Goal: Task Accomplishment & Management: Manage account settings

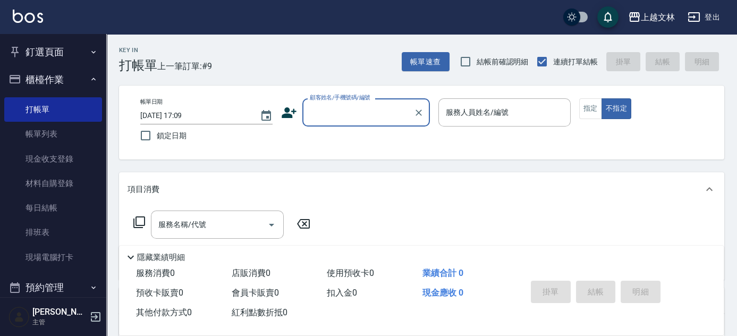
click at [392, 114] on input "顧客姓名/手機號碼/編號" at bounding box center [358, 112] width 102 height 19
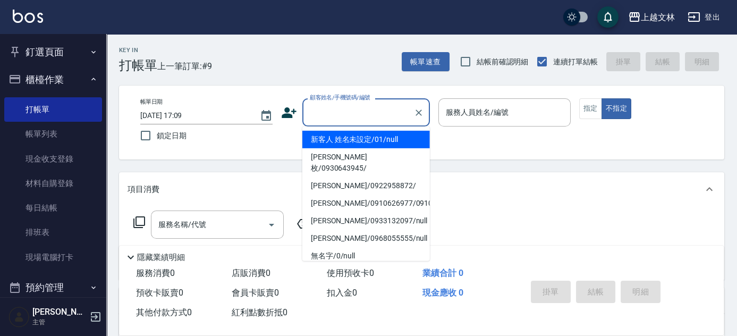
click at [395, 137] on li "新客人 姓名未設定/01/null" at bounding box center [366, 140] width 128 height 18
type input "新客人 姓名未設定/01/null"
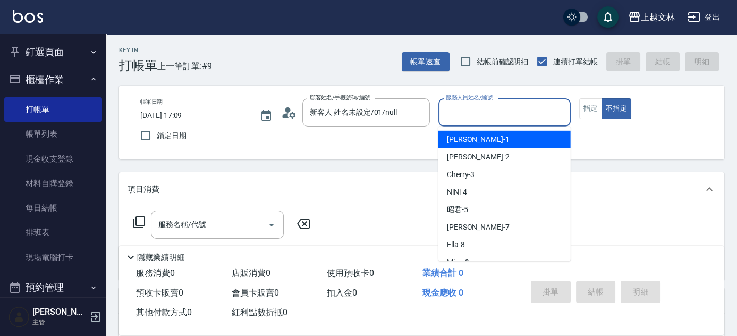
click at [473, 112] on input "服務人員姓名/編號" at bounding box center [504, 112] width 123 height 19
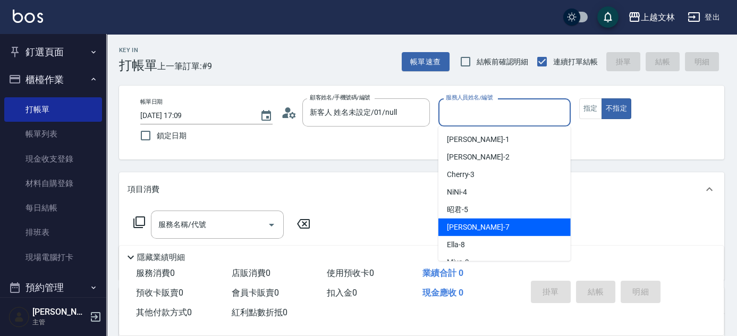
drag, startPoint x: 495, startPoint y: 226, endPoint x: 485, endPoint y: 224, distance: 9.8
click at [494, 226] on div "Tiffany -7" at bounding box center [504, 227] width 132 height 18
type input "Tiffany-7"
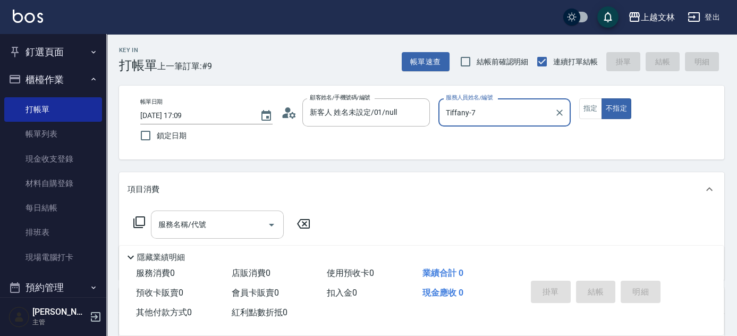
click at [224, 217] on input "服務名稱/代號" at bounding box center [209, 224] width 107 height 19
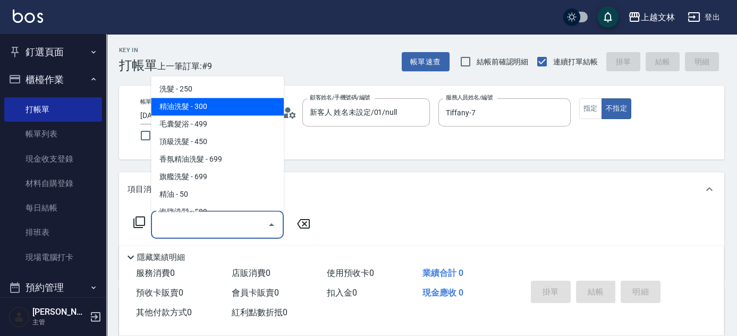
click at [246, 110] on span "精油洗髮 - 300" at bounding box center [217, 107] width 133 height 18
type input "精油洗髮(102)"
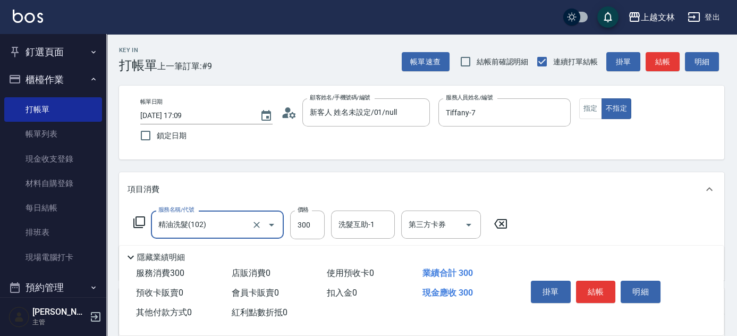
click at [342, 219] on div "洗髮互助-1 洗髮互助-1" at bounding box center [363, 224] width 64 height 28
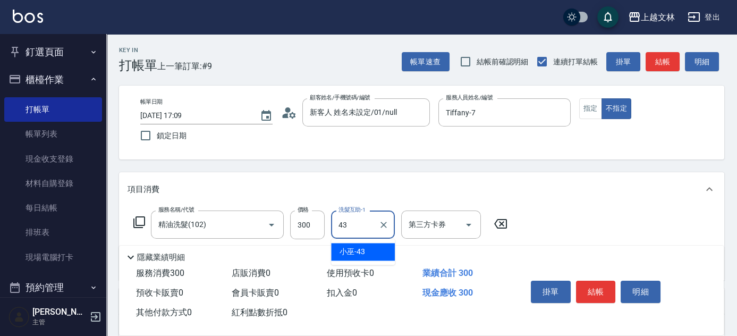
click at [354, 260] on div "小巫 -43" at bounding box center [363, 252] width 64 height 18
type input "小巫-43"
click at [601, 293] on button "結帳" at bounding box center [596, 292] width 40 height 22
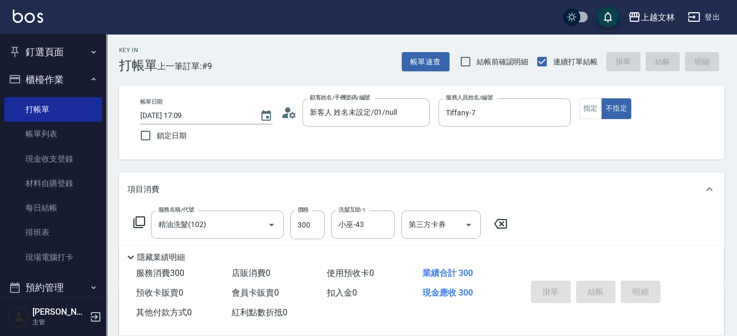
type input "[DATE] 17:46"
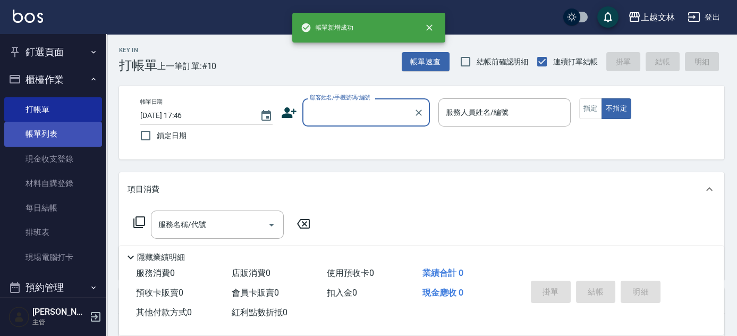
click at [33, 132] on link "帳單列表" at bounding box center [53, 134] width 98 height 24
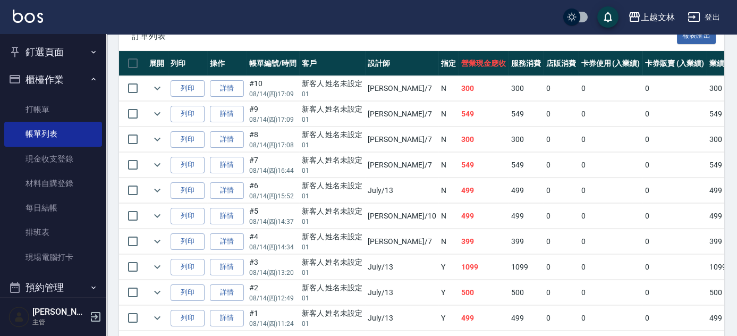
scroll to position [278, 0]
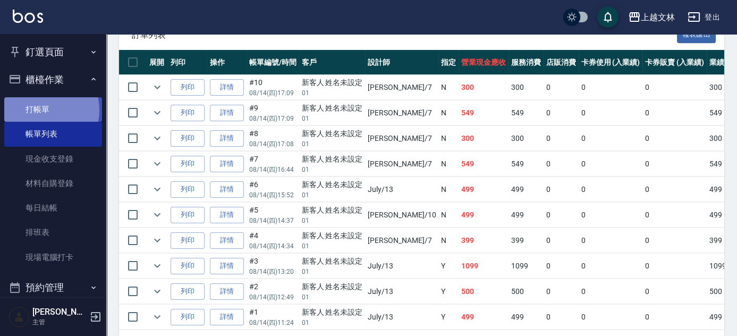
click at [41, 110] on link "打帳單" at bounding box center [53, 109] width 98 height 24
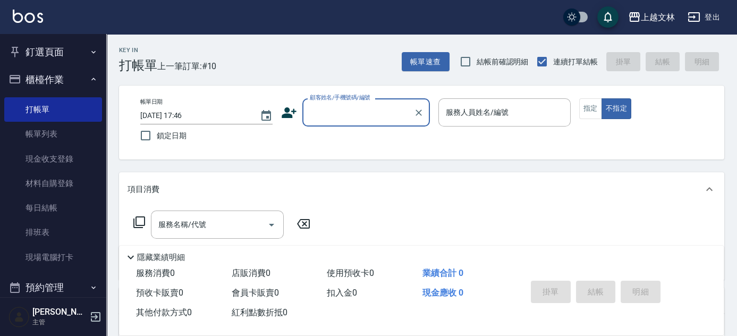
click at [316, 112] on input "顧客姓名/手機號碼/編號" at bounding box center [358, 112] width 102 height 19
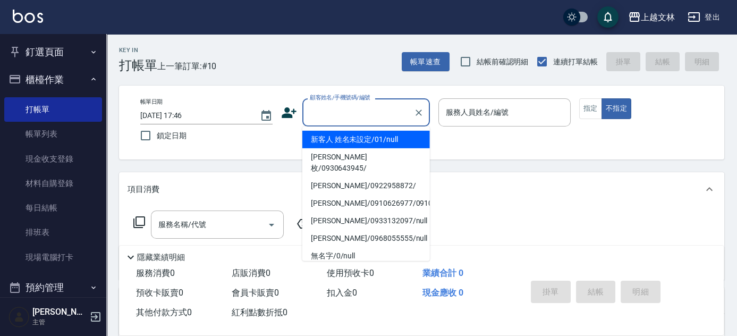
click at [337, 141] on li "新客人 姓名未設定/01/null" at bounding box center [366, 140] width 128 height 18
type input "新客人 姓名未設定/01/null"
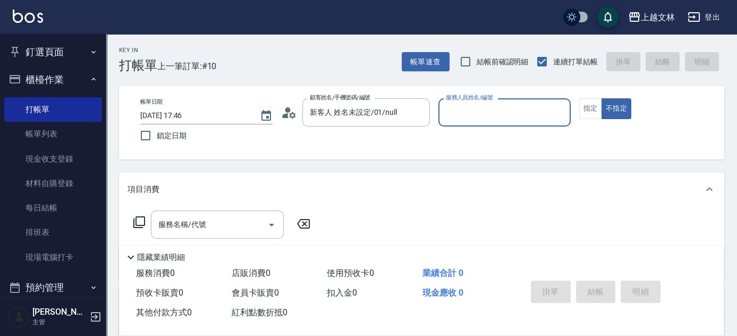
click at [476, 118] on input "服務人員姓名/編號" at bounding box center [504, 112] width 123 height 19
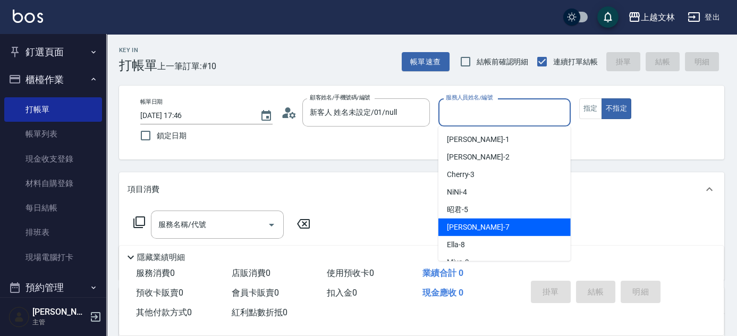
click at [477, 223] on div "Tiffany -7" at bounding box center [504, 227] width 132 height 18
type input "Tiffany-7"
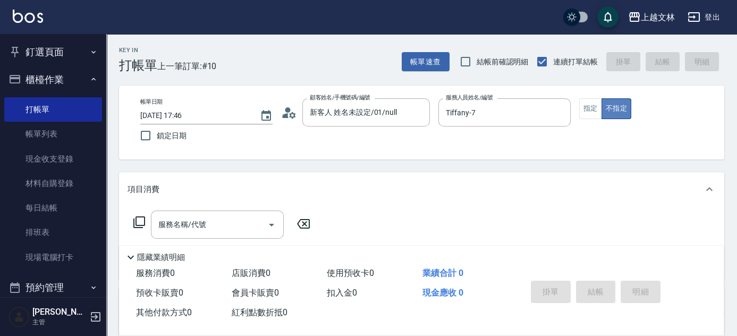
click at [609, 113] on button "不指定" at bounding box center [616, 108] width 30 height 21
click at [249, 222] on input "服務名稱/代號" at bounding box center [209, 224] width 107 height 19
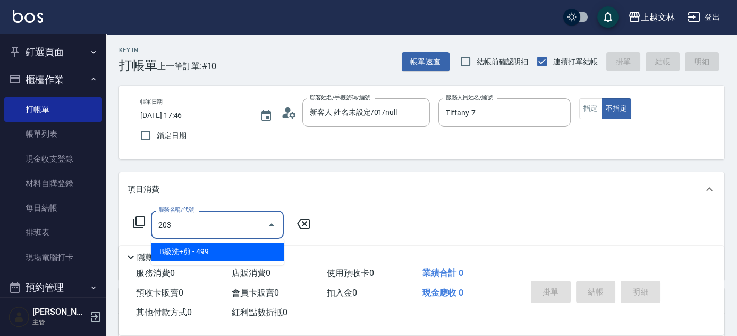
click at [215, 252] on span "B級洗+剪 - 499" at bounding box center [217, 252] width 133 height 18
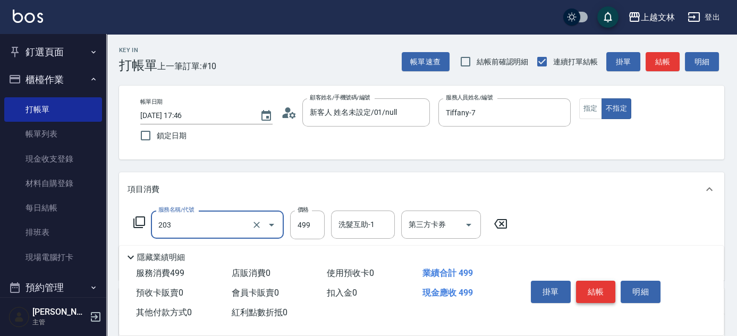
type input "B級洗+剪(203)"
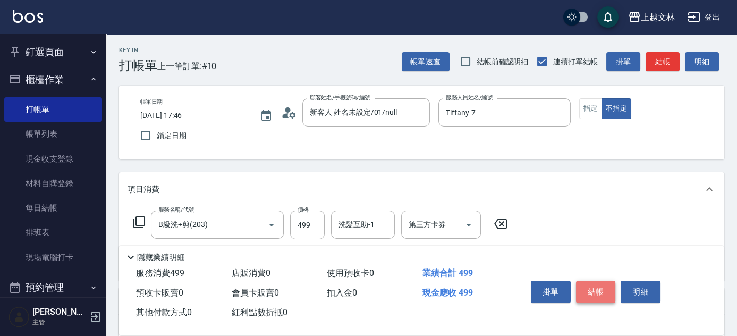
click at [588, 287] on button "結帳" at bounding box center [596, 292] width 40 height 22
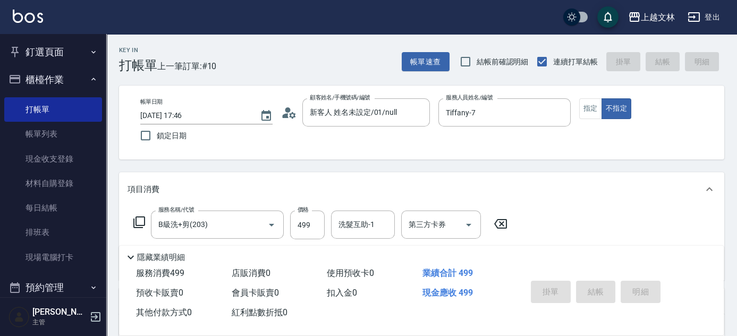
type input "[DATE] 17:47"
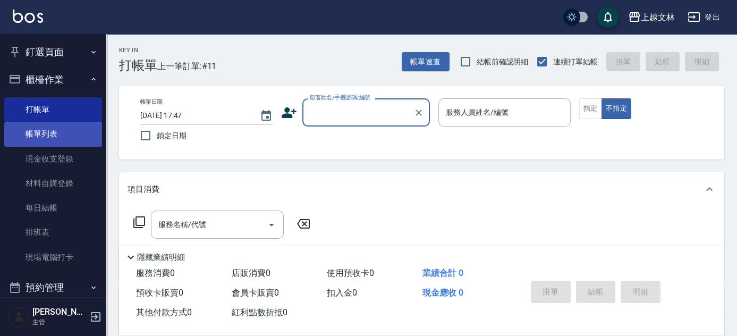
click at [52, 131] on link "帳單列表" at bounding box center [53, 134] width 98 height 24
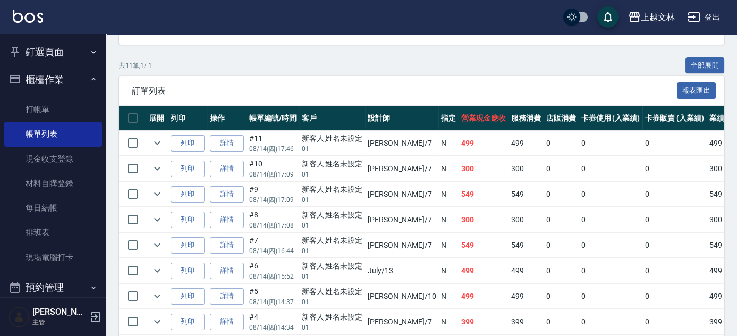
scroll to position [231, 0]
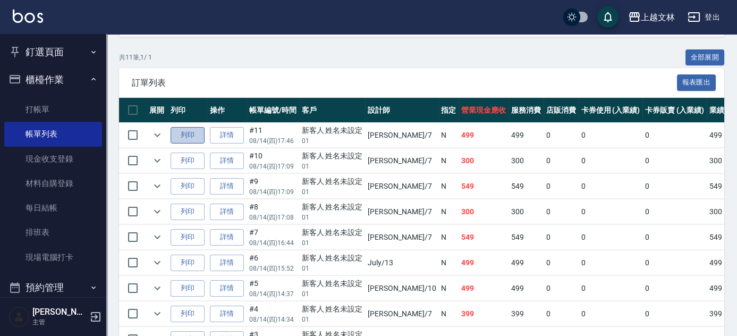
click at [197, 135] on button "列印" at bounding box center [188, 135] width 34 height 16
click at [186, 159] on button "列印" at bounding box center [188, 160] width 34 height 16
click at [186, 184] on button "列印" at bounding box center [188, 186] width 34 height 16
click at [193, 209] on button "列印" at bounding box center [188, 212] width 34 height 16
click at [184, 236] on button "列印" at bounding box center [188, 237] width 34 height 16
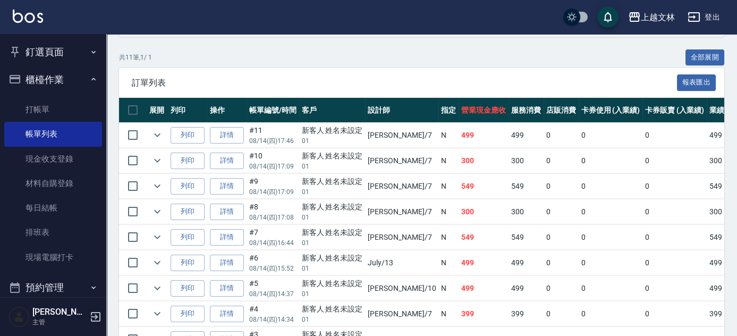
drag, startPoint x: 185, startPoint y: 311, endPoint x: 272, endPoint y: 310, distance: 86.6
click at [187, 311] on button "列印" at bounding box center [188, 314] width 34 height 16
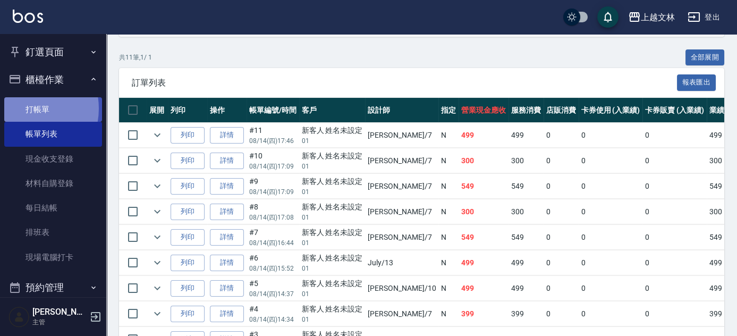
click at [23, 108] on link "打帳單" at bounding box center [53, 109] width 98 height 24
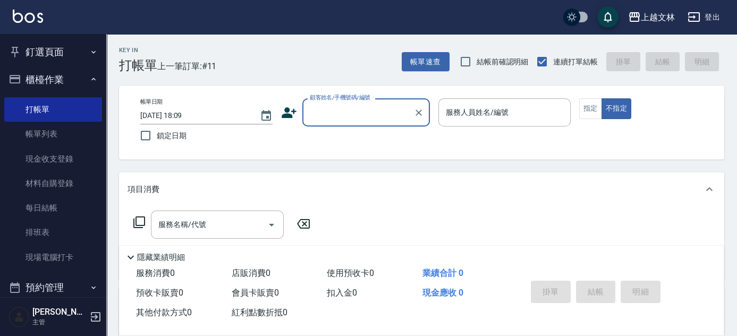
click at [376, 124] on div "顧客姓名/手機號碼/編號" at bounding box center [366, 112] width 128 height 28
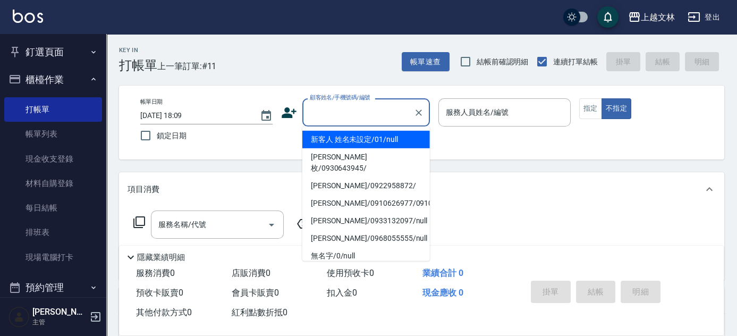
click at [367, 142] on li "新客人 姓名未設定/01/null" at bounding box center [366, 140] width 128 height 18
type input "新客人 姓名未設定/01/null"
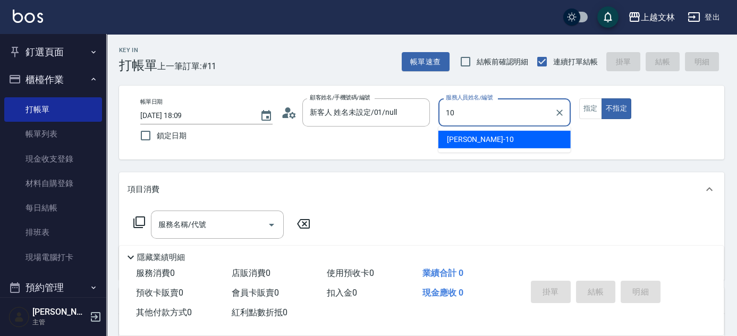
click at [455, 137] on span "[PERSON_NAME] -10" at bounding box center [480, 139] width 67 height 11
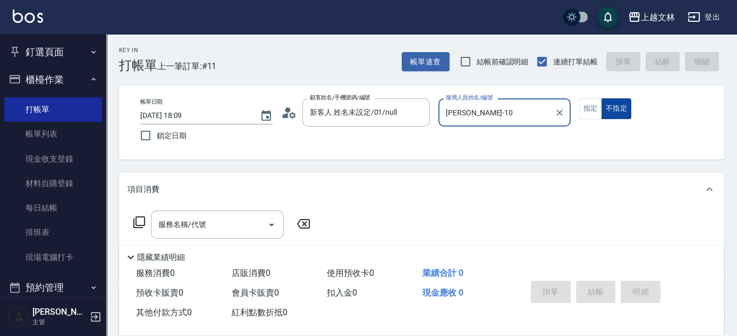
type input "[PERSON_NAME]-10"
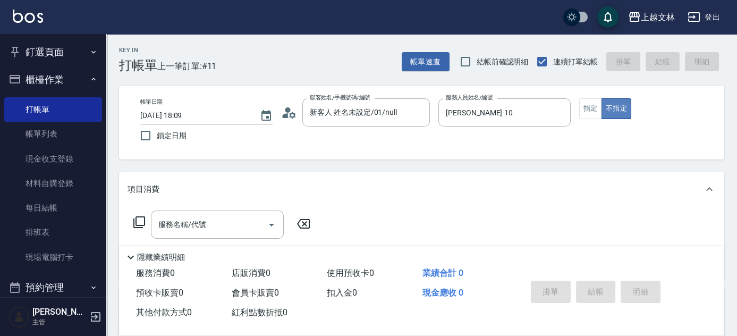
click at [611, 107] on button "不指定" at bounding box center [616, 108] width 30 height 21
click at [213, 225] on input "服務名稱/代號" at bounding box center [209, 224] width 107 height 19
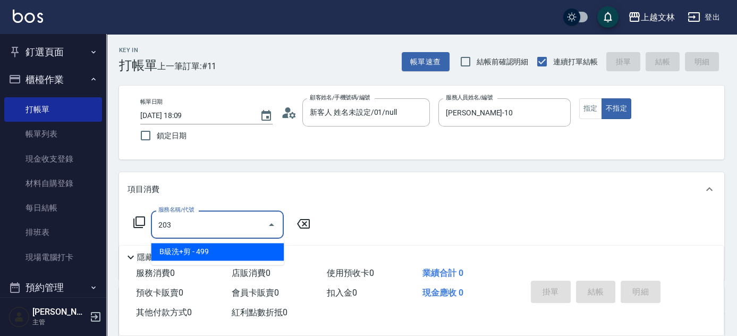
click at [205, 249] on span "B級洗+剪 - 499" at bounding box center [217, 252] width 133 height 18
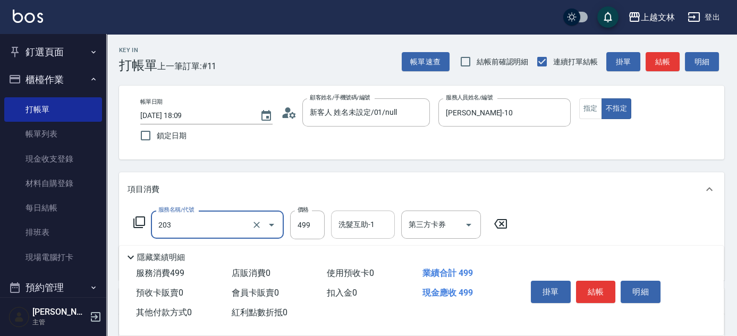
type input "B級洗+剪(203)"
click at [336, 227] on input "洗髮互助-1" at bounding box center [363, 224] width 54 height 19
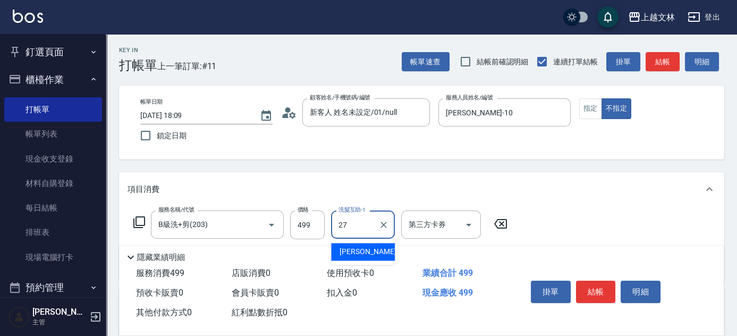
click at [359, 252] on span "[PERSON_NAME] -27" at bounding box center [373, 251] width 67 height 11
type input "[PERSON_NAME]-27"
click at [585, 288] on button "結帳" at bounding box center [596, 292] width 40 height 22
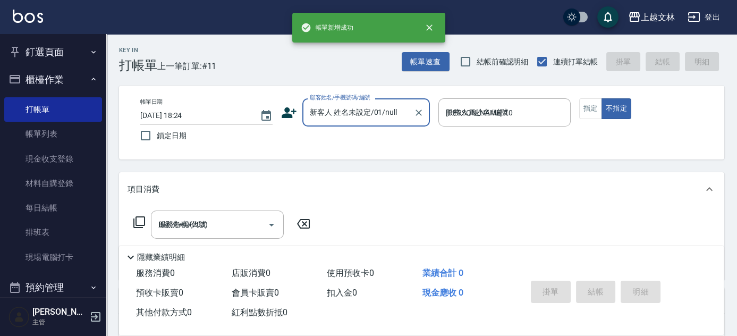
type input "[DATE] 18:24"
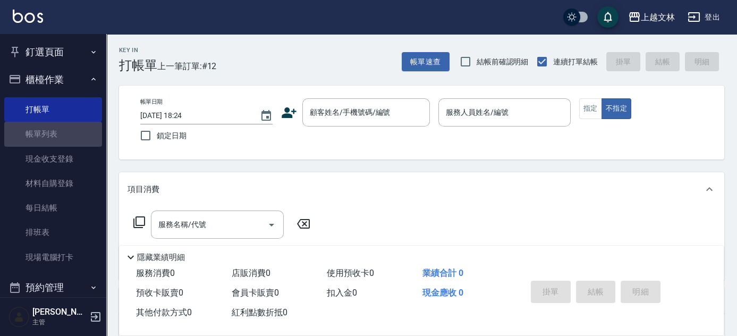
drag, startPoint x: 61, startPoint y: 133, endPoint x: 399, endPoint y: 216, distance: 348.1
click at [62, 133] on link "帳單列表" at bounding box center [53, 134] width 98 height 24
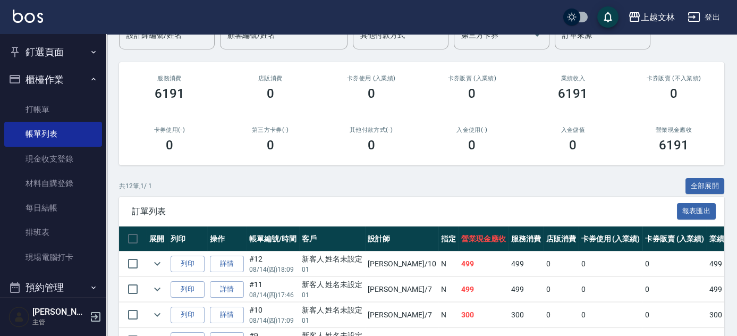
scroll to position [115, 0]
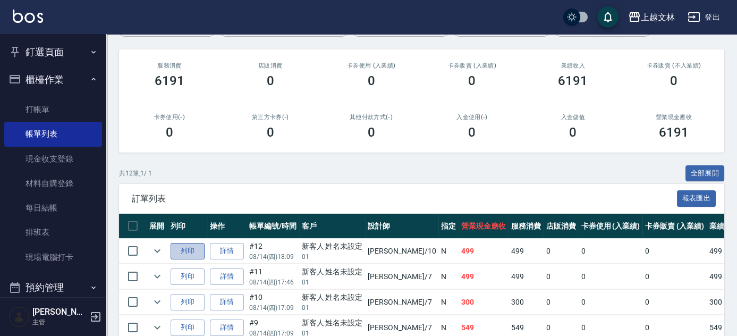
click at [181, 250] on button "列印" at bounding box center [188, 251] width 34 height 16
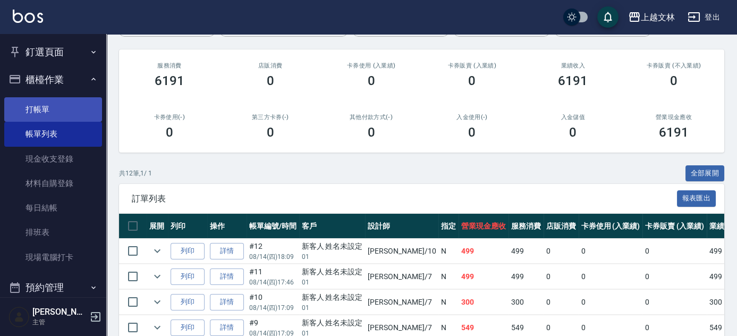
click at [52, 108] on link "打帳單" at bounding box center [53, 109] width 98 height 24
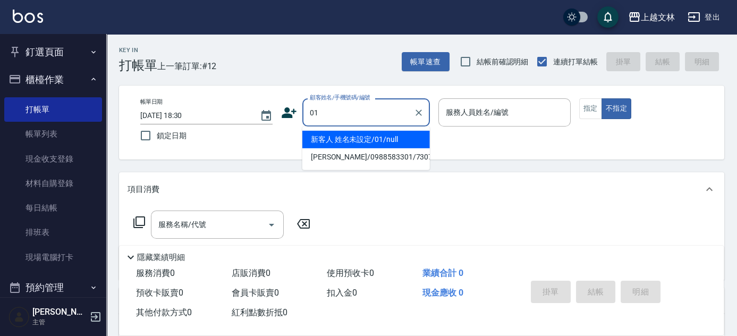
type input "新客人 姓名未設定/01/null"
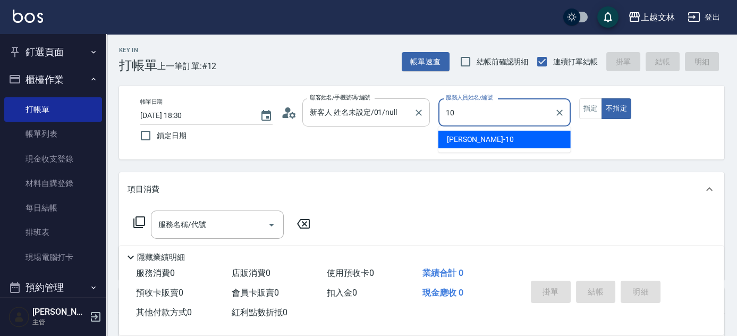
type input "[PERSON_NAME]-10"
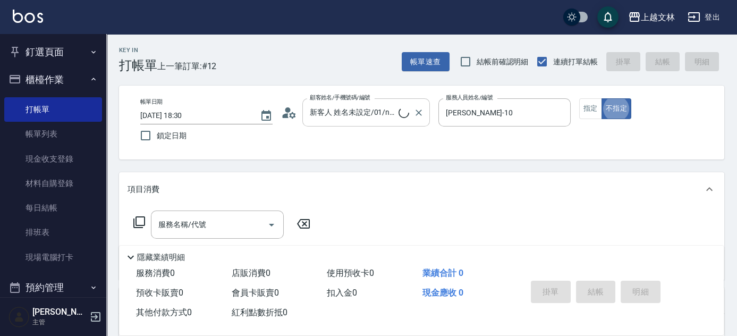
type button "false"
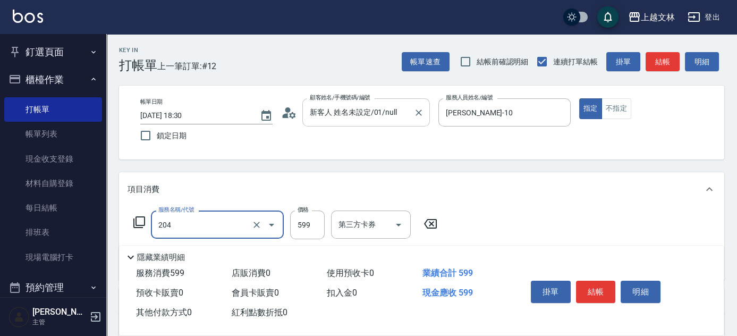
type input "A級洗+剪(204)"
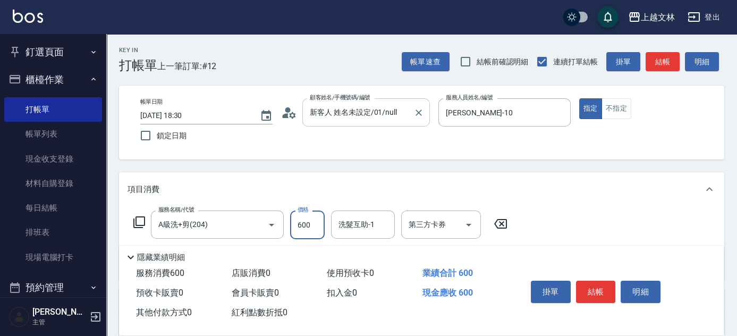
type input "600"
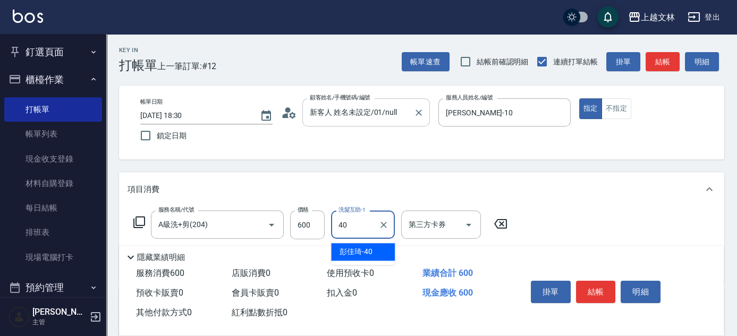
type input "彭佳琦-40"
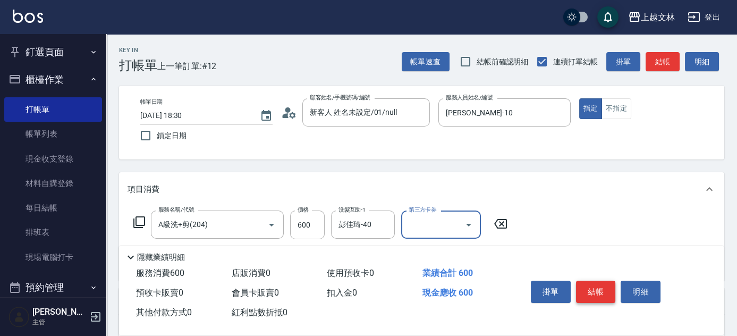
click at [597, 289] on button "結帳" at bounding box center [596, 292] width 40 height 22
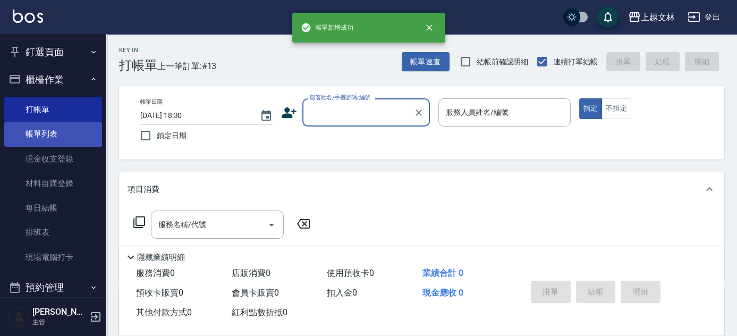
click at [32, 131] on link "帳單列表" at bounding box center [53, 134] width 98 height 24
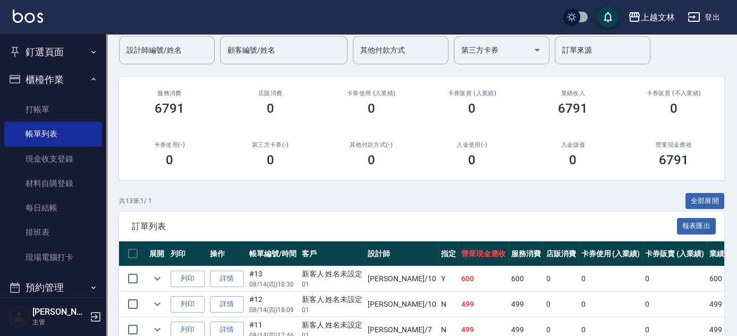
scroll to position [109, 0]
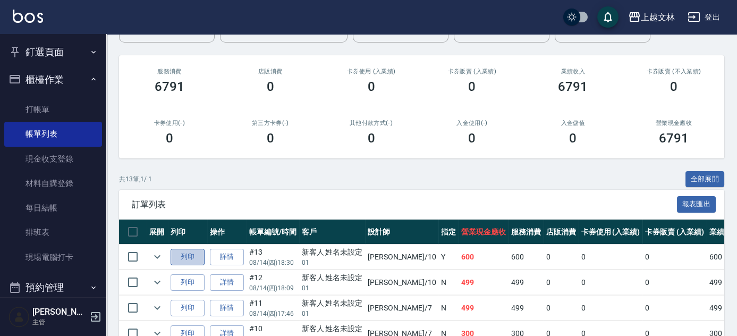
click at [190, 254] on button "列印" at bounding box center [188, 257] width 34 height 16
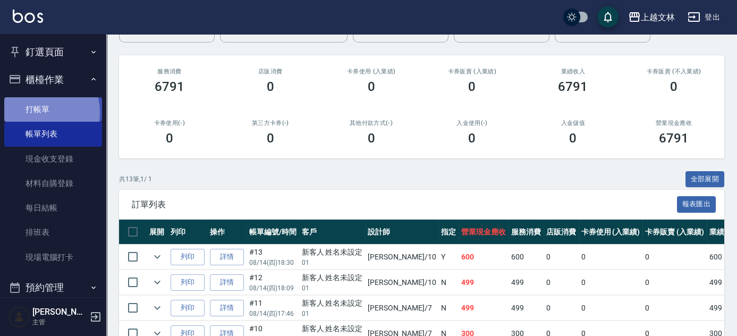
click at [35, 112] on link "打帳單" at bounding box center [53, 109] width 98 height 24
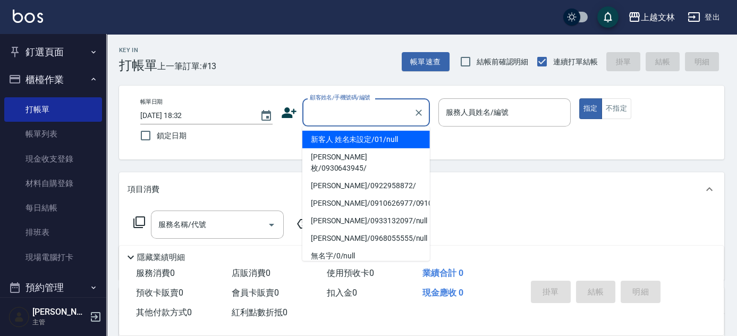
click at [318, 111] on input "顧客姓名/手機號碼/編號" at bounding box center [358, 112] width 102 height 19
click at [354, 146] on li "新客人 姓名未設定/01/null" at bounding box center [366, 140] width 128 height 18
type input "新客人 姓名未設定/01/null"
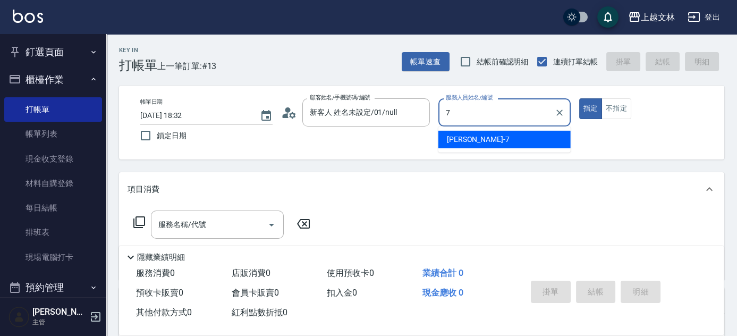
click at [471, 140] on span "Tiffany -7" at bounding box center [478, 139] width 63 height 11
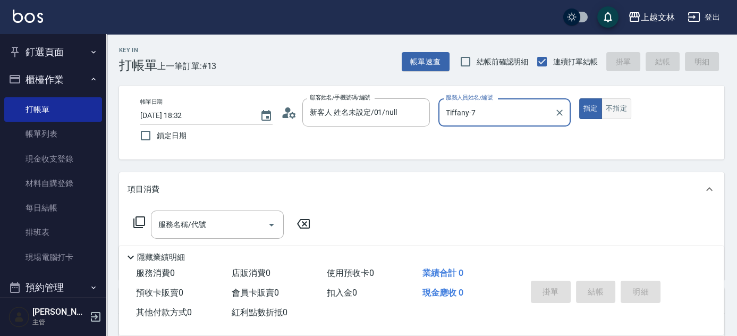
type input "Tiffany-7"
click at [624, 111] on button "不指定" at bounding box center [616, 108] width 30 height 21
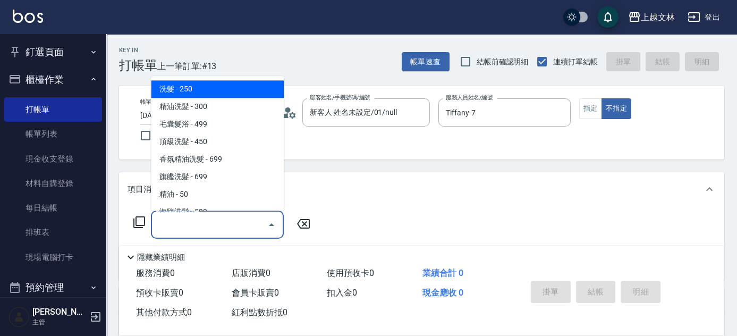
click at [216, 227] on input "服務名稱/代號" at bounding box center [209, 224] width 107 height 19
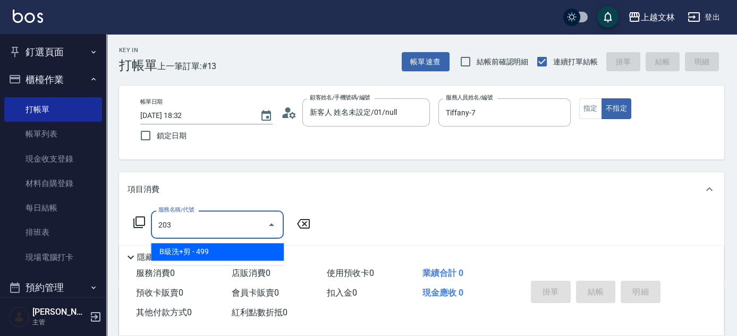
click at [185, 252] on span "B級洗+剪 - 499" at bounding box center [217, 252] width 133 height 18
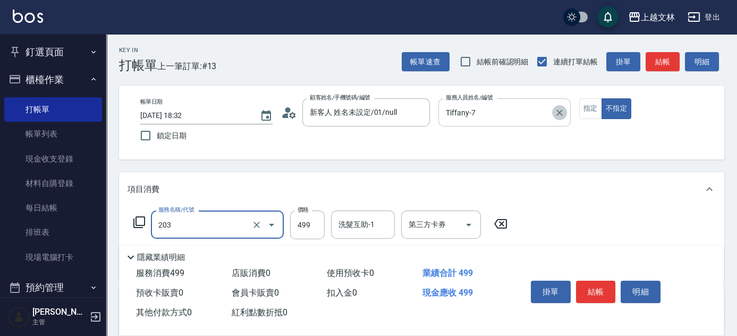
click at [560, 113] on icon "Clear" at bounding box center [559, 112] width 6 height 6
type input "203"
type input "B級洗+剪(203)"
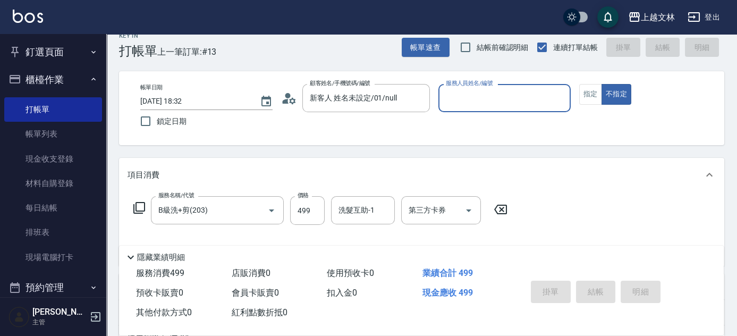
scroll to position [11, 0]
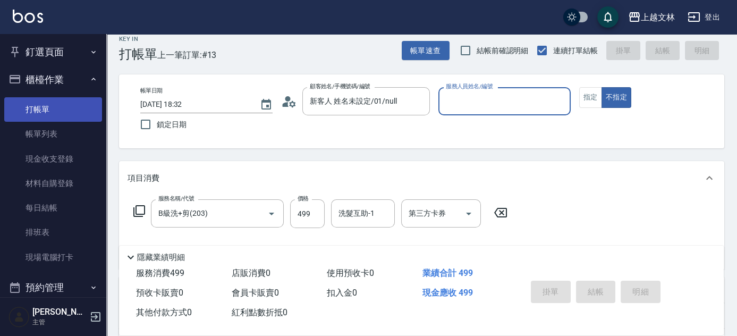
click at [45, 105] on link "打帳單" at bounding box center [53, 109] width 98 height 24
click at [41, 112] on link "打帳單" at bounding box center [53, 109] width 98 height 24
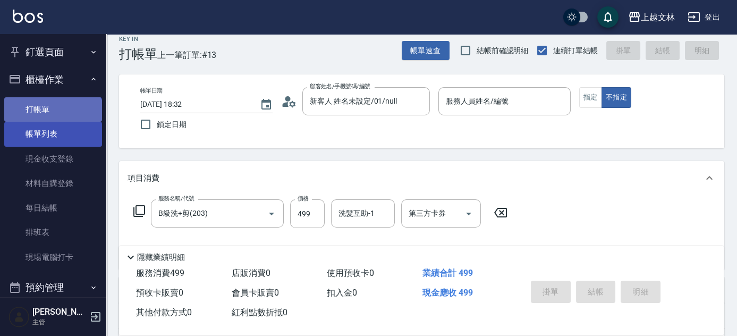
drag, startPoint x: 52, startPoint y: 121, endPoint x: 52, endPoint y: 133, distance: 11.7
click at [52, 122] on ul "打帳單 帳單列表 現金收支登錄 材料自購登錄 每日結帳 排班表 現場電腦打卡" at bounding box center [53, 183] width 98 height 181
click at [52, 133] on link "帳單列表" at bounding box center [53, 134] width 98 height 24
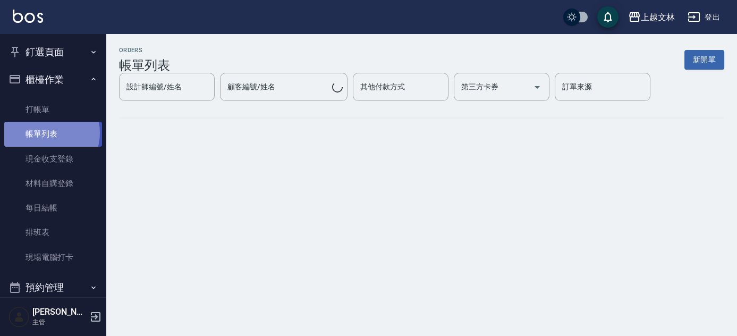
click at [45, 132] on link "帳單列表" at bounding box center [53, 134] width 98 height 24
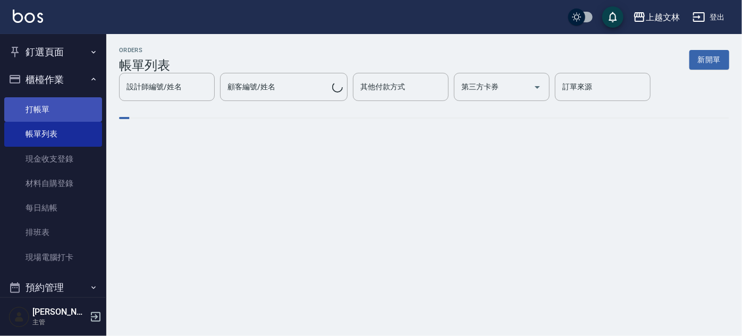
click at [42, 110] on link "打帳單" at bounding box center [53, 109] width 98 height 24
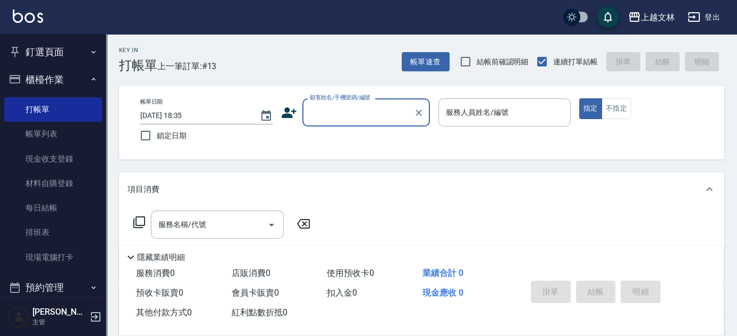
click at [367, 114] on input "顧客姓名/手機號碼/編號" at bounding box center [358, 112] width 102 height 19
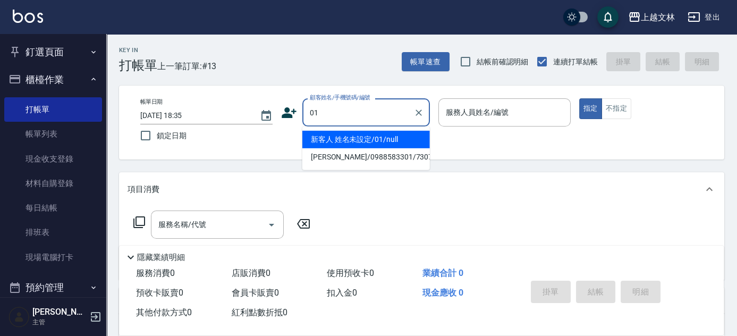
type input "新客人 姓名未設定/01/null"
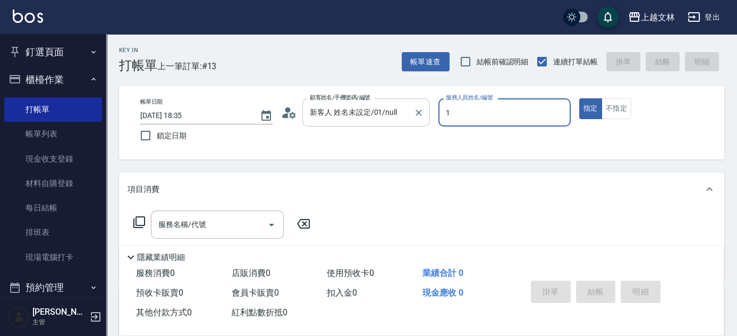
type input "[PERSON_NAME]-1"
type button "true"
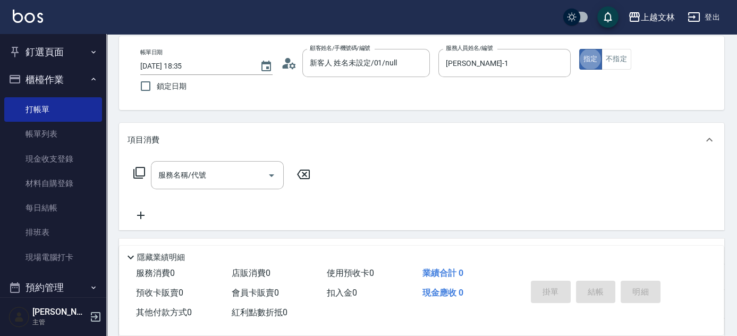
scroll to position [52, 0]
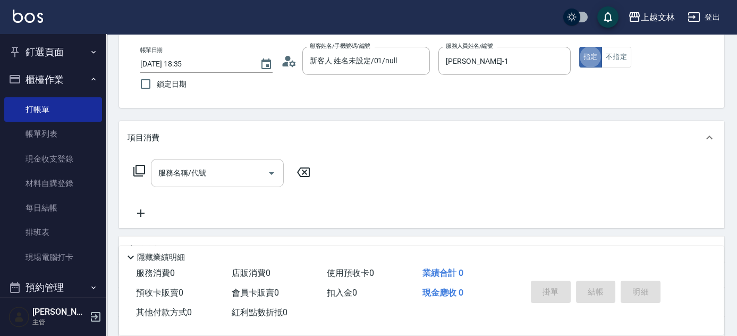
click at [218, 185] on div "服務名稱/代號" at bounding box center [217, 173] width 133 height 28
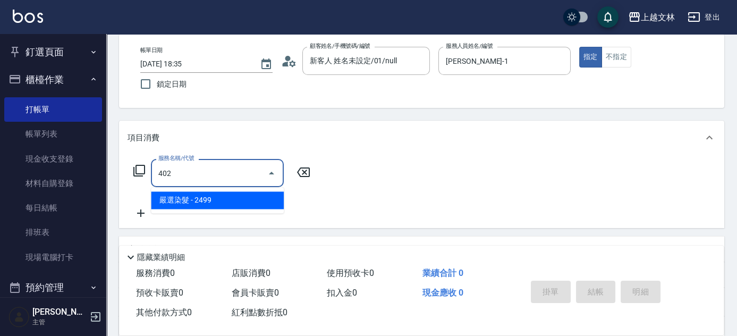
type input "嚴選染髮(402)"
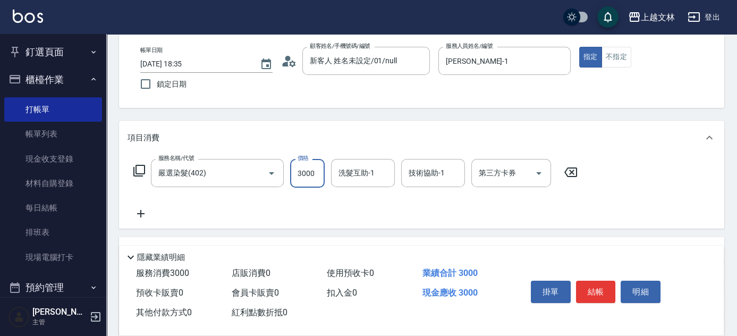
type input "3000"
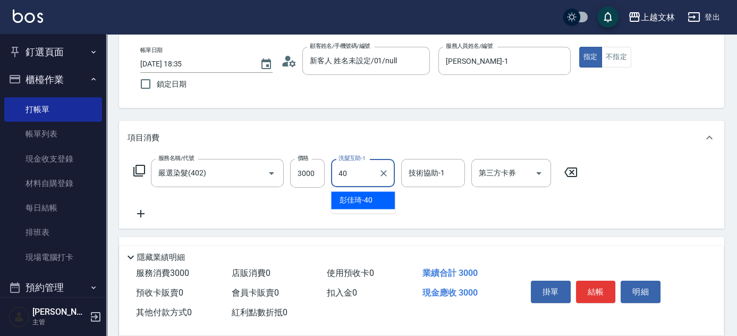
type input "彭佳琦-40"
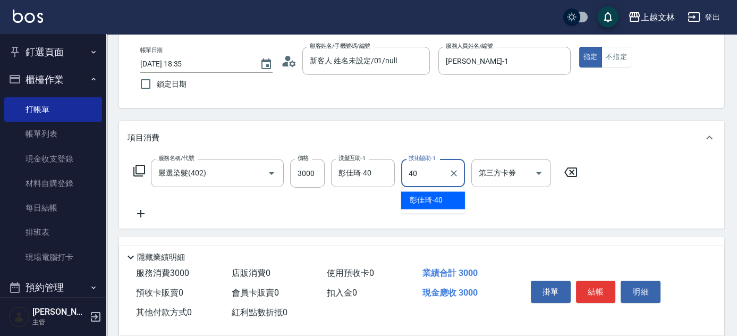
type input "彭佳琦-40"
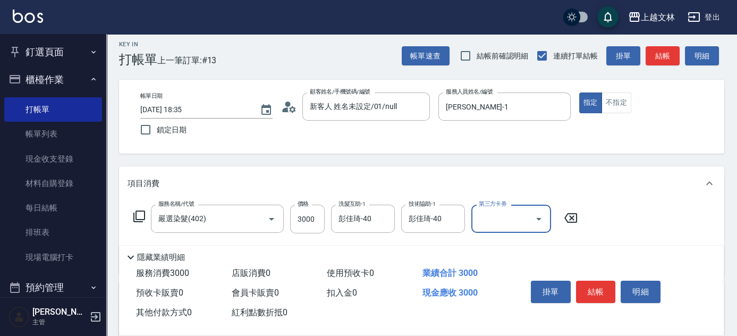
scroll to position [0, 0]
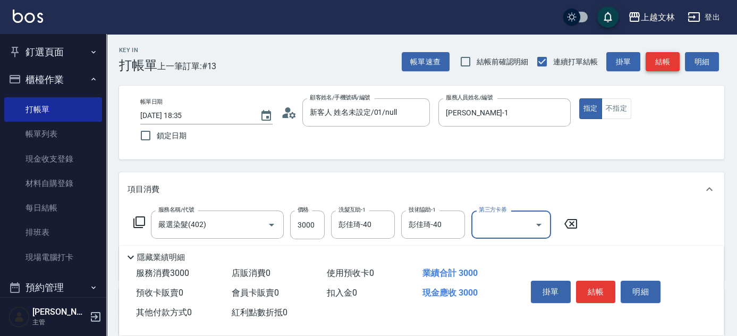
click at [664, 63] on button "結帳" at bounding box center [663, 62] width 34 height 20
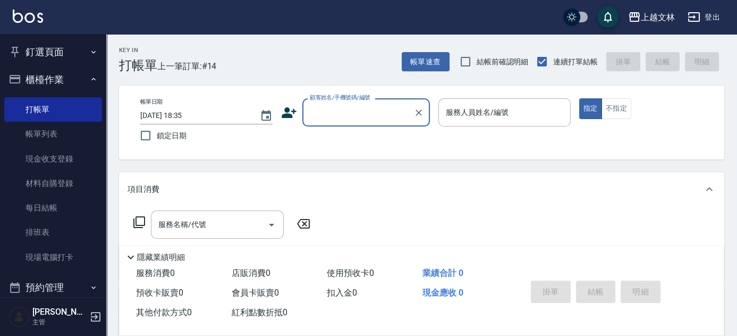
click at [359, 111] on input "顧客姓名/手機號碼/編號" at bounding box center [358, 112] width 102 height 19
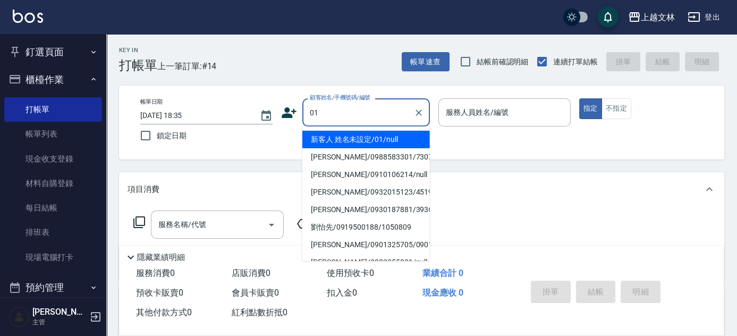
type input "新客人 姓名未設定/01/null"
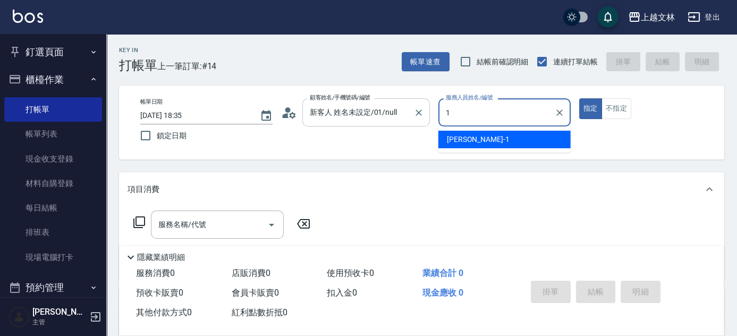
type input "[PERSON_NAME]-1"
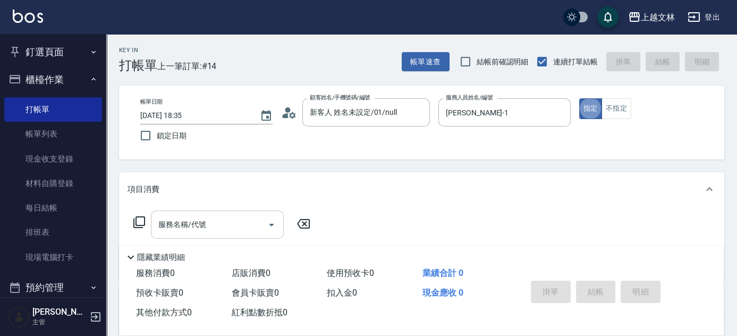
click at [232, 222] on input "服務名稱/代號" at bounding box center [209, 224] width 107 height 19
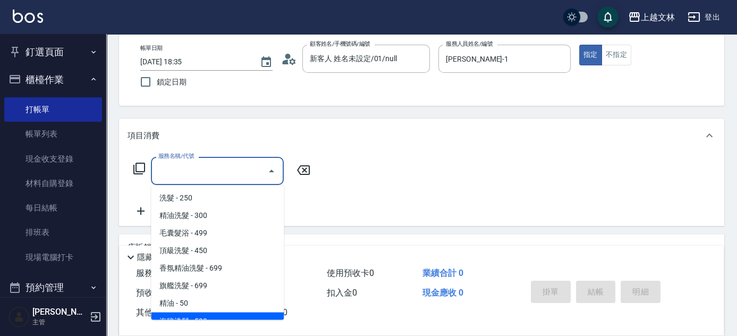
scroll to position [63, 0]
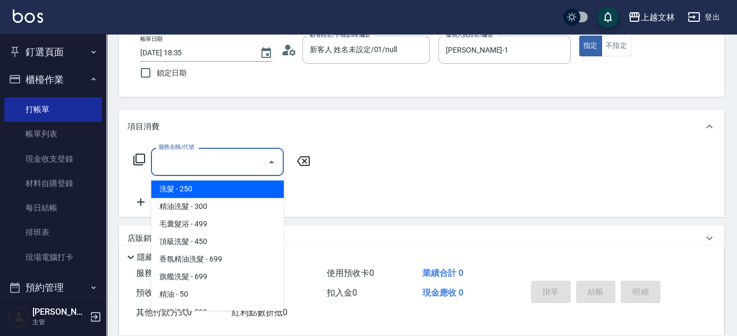
click at [177, 163] on input "服務名稱/代號" at bounding box center [209, 161] width 107 height 19
type input "離"
drag, startPoint x: 177, startPoint y: 163, endPoint x: 196, endPoint y: 163, distance: 18.6
click at [381, 172] on div "服務名稱/代號 服務名稱/代號" at bounding box center [421, 179] width 605 height 73
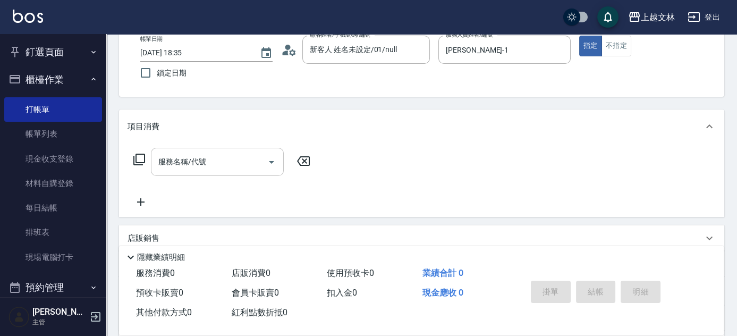
click at [191, 168] on input "服務名稱/代號" at bounding box center [209, 161] width 107 height 19
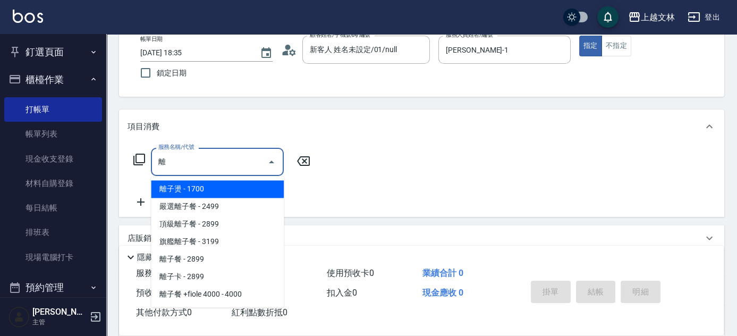
click at [207, 189] on span "離子燙 - 1700" at bounding box center [217, 189] width 133 height 18
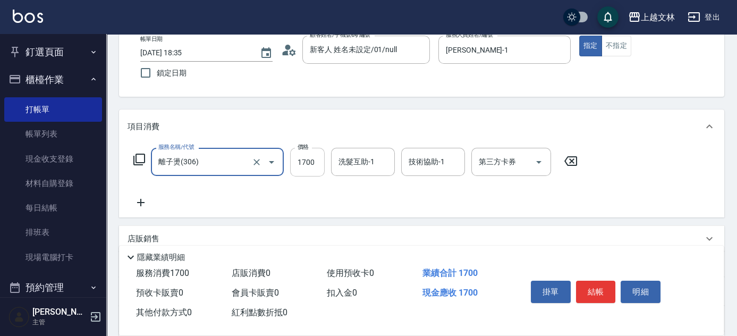
type input "離子燙(306)"
click at [306, 167] on input "1700" at bounding box center [307, 162] width 35 height 29
type input "2500"
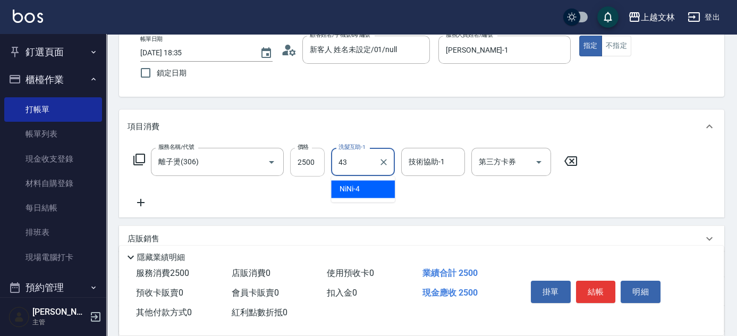
type input "小巫-43"
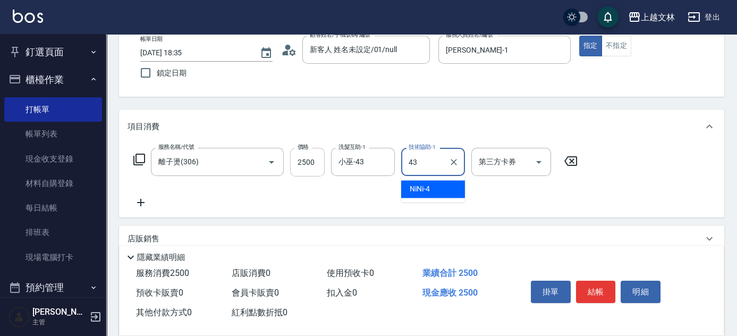
type input "小巫-43"
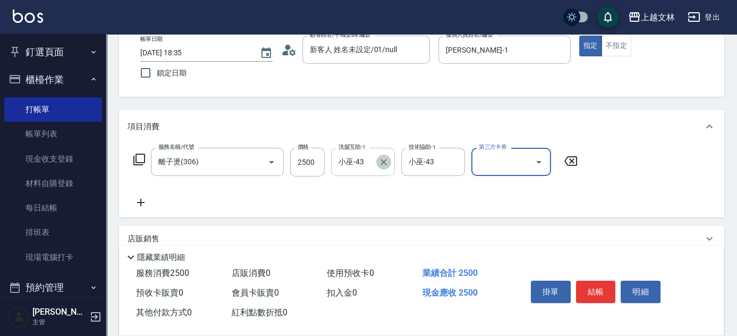
click at [383, 163] on icon "Clear" at bounding box center [383, 162] width 11 height 11
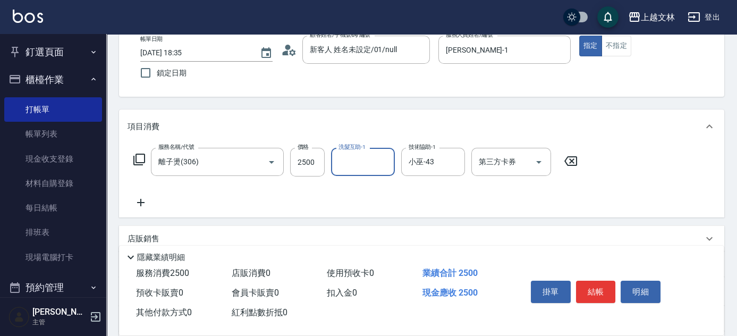
click at [359, 164] on input "洗髮互助-1" at bounding box center [363, 161] width 54 height 19
type input "4"
type input "小巫-433"
type input "NiNi-4"
type input "小巫-43"
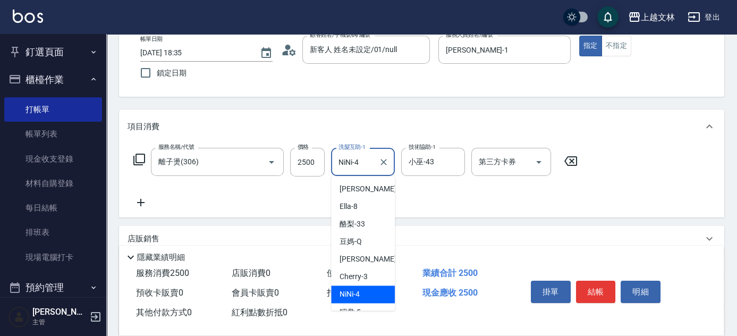
click at [370, 161] on input "NiNi-4" at bounding box center [355, 161] width 38 height 19
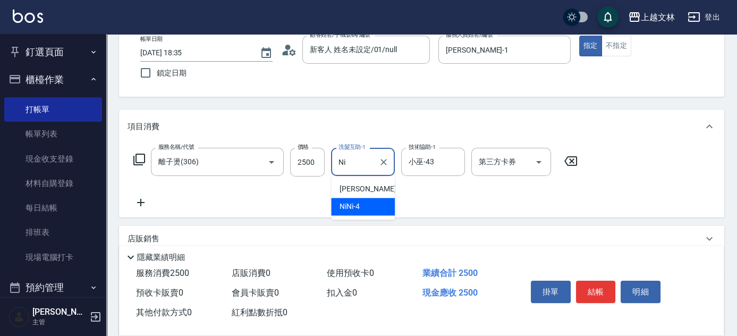
type input "N"
type input "小巫-43"
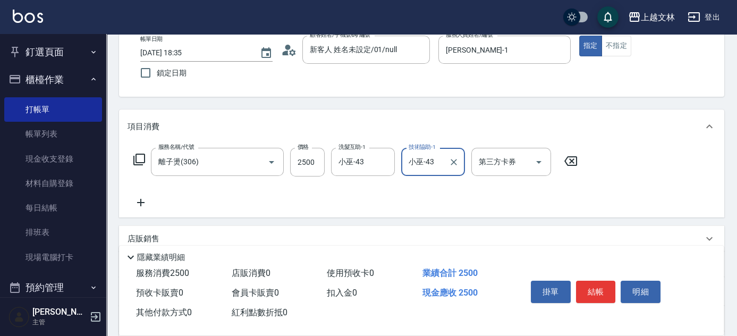
scroll to position [0, 0]
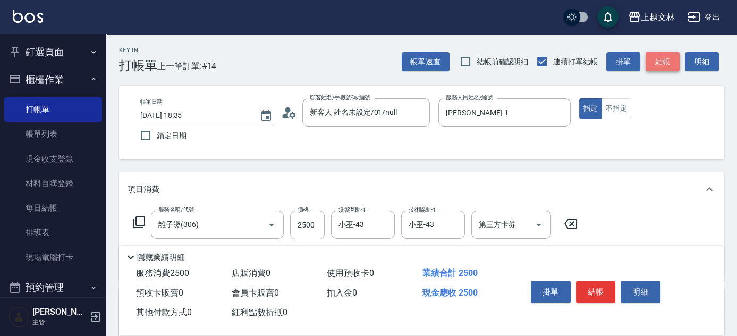
click at [667, 61] on button "結帳" at bounding box center [663, 62] width 34 height 20
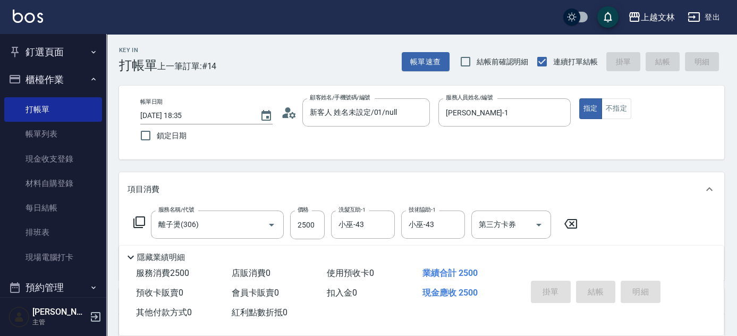
type input "[DATE] 18:36"
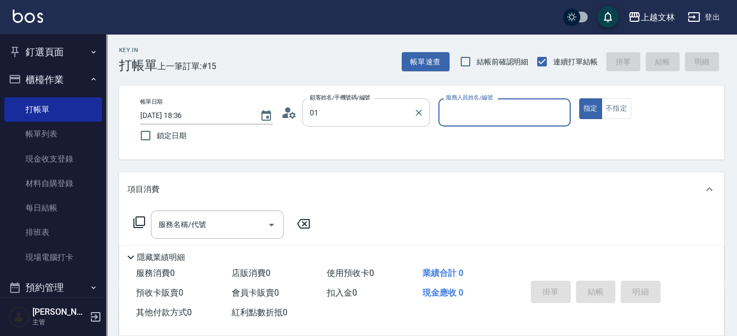
type input "新客人 姓名未設定/01/null"
type input "[PERSON_NAME]-1"
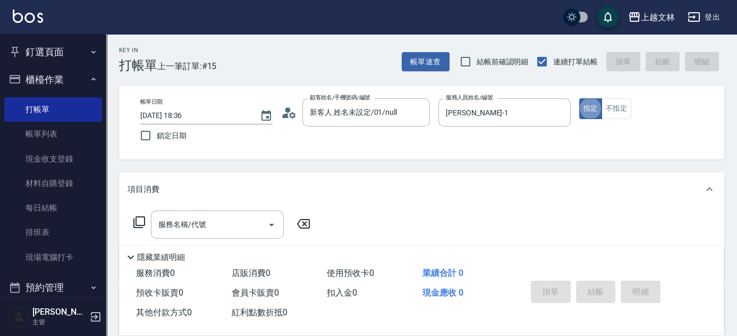
click at [187, 215] on div "服務名稱/代號" at bounding box center [217, 224] width 133 height 28
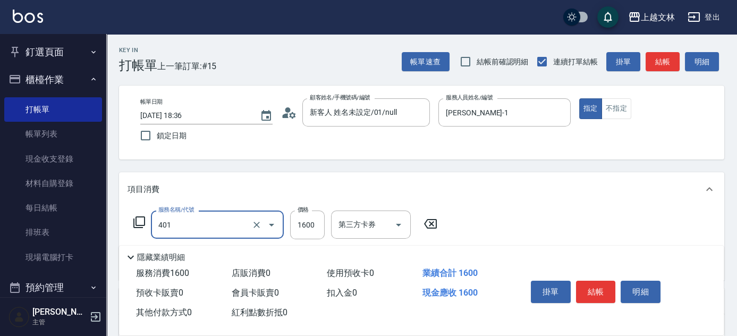
type input "基本染髮(401)"
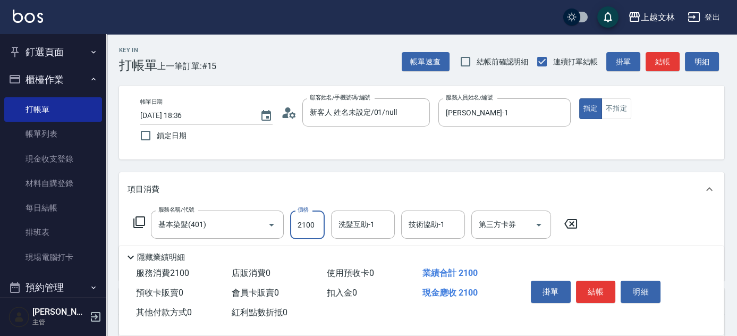
type input "2100"
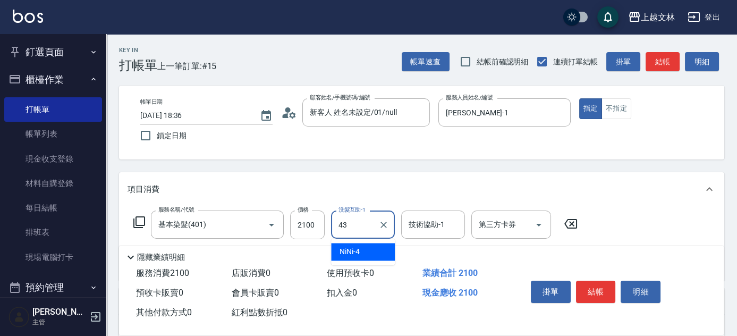
type input "小巫-43"
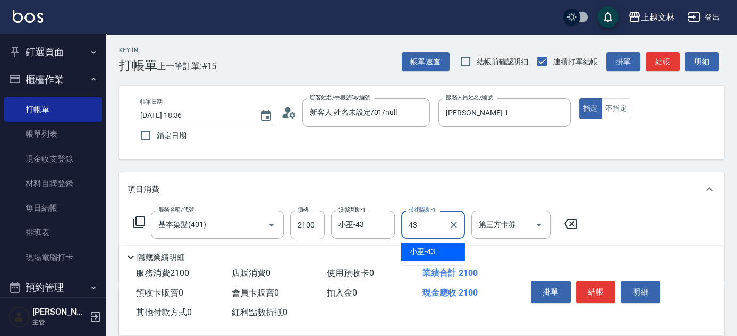
type input "小巫-43"
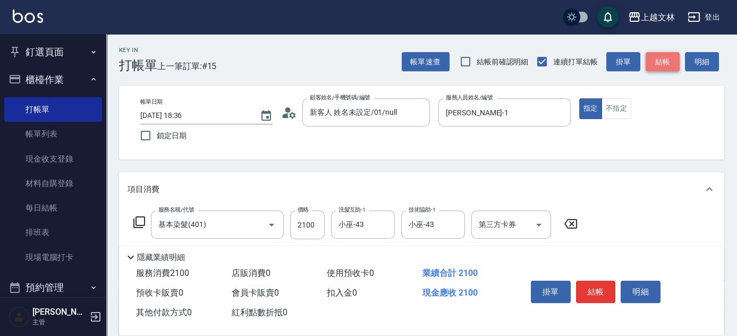
click at [659, 60] on button "結帳" at bounding box center [663, 62] width 34 height 20
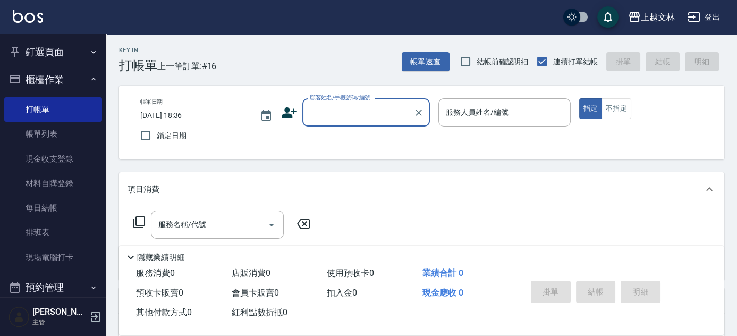
click at [386, 115] on input "顧客姓名/手機號碼/編號" at bounding box center [358, 112] width 102 height 19
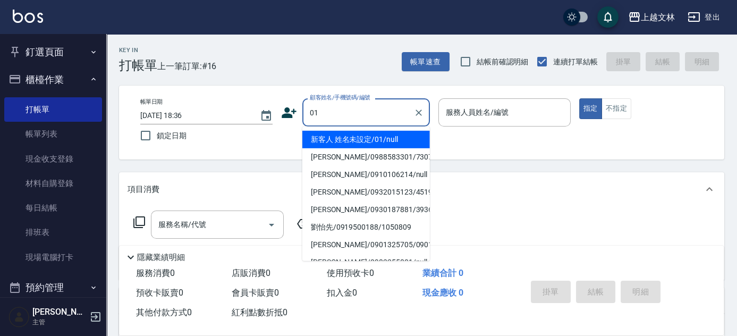
type input "新客人 姓名未設定/01/null"
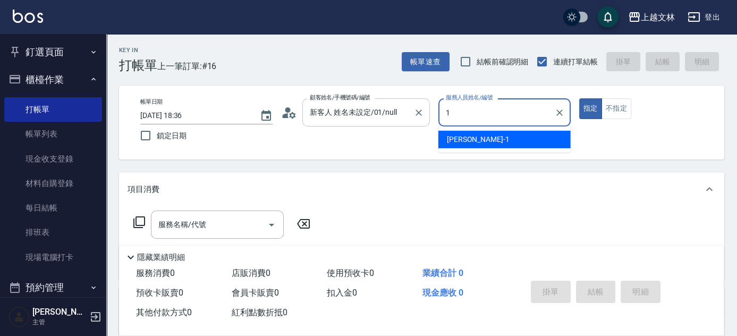
type input "[PERSON_NAME]-1"
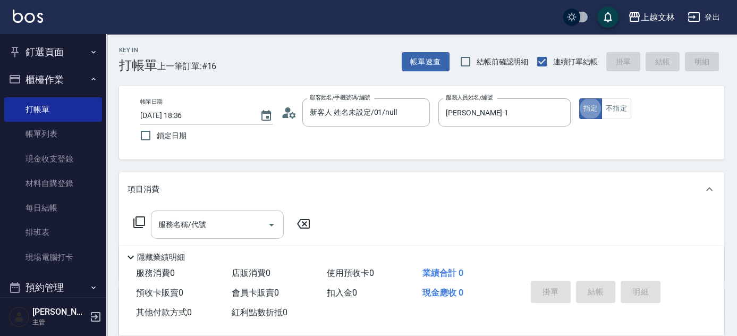
click at [216, 233] on input "服務名稱/代號" at bounding box center [209, 224] width 107 height 19
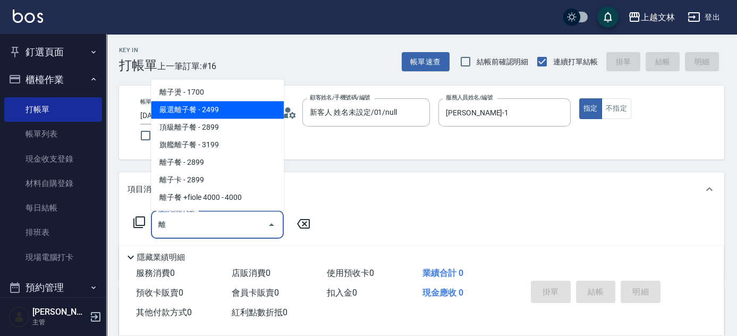
click at [216, 108] on span "嚴選離子餐 - 2499" at bounding box center [217, 110] width 133 height 18
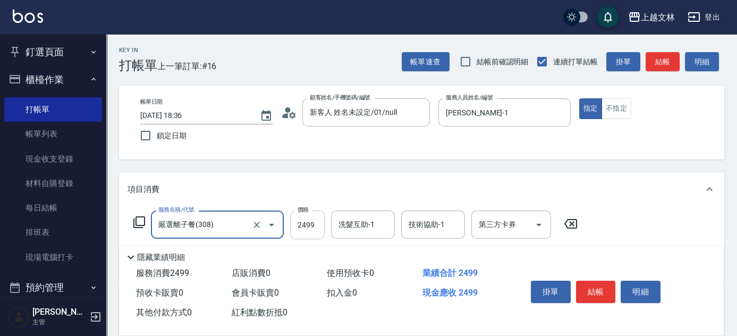
type input "嚴選離子餐(308)"
click at [306, 226] on input "2499" at bounding box center [307, 224] width 35 height 29
type input "2499"
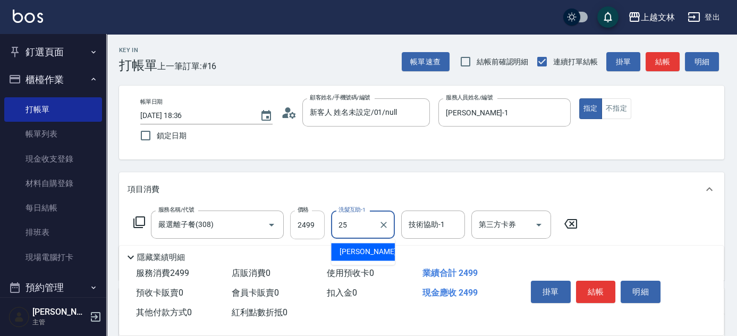
type input "牛牛-25"
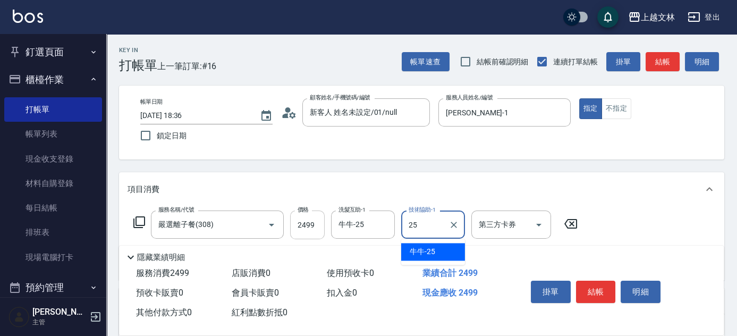
type input "牛牛-25"
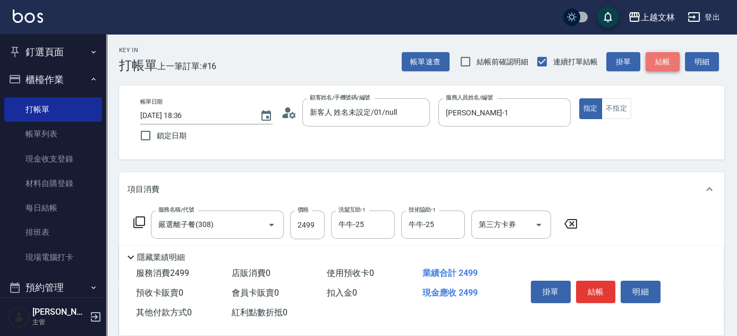
click at [666, 63] on button "結帳" at bounding box center [663, 62] width 34 height 20
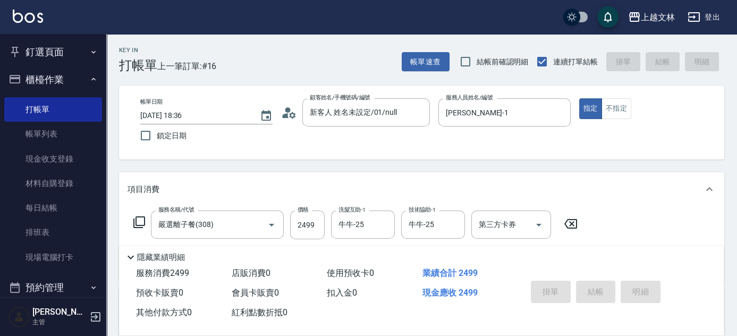
type input "[DATE] 18:37"
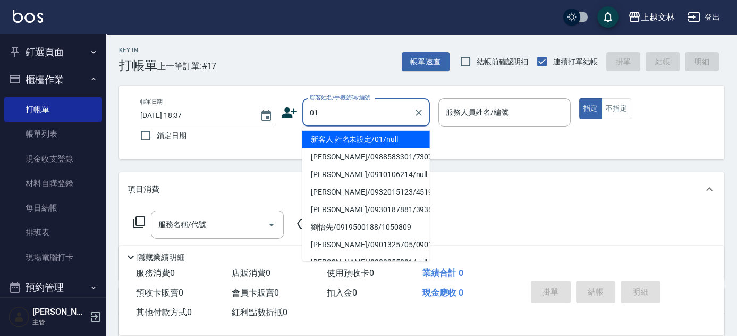
type input "新客人 姓名未設定/01/null"
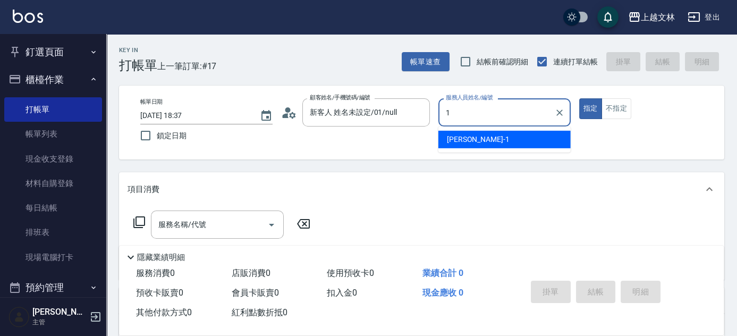
type input "[PERSON_NAME]-1"
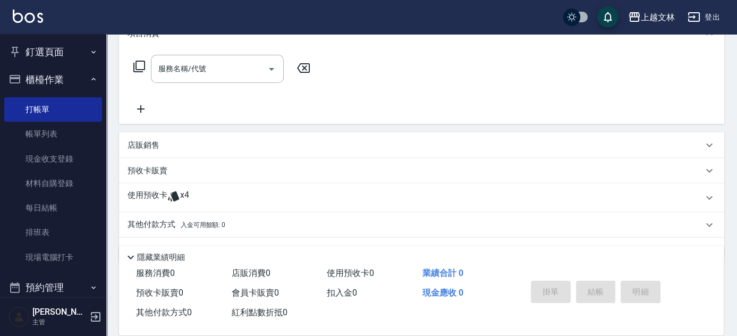
scroll to position [166, 0]
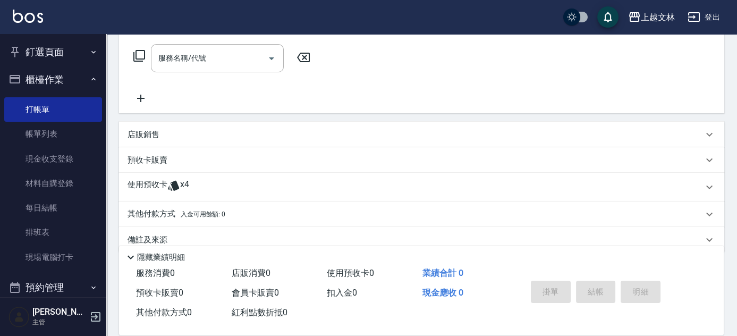
click at [144, 100] on icon at bounding box center [141, 98] width 27 height 13
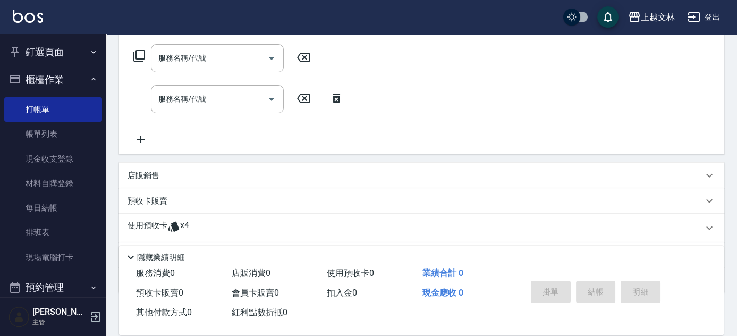
click at [139, 137] on icon at bounding box center [141, 139] width 27 height 13
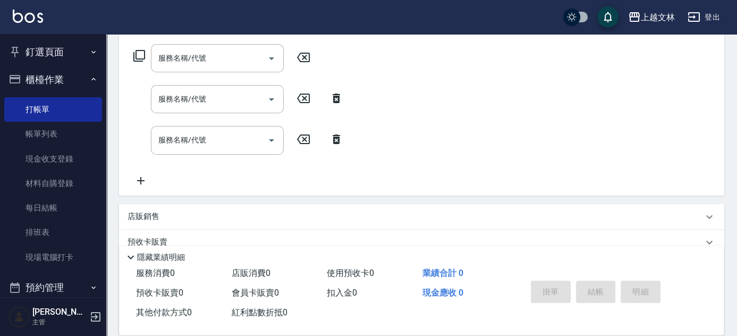
click at [144, 178] on icon at bounding box center [141, 180] width 27 height 13
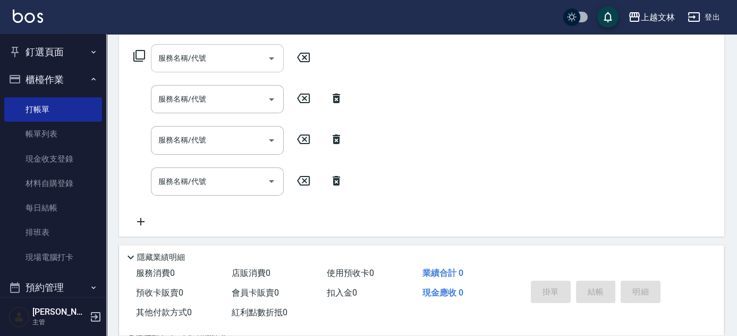
click at [194, 68] on div "服務名稱/代號" at bounding box center [217, 58] width 133 height 28
click at [201, 57] on div "服務名稱/代號 服務名稱/代號" at bounding box center [217, 58] width 133 height 28
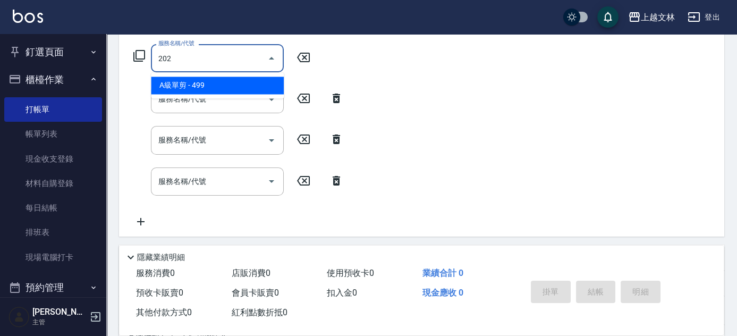
type input "A級單剪(202)"
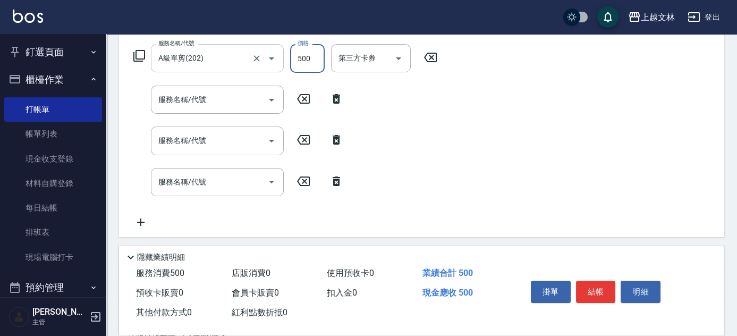
type input "500"
drag, startPoint x: 212, startPoint y: 101, endPoint x: 206, endPoint y: 99, distance: 6.2
click at [210, 101] on input "服務名稱/代號" at bounding box center [209, 99] width 107 height 19
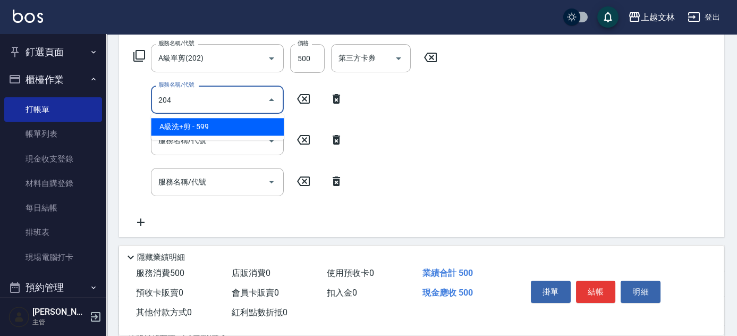
type input "A級洗+剪(204)"
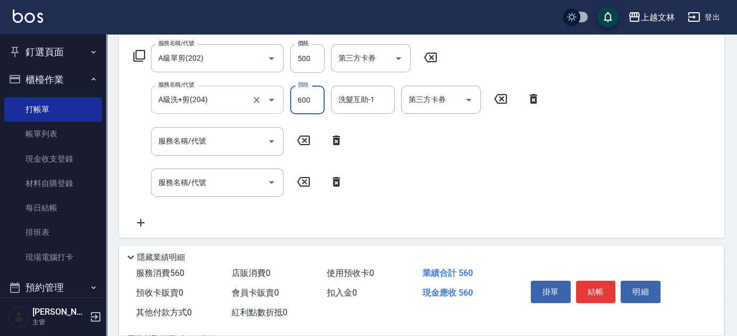
type input "600"
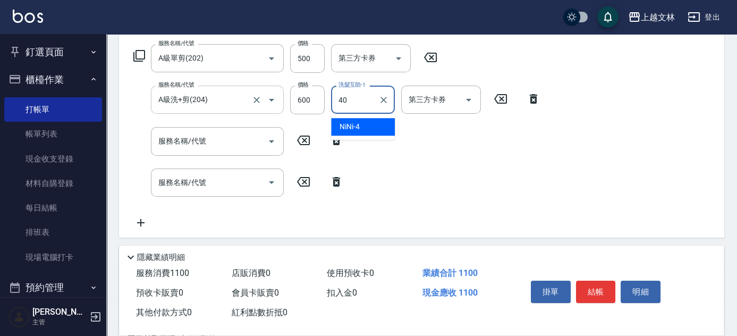
type input "彭佳琦-40"
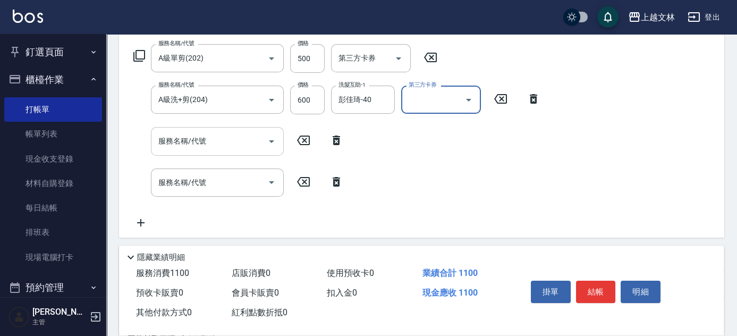
drag, startPoint x: 219, startPoint y: 134, endPoint x: 199, endPoint y: 127, distance: 21.5
click at [218, 134] on input "服務名稱/代號" at bounding box center [209, 141] width 107 height 19
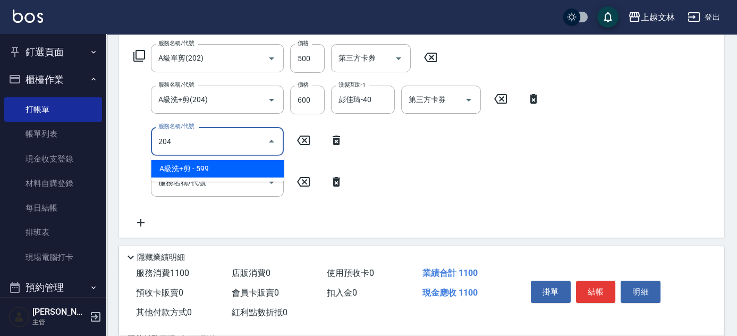
type input "A級洗+剪(204)"
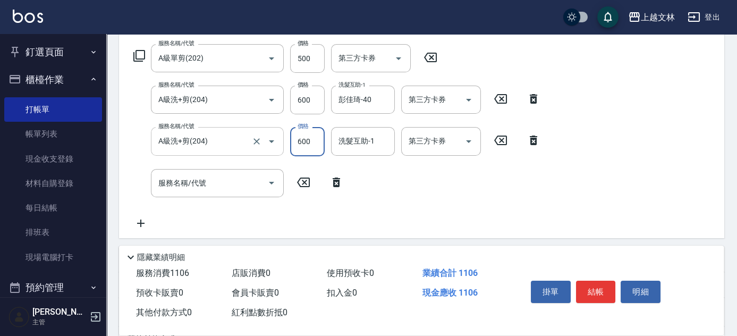
type input "600"
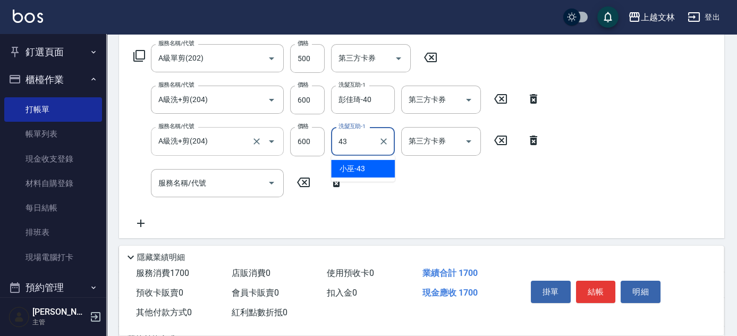
type input "小巫-43"
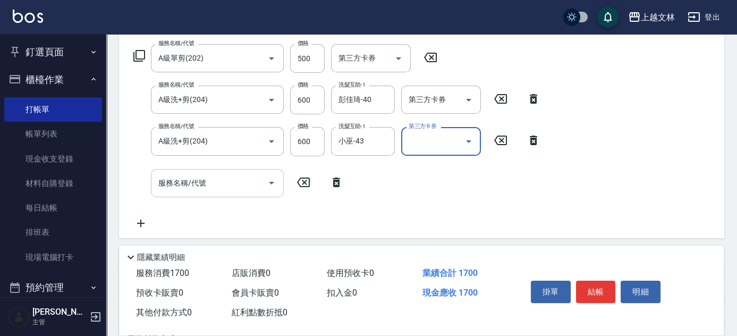
click at [204, 180] on div "服務名稱/代號 服務名稱/代號" at bounding box center [217, 183] width 133 height 28
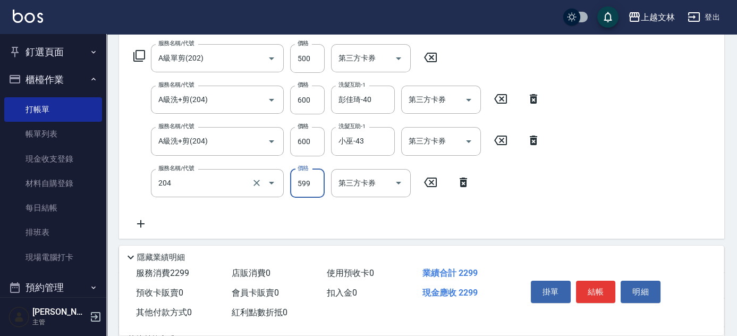
type input "A級洗+剪(204)"
type input "600"
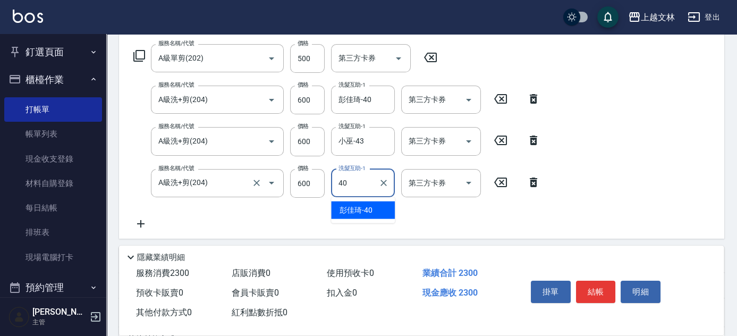
type input "彭佳琦-40"
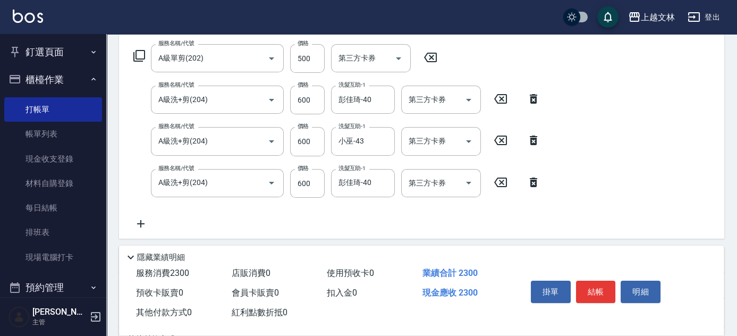
click at [142, 226] on icon at bounding box center [141, 223] width 27 height 13
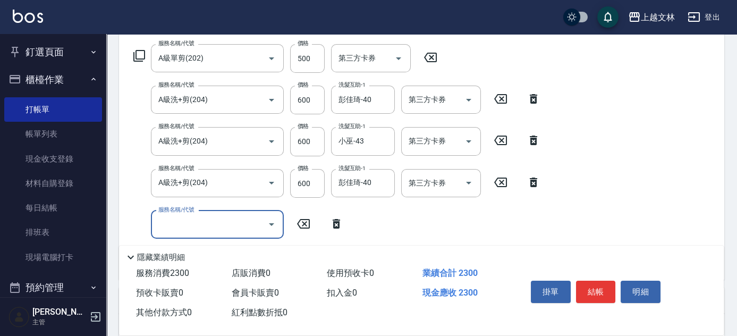
click at [177, 223] on input "服務名稱/代號" at bounding box center [209, 224] width 107 height 19
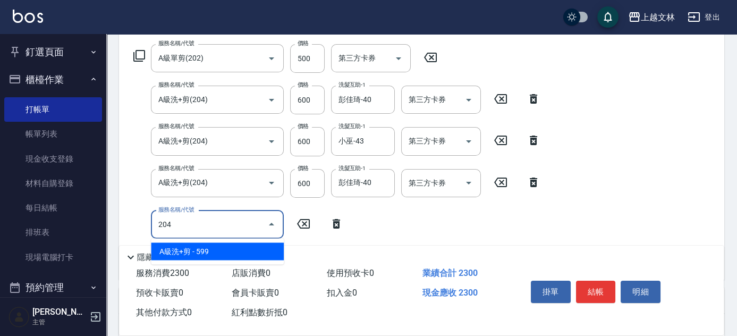
type input "A級洗+剪(204)"
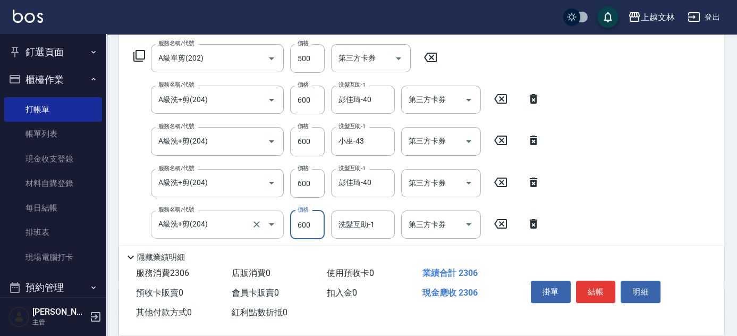
type input "600"
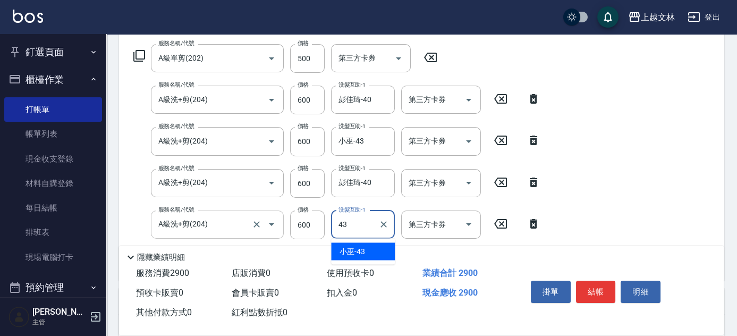
type input "小巫-43"
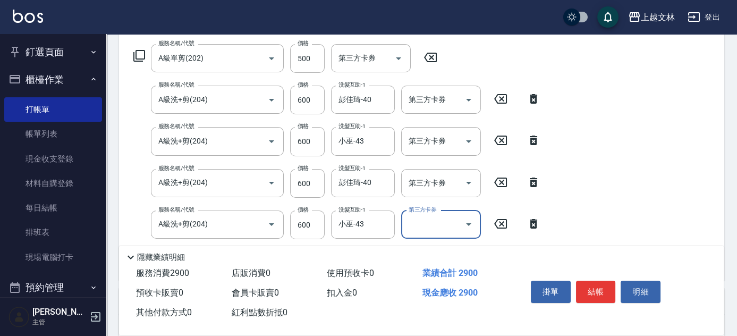
scroll to position [0, 0]
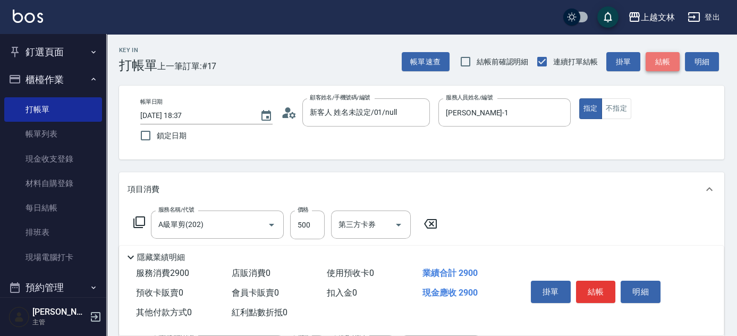
click at [672, 60] on button "結帳" at bounding box center [663, 62] width 34 height 20
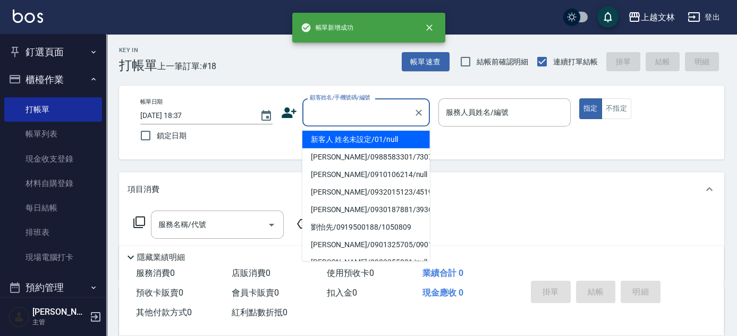
click at [357, 117] on input "顧客姓名/手機號碼/編號" at bounding box center [358, 112] width 102 height 19
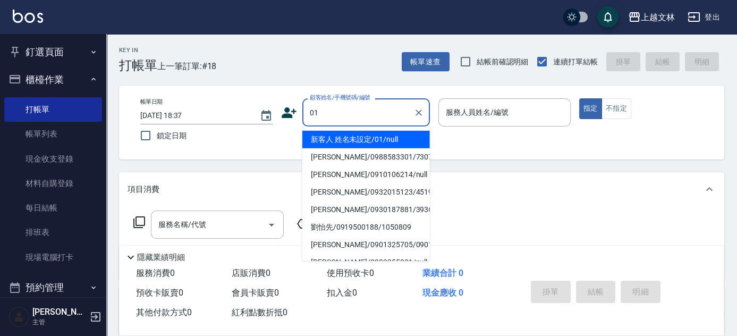
type input "新客人 姓名未設定/01/null"
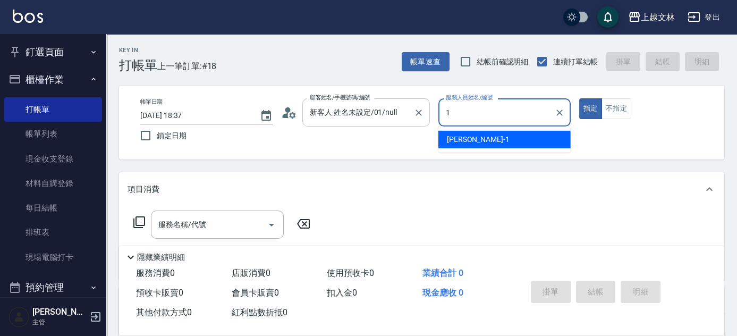
type input "[PERSON_NAME]-1"
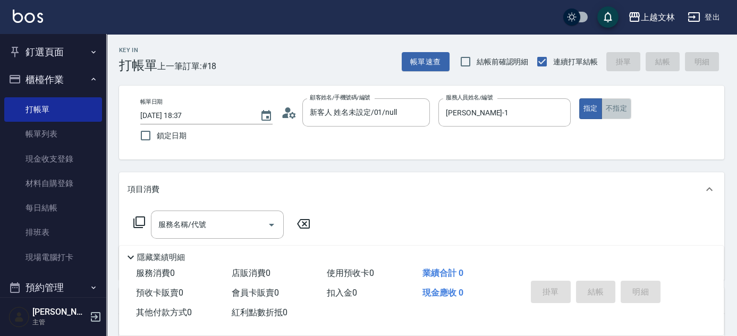
click at [622, 111] on button "不指定" at bounding box center [616, 108] width 30 height 21
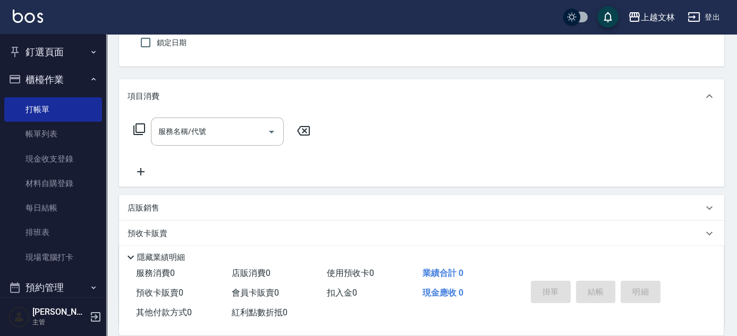
scroll to position [95, 0]
click at [141, 168] on icon at bounding box center [140, 169] width 7 height 7
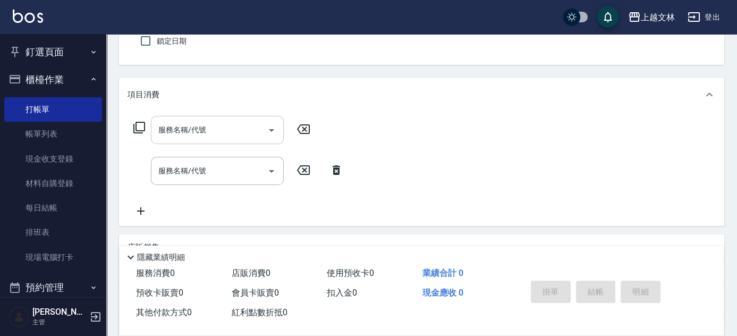
click at [171, 125] on input "服務名稱/代號" at bounding box center [209, 130] width 107 height 19
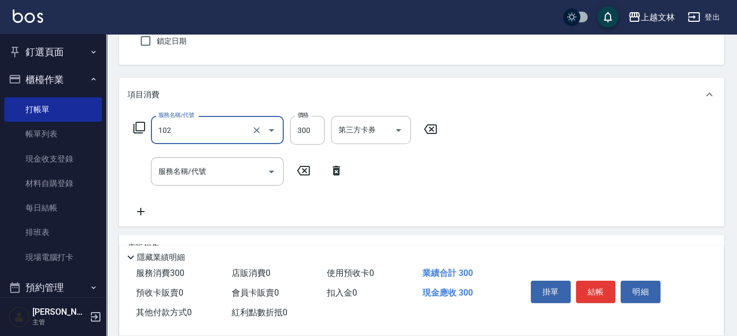
type input "精油洗髮(102)"
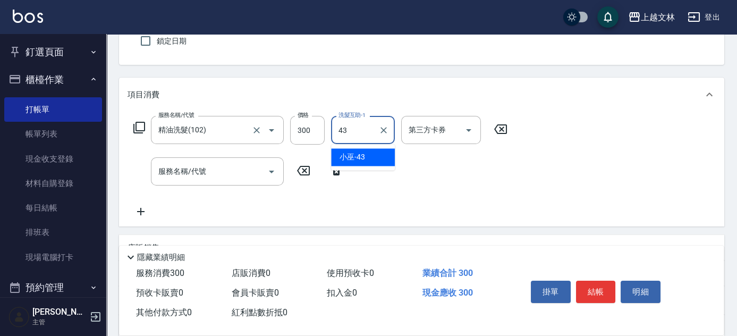
type input "小巫-43"
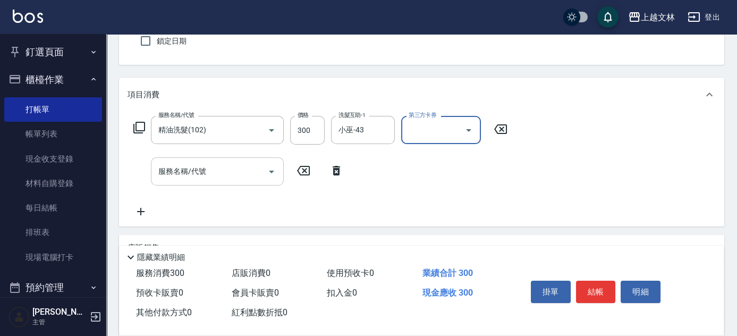
click at [202, 172] on div "服務名稱/代號 服務名稱/代號" at bounding box center [217, 171] width 133 height 28
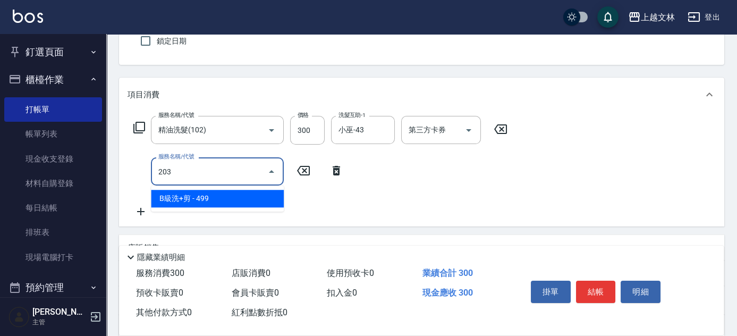
type input "B級洗+剪(203)"
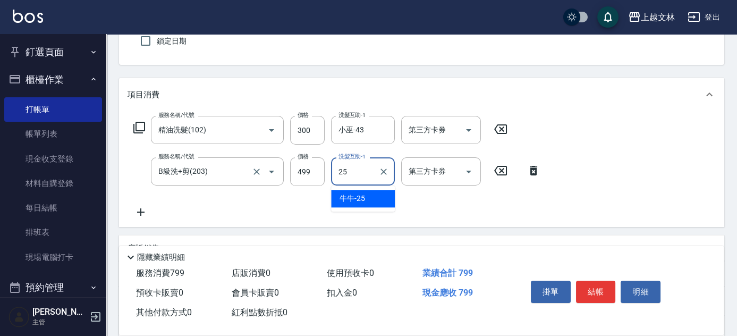
type input "牛牛-25"
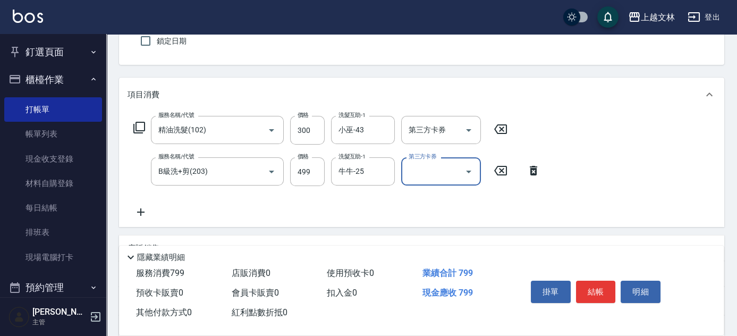
scroll to position [0, 0]
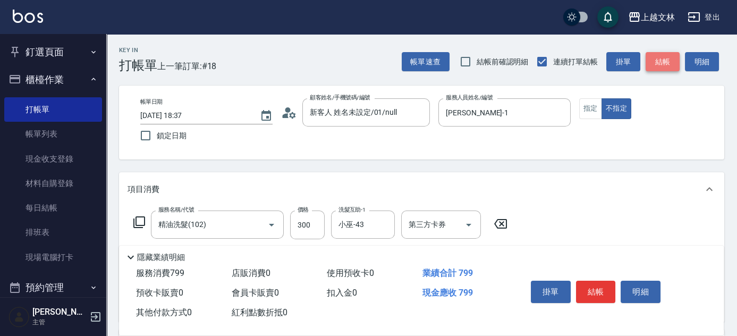
click at [666, 65] on button "結帳" at bounding box center [663, 62] width 34 height 20
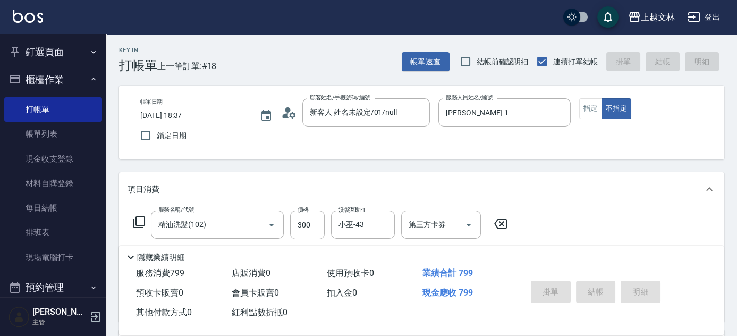
type input "[DATE] 18:38"
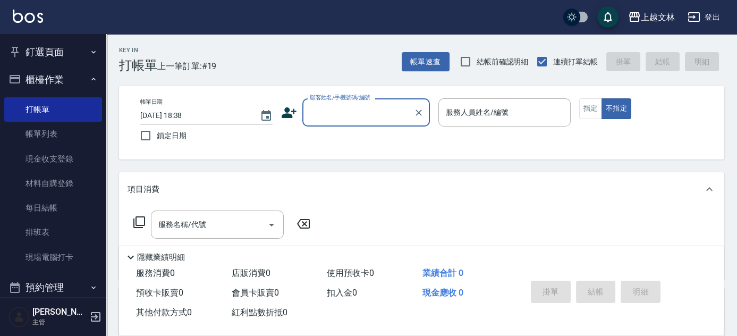
click at [353, 106] on input "顧客姓名/手機號碼/編號" at bounding box center [358, 112] width 102 height 19
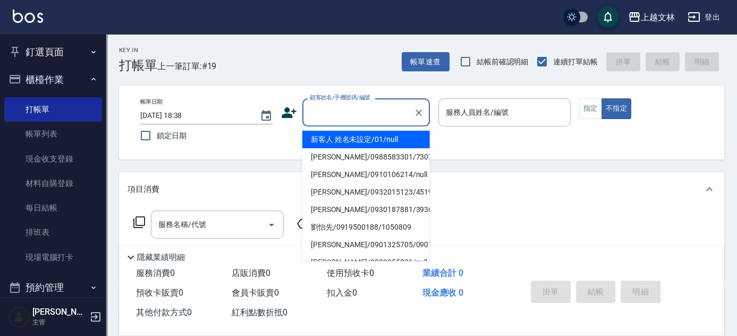
click at [368, 136] on li "新客人 姓名未設定/01/null" at bounding box center [366, 140] width 128 height 18
type input "新客人 姓名未設定/01/null"
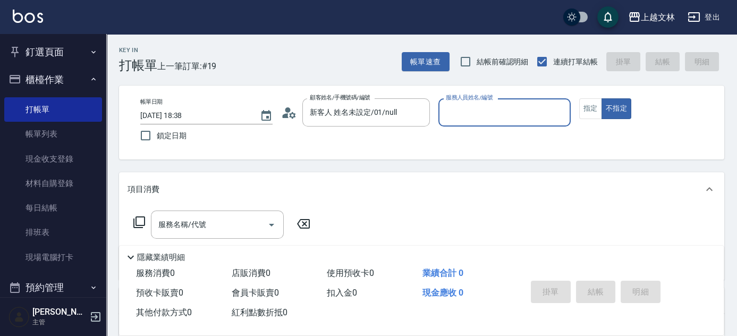
click at [470, 107] on input "服務人員姓名/編號" at bounding box center [504, 112] width 123 height 19
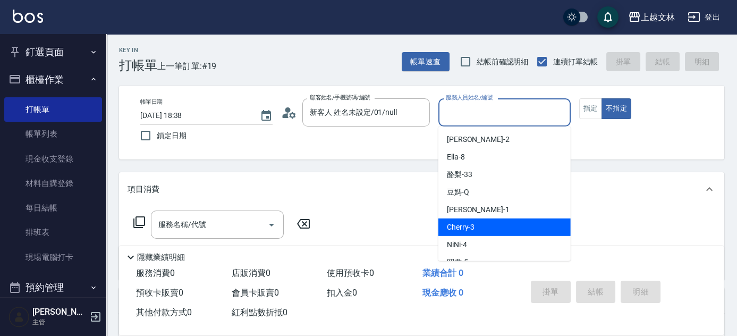
click at [505, 225] on div "Cherry -3" at bounding box center [504, 227] width 132 height 18
type input "Cherry-3"
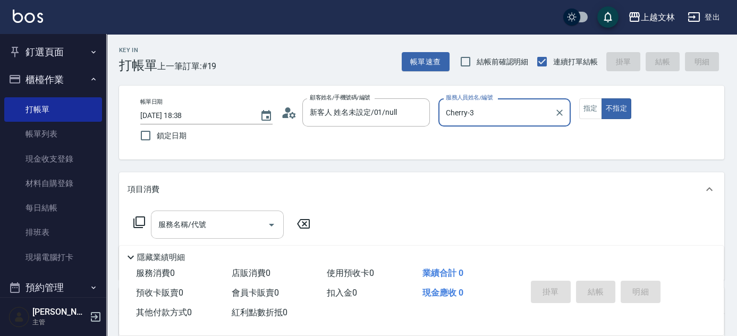
click at [224, 219] on input "服務名稱/代號" at bounding box center [209, 224] width 107 height 19
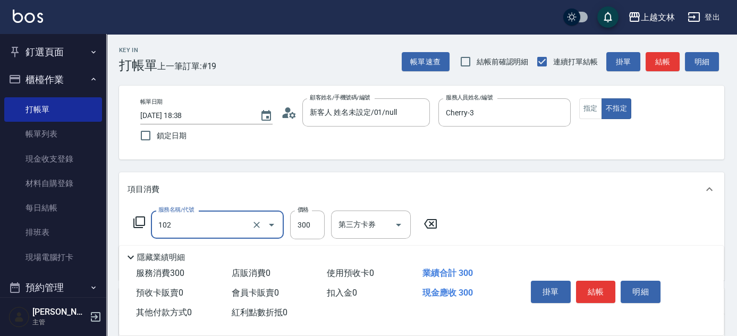
type input "精油洗髮(102)"
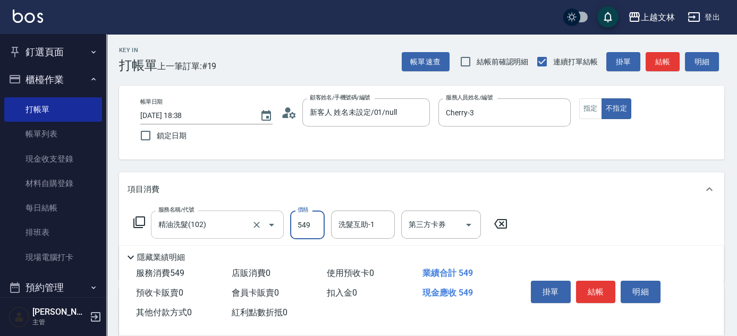
type input "549"
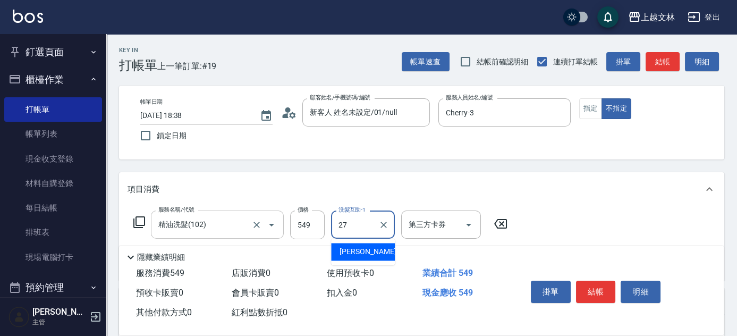
type input "[PERSON_NAME]-27"
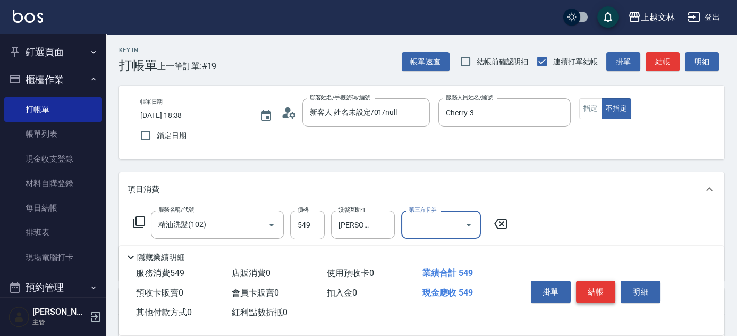
click at [588, 286] on button "結帳" at bounding box center [596, 292] width 40 height 22
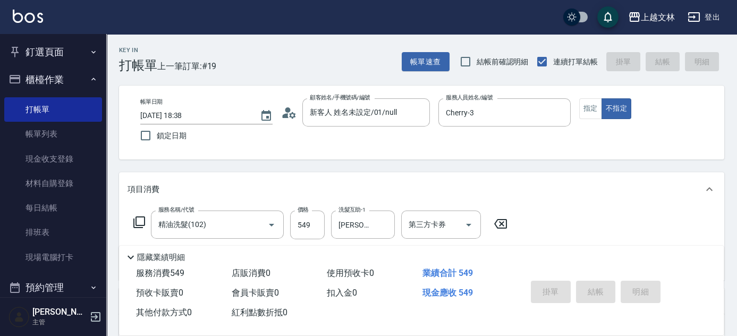
type input "[DATE] 18:39"
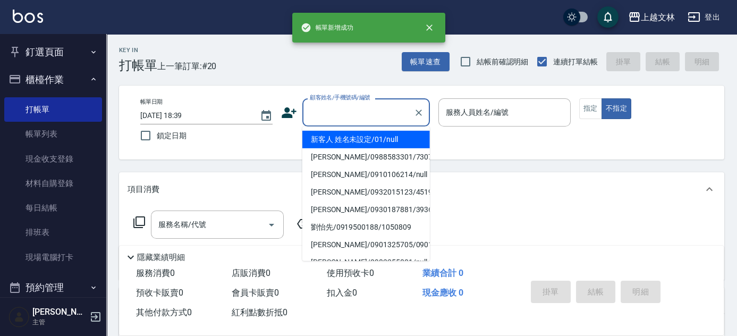
click at [351, 113] on input "顧客姓名/手機號碼/編號" at bounding box center [358, 112] width 102 height 19
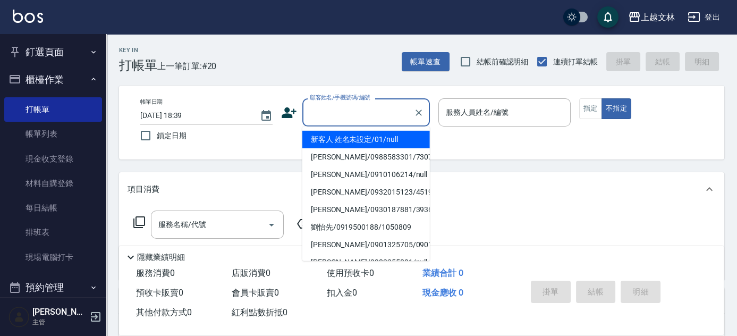
click at [361, 134] on li "新客人 姓名未設定/01/null" at bounding box center [366, 140] width 128 height 18
type input "新客人 姓名未設定/01/null"
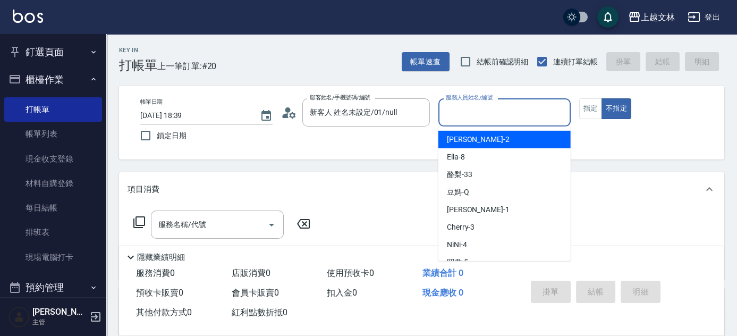
click at [456, 117] on input "服務人員姓名/編號" at bounding box center [504, 112] width 123 height 19
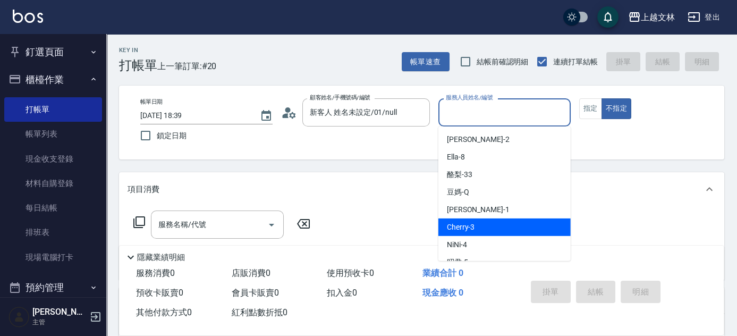
click at [501, 232] on div "Cherry -3" at bounding box center [504, 227] width 132 height 18
type input "Cherry-3"
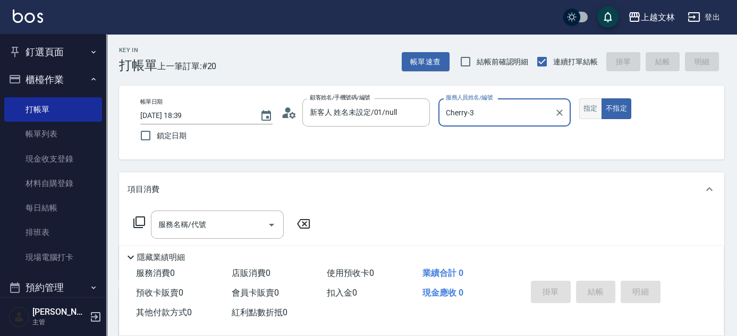
click at [594, 110] on button "指定" at bounding box center [590, 108] width 23 height 21
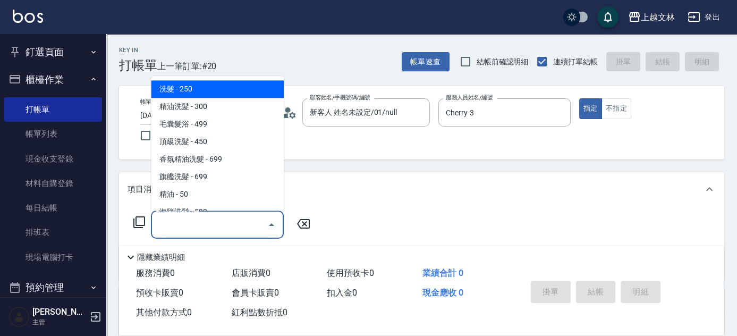
click at [224, 232] on input "服務名稱/代號" at bounding box center [209, 224] width 107 height 19
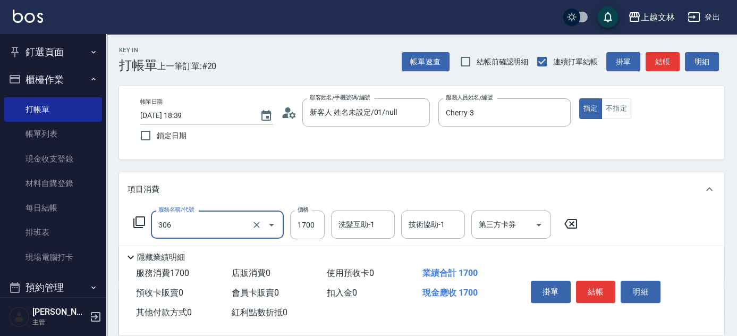
type input "離子燙(306)"
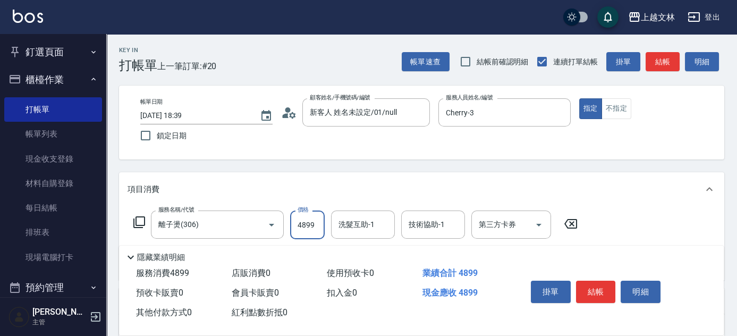
type input "4899"
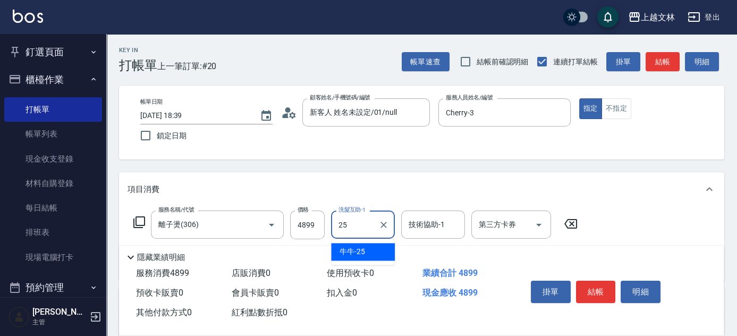
type input "牛牛-25"
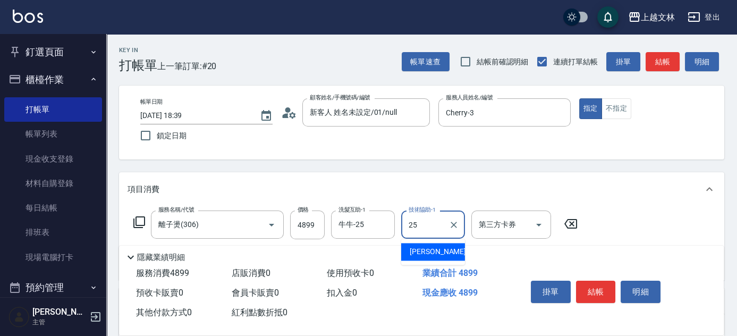
type input "牛牛-25"
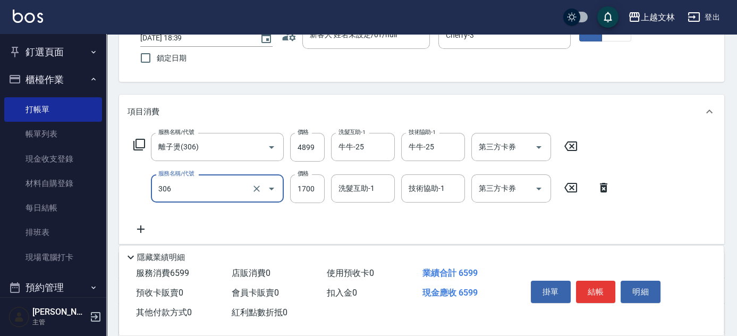
type input "離子燙(306)"
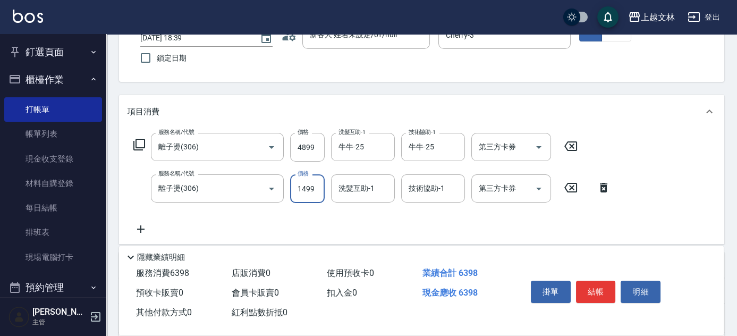
type input "1499"
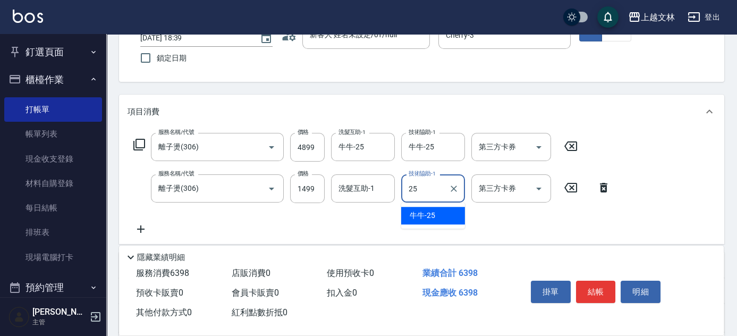
type input "牛牛-25"
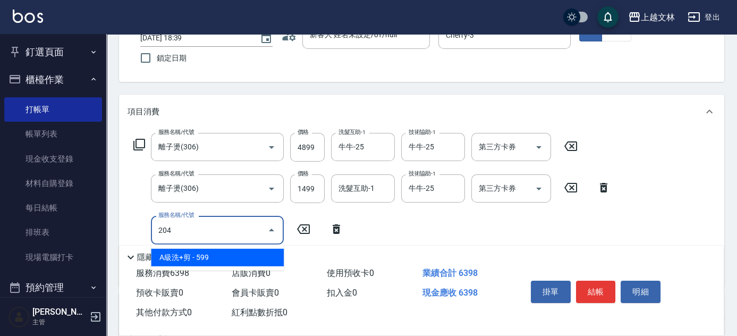
type input "A級洗+剪(204)"
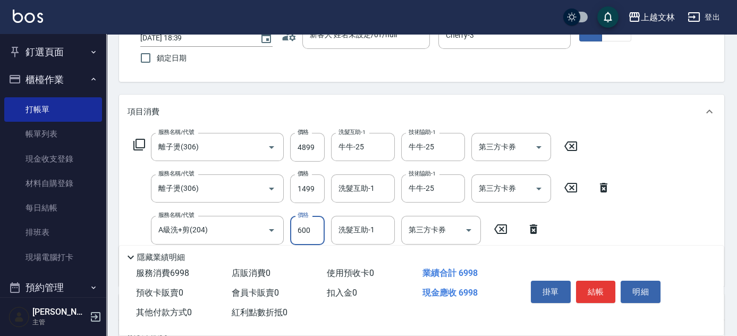
type input "600"
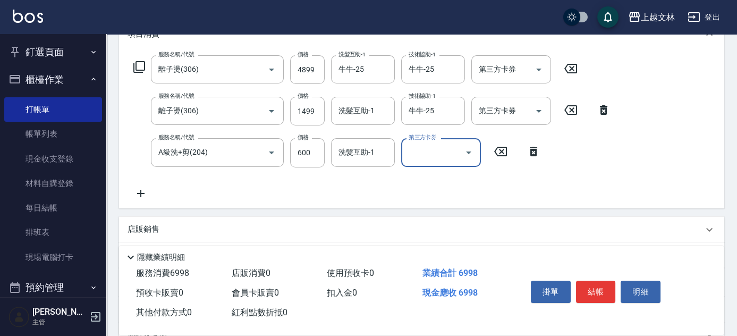
scroll to position [157, 0]
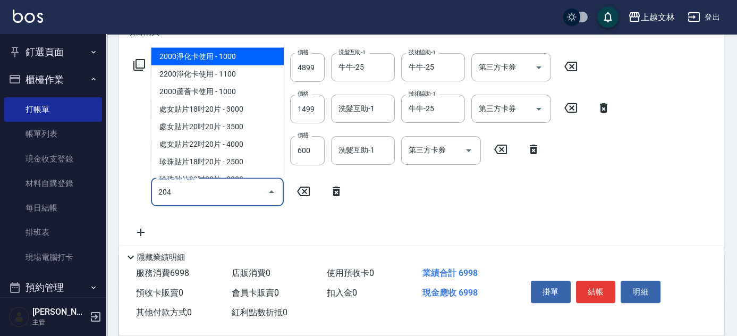
type input "A級洗+剪(204)"
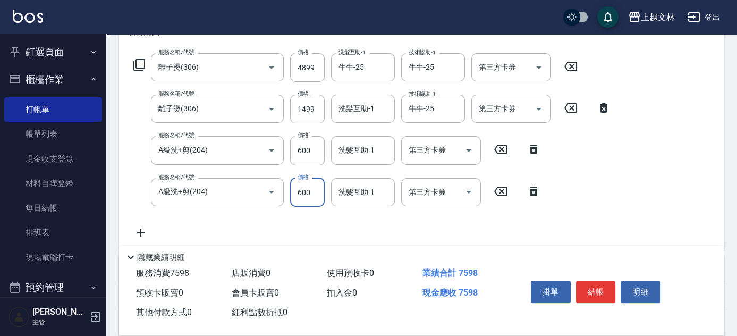
type input "600"
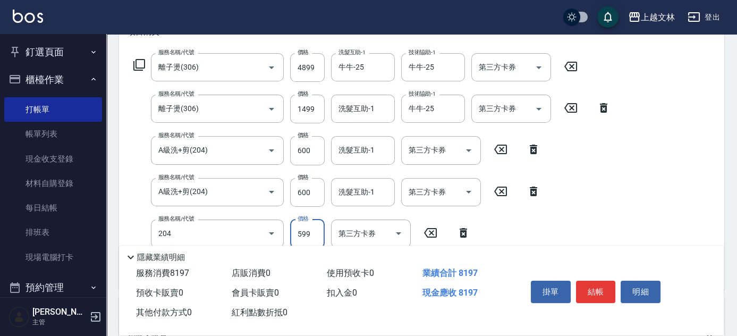
type input "A級洗+剪(204)"
type input "600"
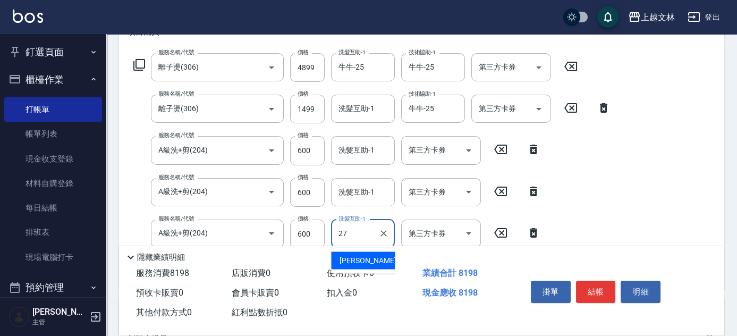
type input "[PERSON_NAME]-27"
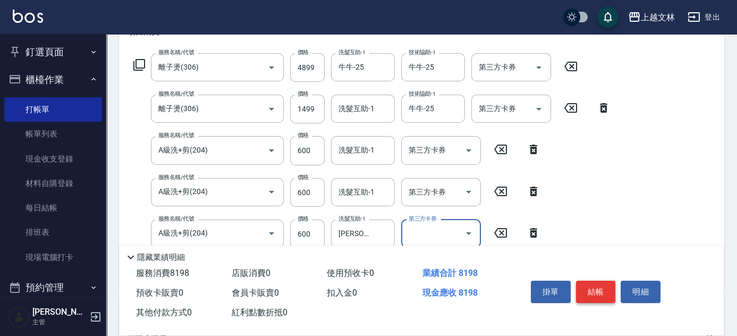
click at [596, 289] on button "結帳" at bounding box center [596, 292] width 40 height 22
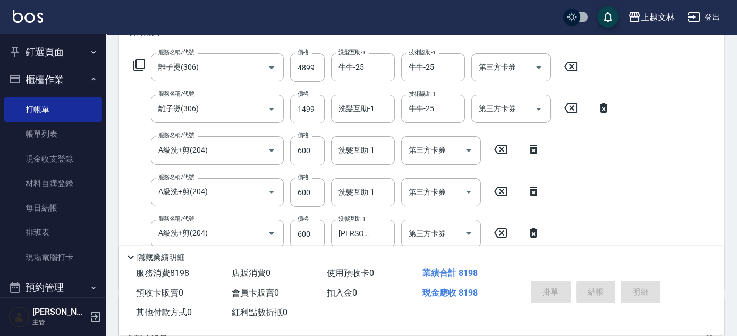
type input "[DATE] 18:40"
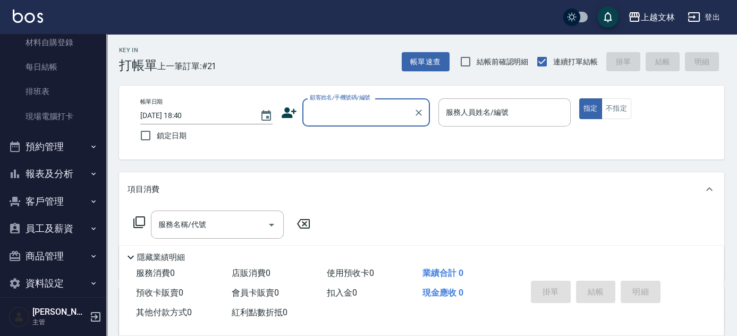
scroll to position [153, 0]
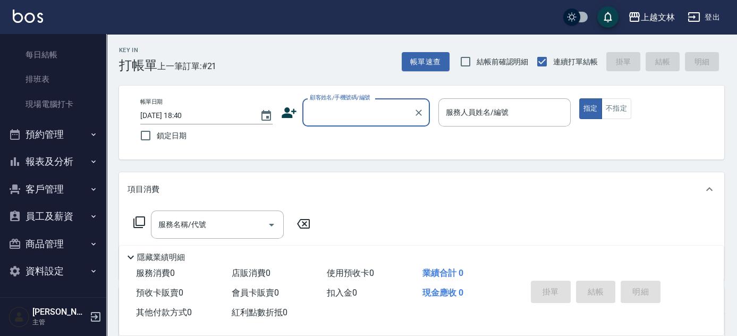
click at [31, 163] on button "報表及分析" at bounding box center [53, 162] width 98 height 28
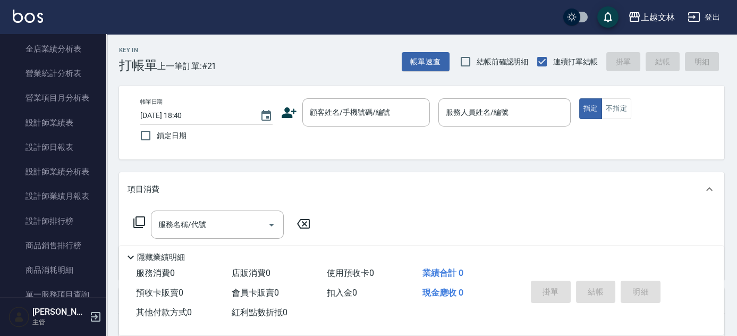
scroll to position [523, 0]
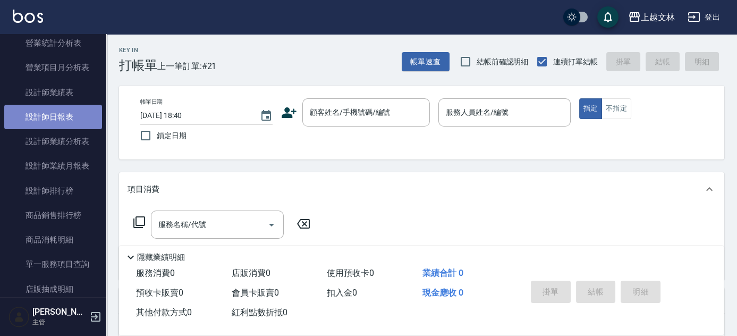
click at [54, 116] on link "設計師日報表" at bounding box center [53, 117] width 98 height 24
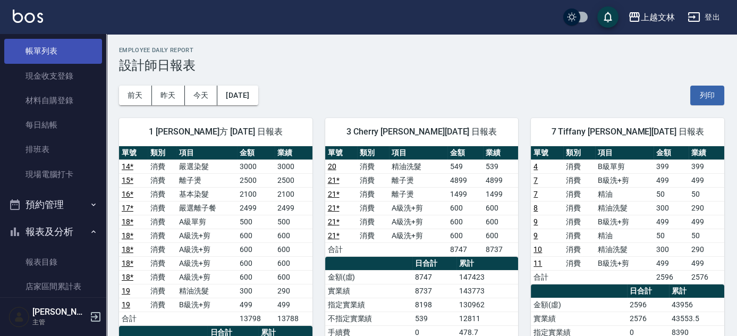
scroll to position [73, 0]
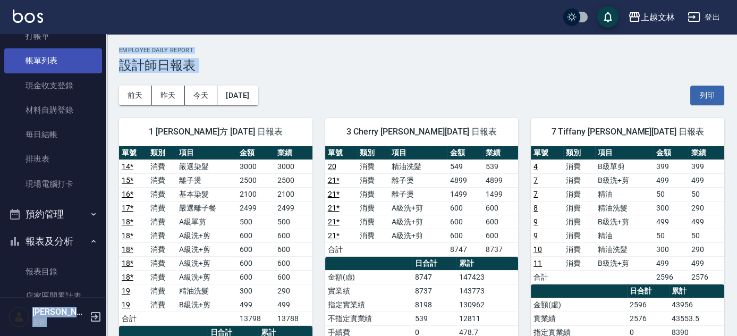
drag, startPoint x: 107, startPoint y: 80, endPoint x: 94, endPoint y: 53, distance: 29.9
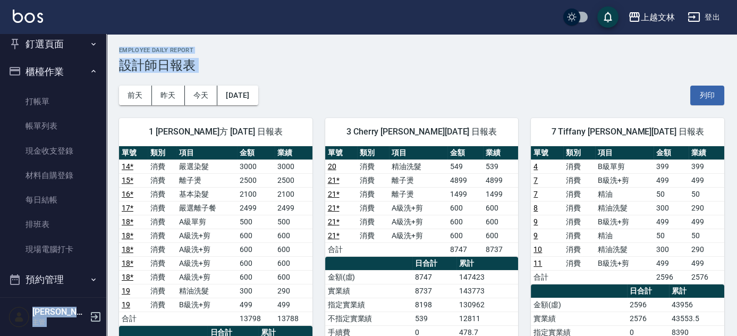
scroll to position [0, 0]
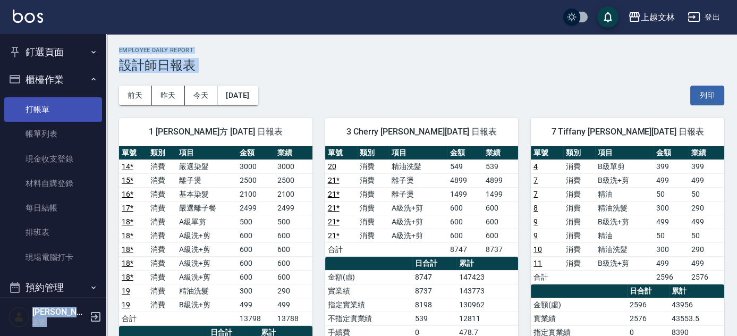
click at [40, 100] on link "打帳單" at bounding box center [53, 109] width 98 height 24
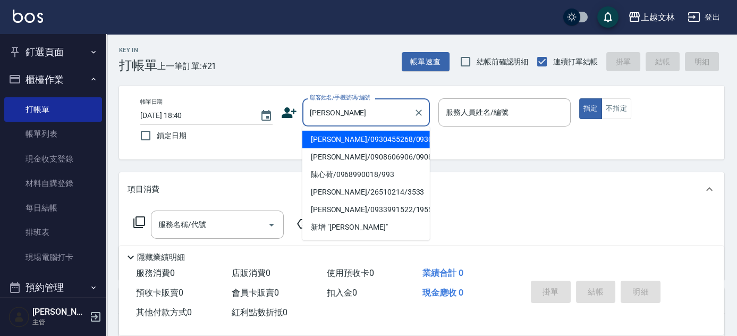
click at [355, 148] on li "[PERSON_NAME]/0930455268/0930455268" at bounding box center [366, 140] width 128 height 18
type input "[PERSON_NAME]/0930455268/0930455268"
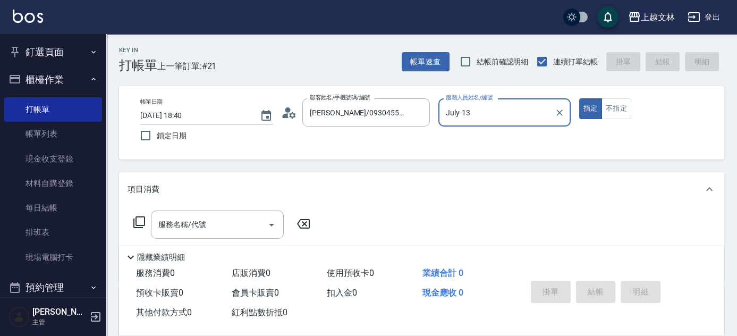
type input "July-13"
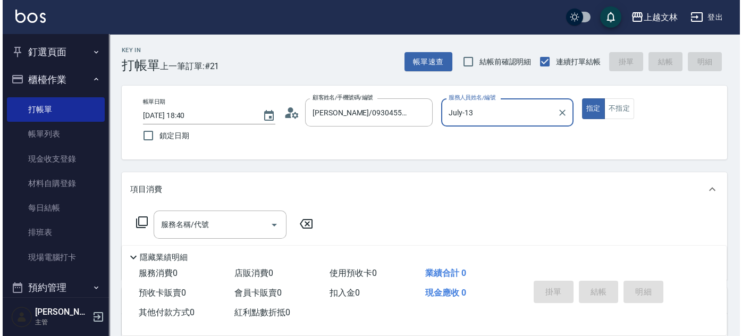
scroll to position [181, 0]
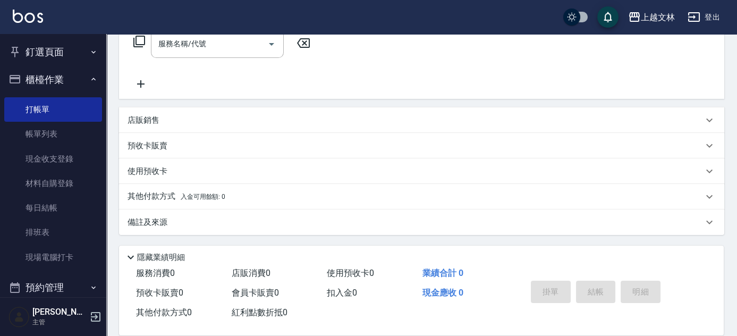
click at [146, 44] on div "服務名稱/代號 服務名稱/代號" at bounding box center [222, 44] width 189 height 28
click at [144, 40] on icon at bounding box center [139, 41] width 13 height 13
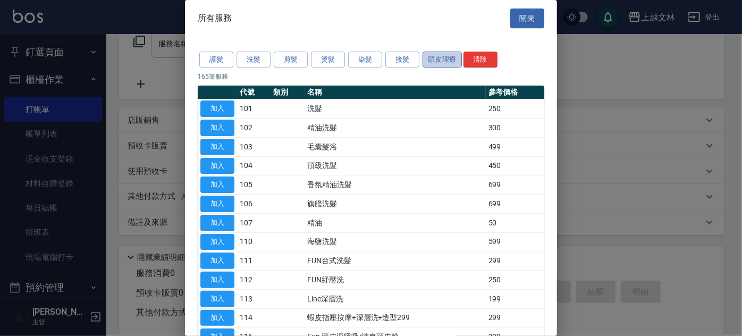
click at [456, 62] on button "頭皮理療" at bounding box center [441, 60] width 39 height 16
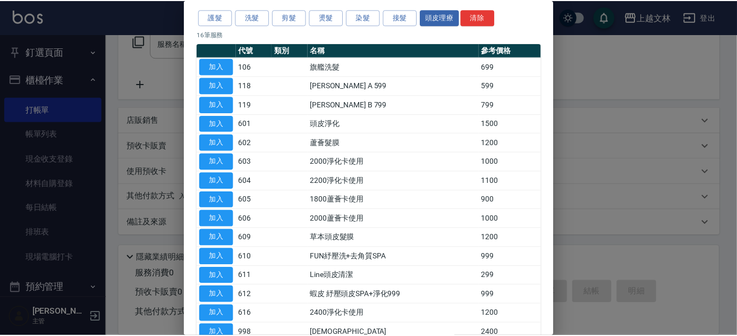
scroll to position [123, 0]
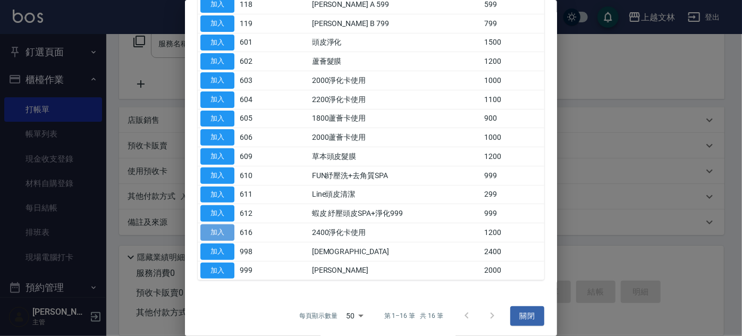
click at [224, 227] on button "加入" at bounding box center [217, 232] width 34 height 16
type input "2400淨化卡使用(616)"
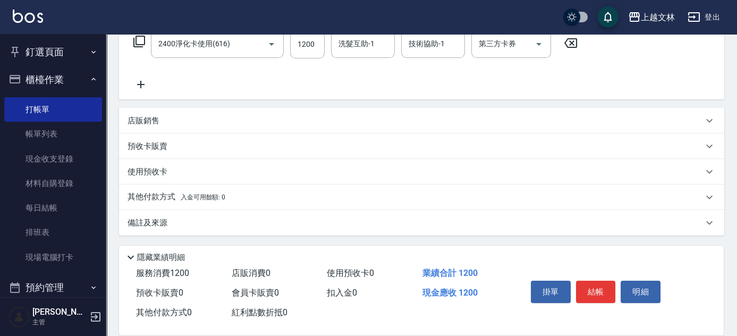
click at [141, 84] on icon at bounding box center [140, 84] width 7 height 7
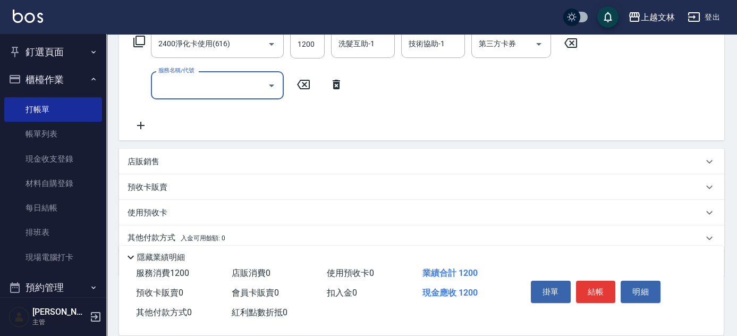
click at [140, 45] on div "服務名稱/代號 2400淨化卡使用(616) 服務名稱/代號 價格 1200 價格 洗髮互助-1 洗髮互助-1 技術協助-1 技術協助-1 第三方卡券 第三方…" at bounding box center [356, 44] width 456 height 29
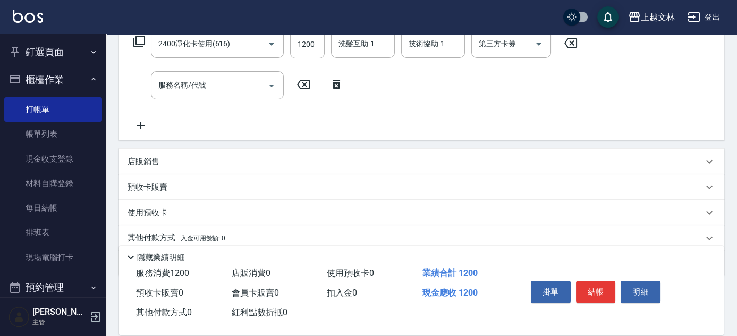
click at [140, 45] on icon at bounding box center [139, 42] width 12 height 12
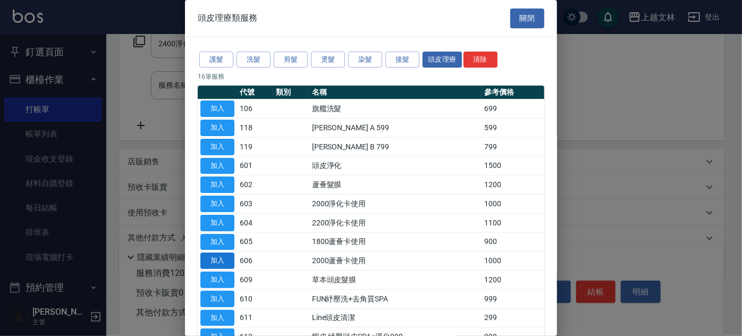
click at [226, 260] on button "加入" at bounding box center [217, 260] width 34 height 16
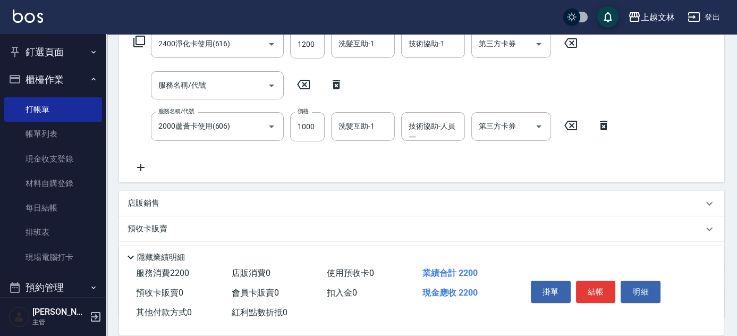
click at [368, 130] on div "洗髮互助-1 洗髮互助-1" at bounding box center [363, 126] width 64 height 28
type input "小巫-43"
type input "46"
click at [506, 128] on input "第三方卡券" at bounding box center [503, 126] width 54 height 19
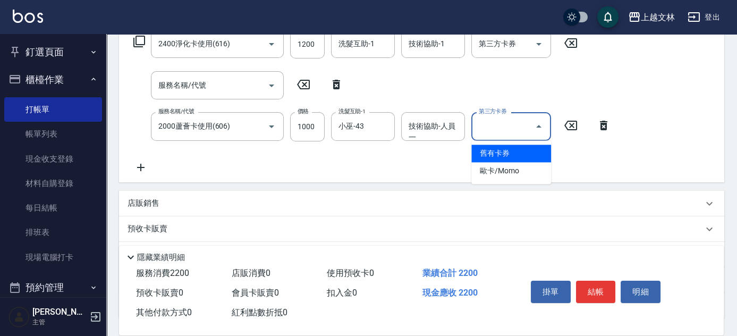
click at [510, 156] on span "舊有卡券" at bounding box center [511, 154] width 80 height 18
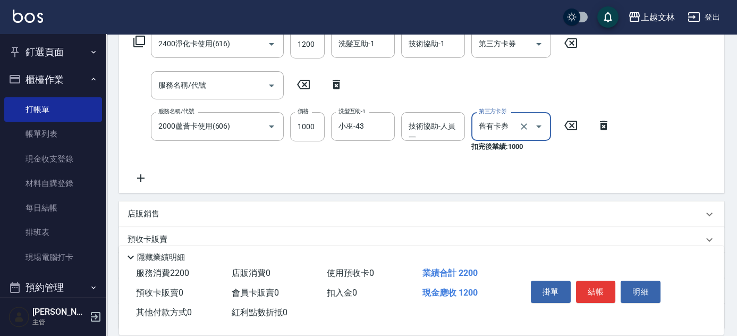
type input "舊有卡券"
click at [521, 49] on input "第三方卡券" at bounding box center [503, 44] width 54 height 19
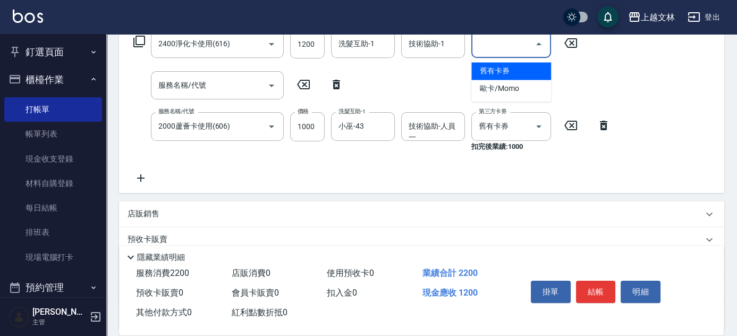
click at [521, 67] on span "舊有卡券" at bounding box center [511, 71] width 80 height 18
type input "舊有卡券"
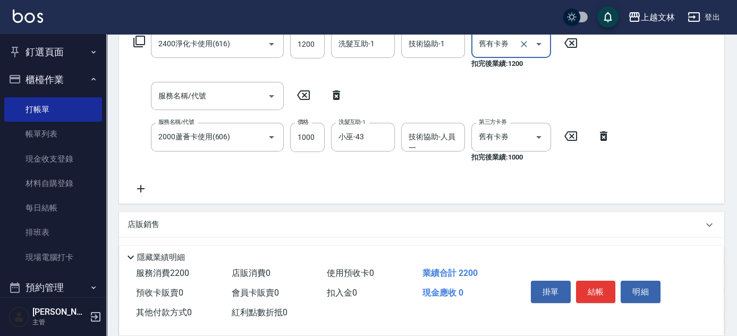
scroll to position [285, 0]
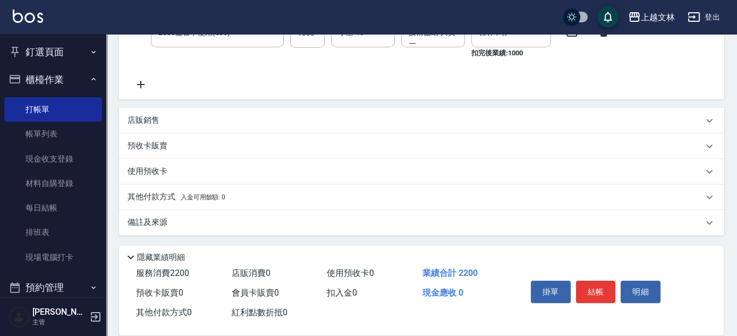
click at [150, 116] on p "店販銷售" at bounding box center [144, 120] width 32 height 11
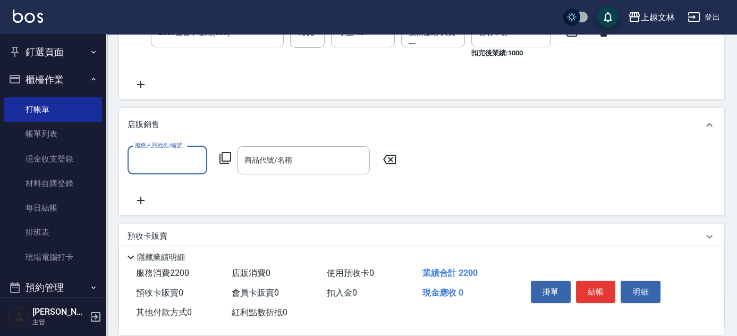
scroll to position [0, 0]
drag, startPoint x: 190, startPoint y: 130, endPoint x: 185, endPoint y: 138, distance: 9.0
click at [190, 133] on div "店販銷售" at bounding box center [421, 125] width 605 height 34
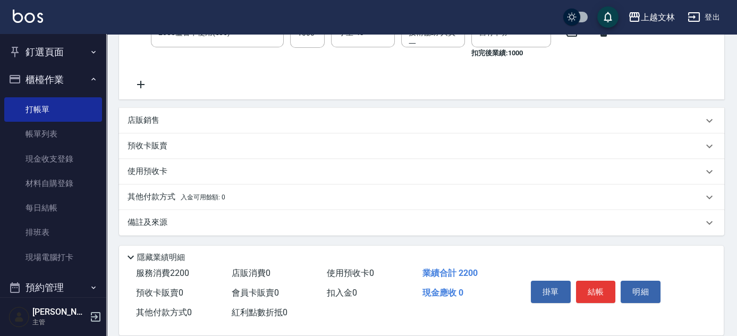
click at [162, 159] on div "項目消費 服務名稱/代號 2400淨化卡使用(616) 服務名稱/代號 價格 1200 價格 洗髮互助-1 洗髮互助-1 技術協助-1 技術協助-1 第三方卡…" at bounding box center [421, 60] width 605 height 347
click at [174, 125] on div "店販銷售" at bounding box center [415, 120] width 575 height 11
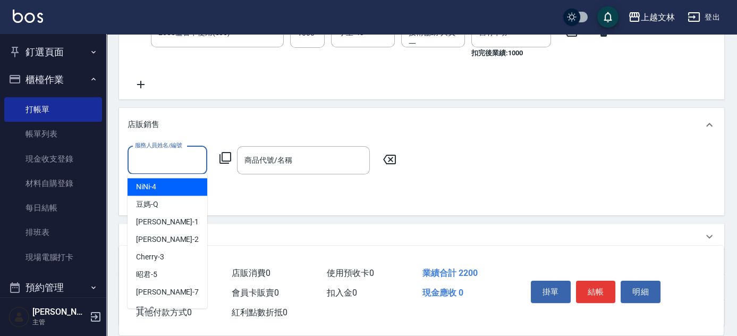
click at [162, 151] on input "服務人員姓名/編號" at bounding box center [167, 160] width 70 height 19
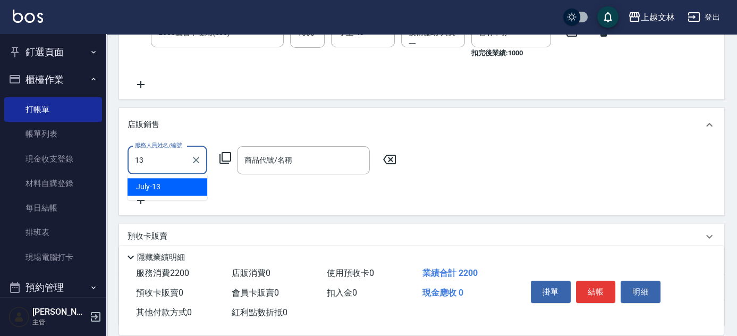
type input "July-13"
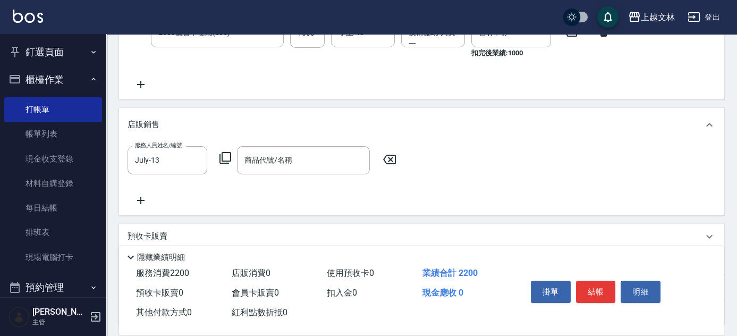
click at [233, 157] on div "服務人員姓名/編號 July-13 服務人員姓名/編號 商品代號/名稱 商品代號/名稱" at bounding box center [265, 160] width 275 height 28
click at [244, 158] on div "商品代號/名稱 商品代號/名稱" at bounding box center [303, 160] width 133 height 28
click at [222, 158] on icon at bounding box center [225, 158] width 12 height 12
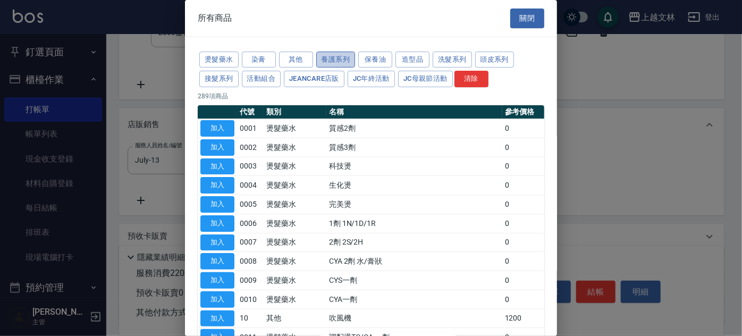
click at [346, 61] on button "養護系列" at bounding box center [335, 60] width 39 height 16
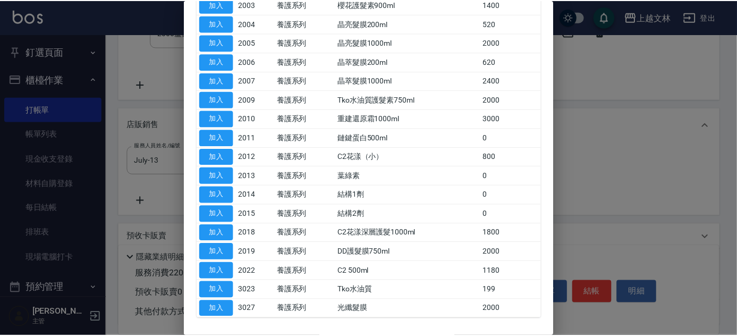
scroll to position [166, 0]
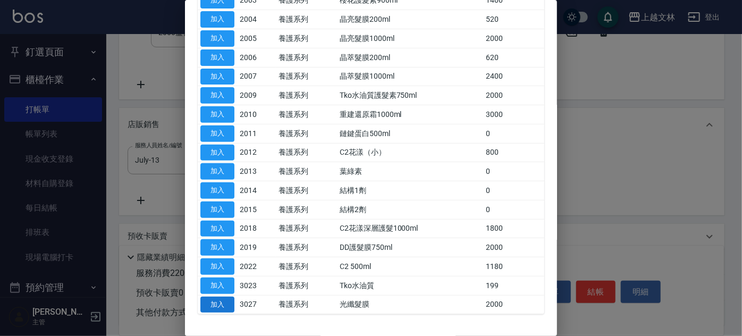
click at [210, 301] on button "加入" at bounding box center [217, 304] width 34 height 16
type input "光纖髮膜"
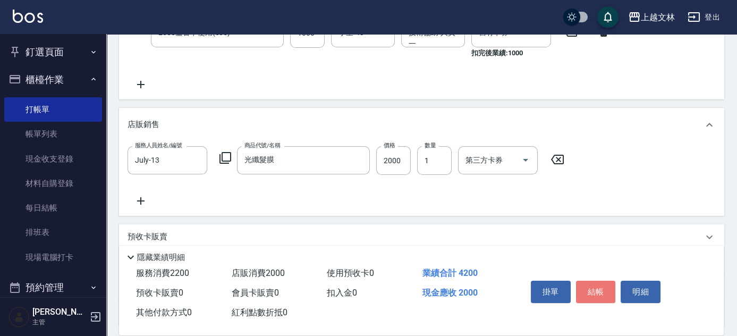
click at [608, 292] on button "結帳" at bounding box center [596, 292] width 40 height 22
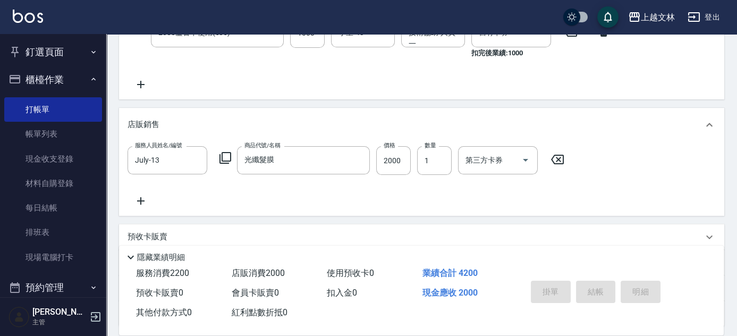
type input "[DATE] 18:49"
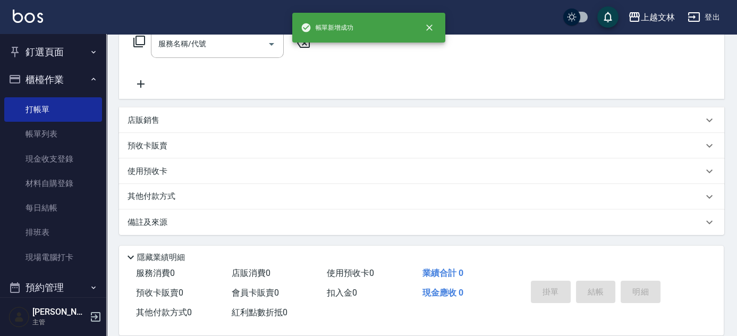
scroll to position [0, 0]
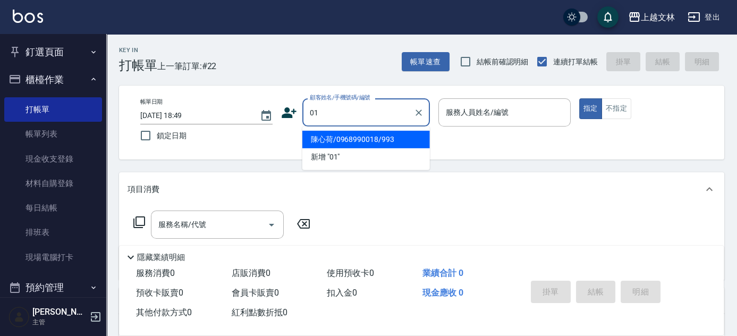
type input "陳心荷/0968990018/993"
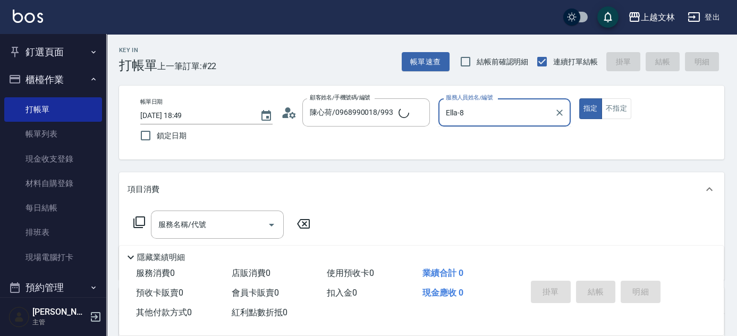
type input "Ella-8"
click at [579, 98] on button "指定" at bounding box center [590, 108] width 23 height 21
type button "true"
type input "新客人 姓名未設定/01/null"
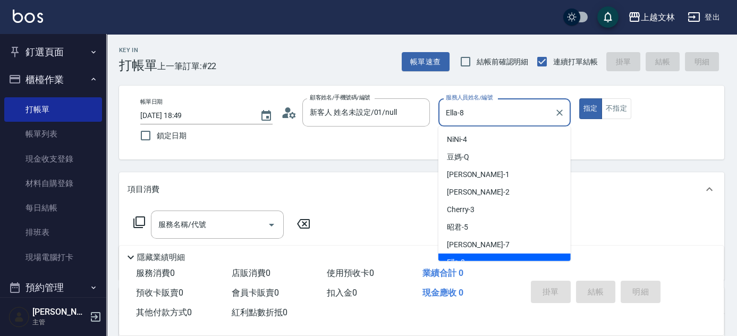
drag, startPoint x: 525, startPoint y: 121, endPoint x: 550, endPoint y: 111, distance: 27.1
click at [531, 118] on input "Ella-8" at bounding box center [496, 112] width 107 height 19
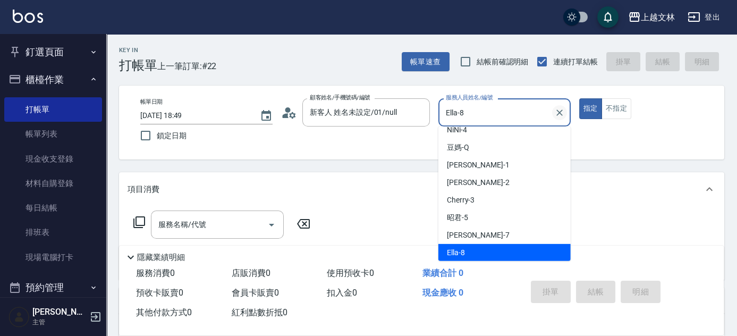
click at [561, 111] on icon "Clear" at bounding box center [559, 112] width 6 height 6
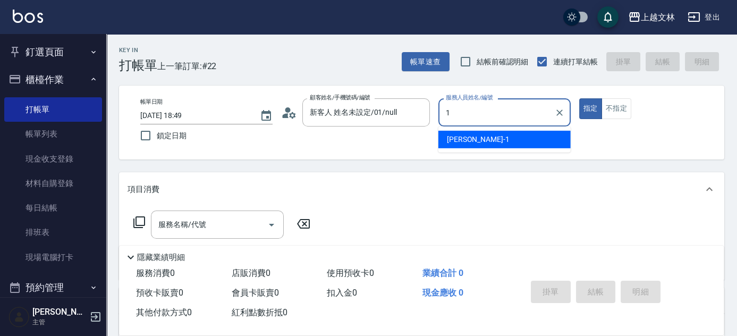
scroll to position [0, 0]
type input "[PERSON_NAME]-10"
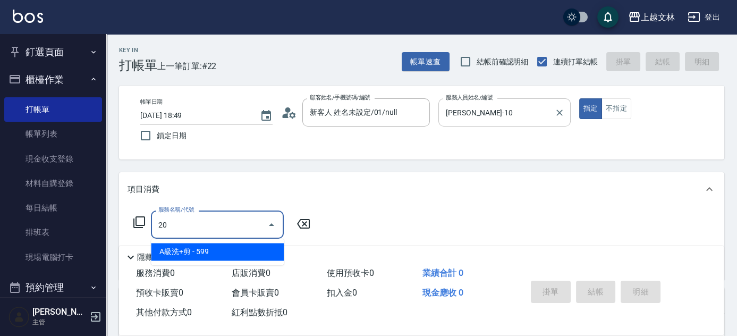
type input "2"
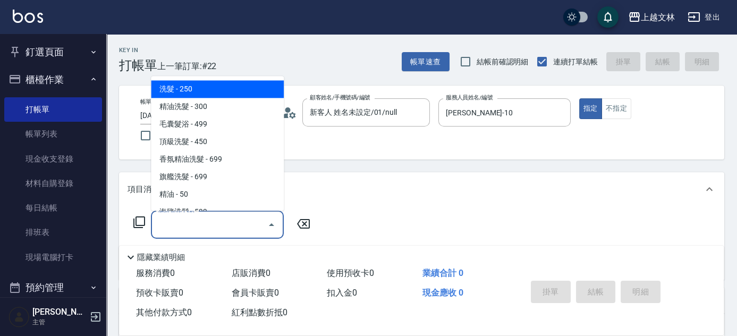
click at [140, 220] on icon at bounding box center [139, 222] width 13 height 13
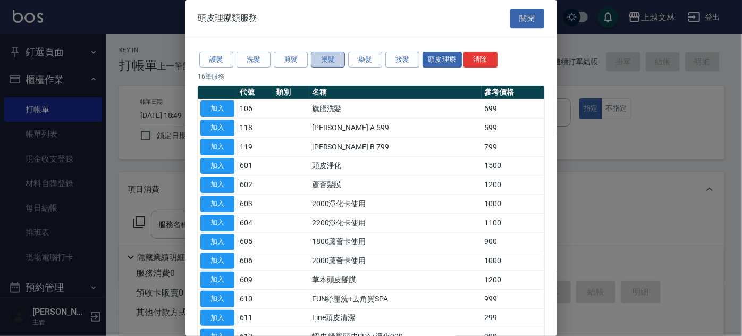
click at [325, 56] on button "燙髮" at bounding box center [328, 60] width 34 height 16
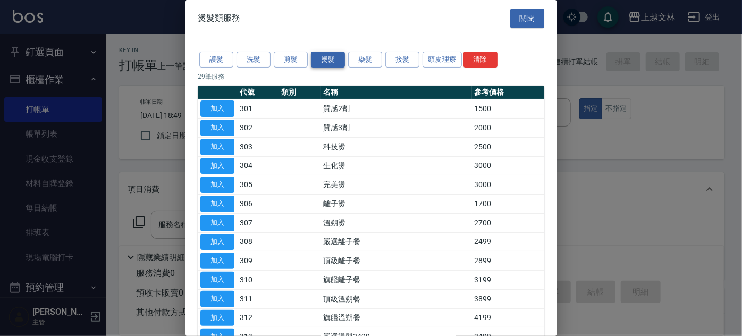
click at [333, 60] on button "燙髮" at bounding box center [328, 60] width 34 height 16
click at [218, 235] on button "加入" at bounding box center [217, 242] width 34 height 16
type input "嚴選離子餐(308)"
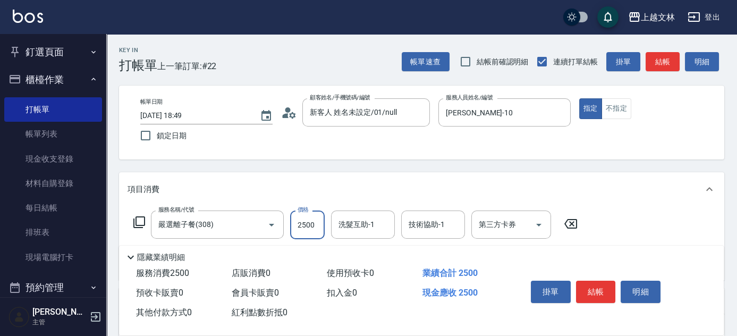
type input "2500"
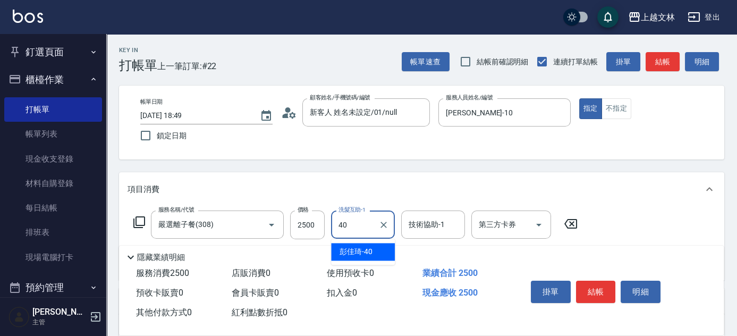
type input "彭佳琦-40"
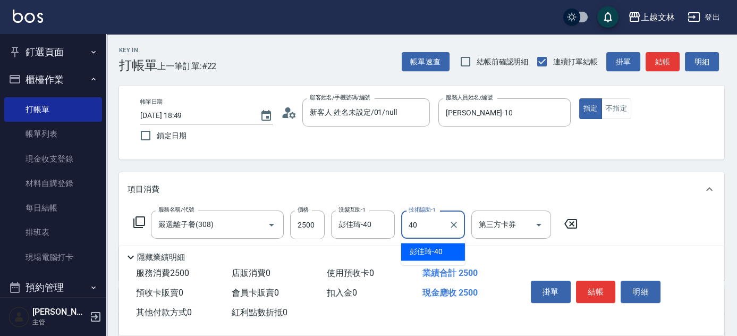
type input "彭佳琦-40"
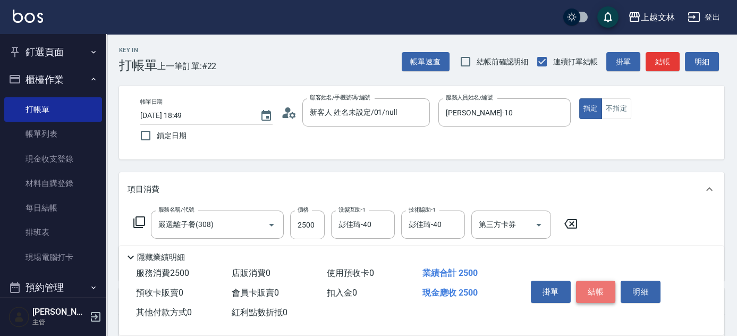
click at [595, 289] on button "結帳" at bounding box center [596, 292] width 40 height 22
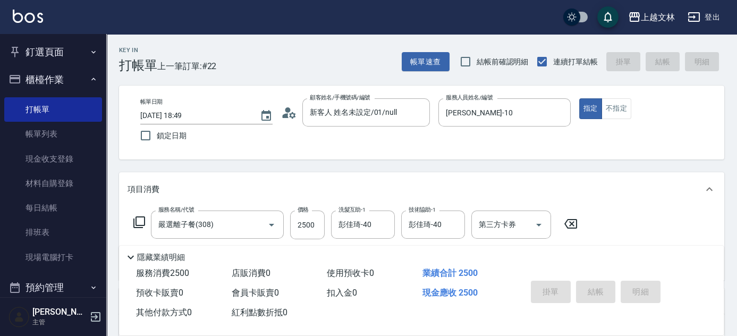
type input "[DATE] 18:56"
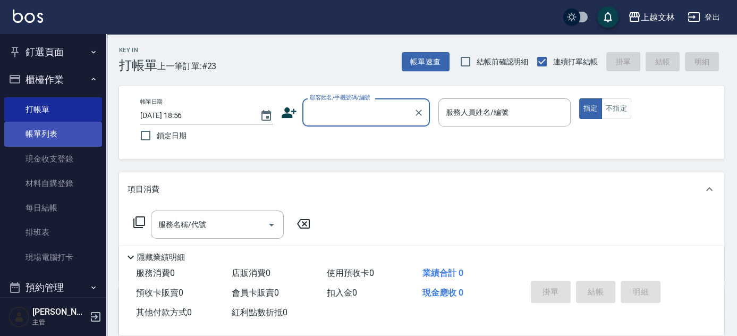
click at [63, 133] on link "帳單列表" at bounding box center [53, 134] width 98 height 24
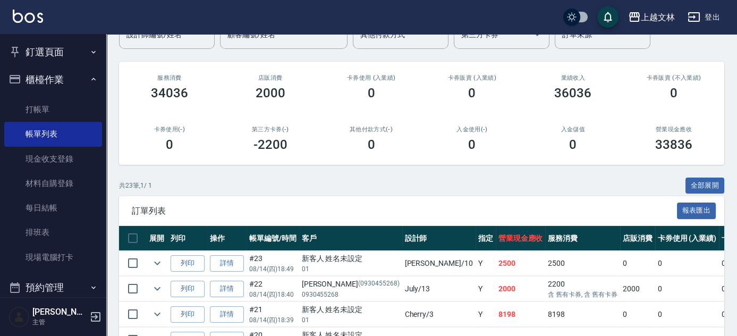
scroll to position [106, 0]
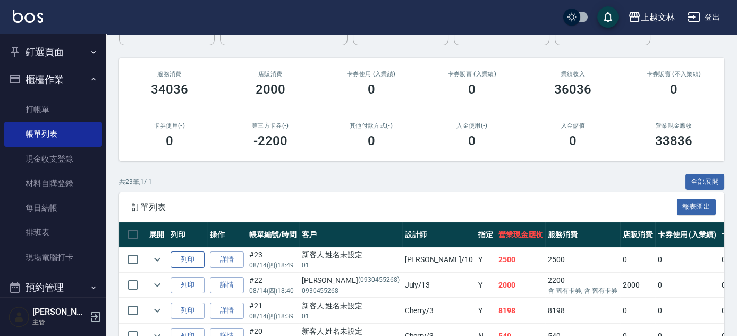
drag, startPoint x: 188, startPoint y: 256, endPoint x: 201, endPoint y: 252, distance: 13.8
click at [188, 256] on button "列印" at bounding box center [188, 259] width 34 height 16
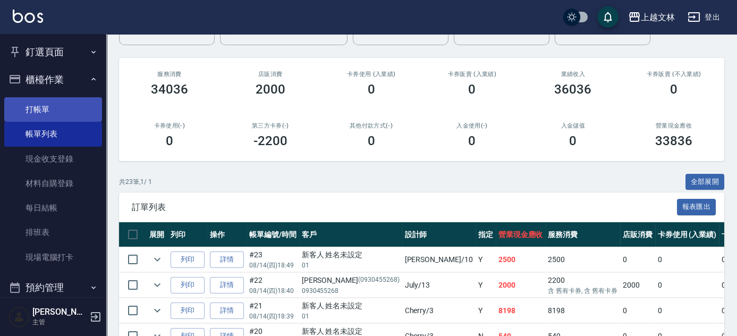
click at [47, 104] on link "打帳單" at bounding box center [53, 109] width 98 height 24
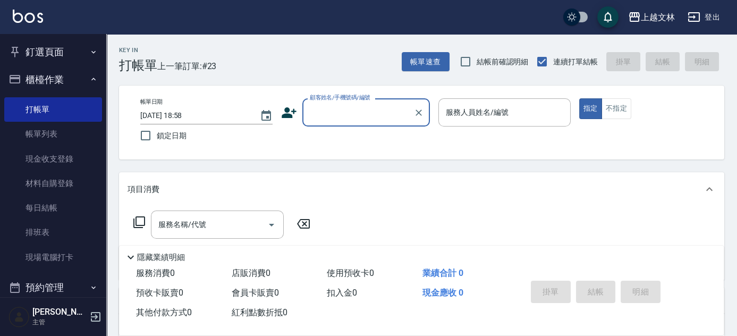
click at [326, 105] on input "顧客姓名/手機號碼/編號" at bounding box center [358, 112] width 102 height 19
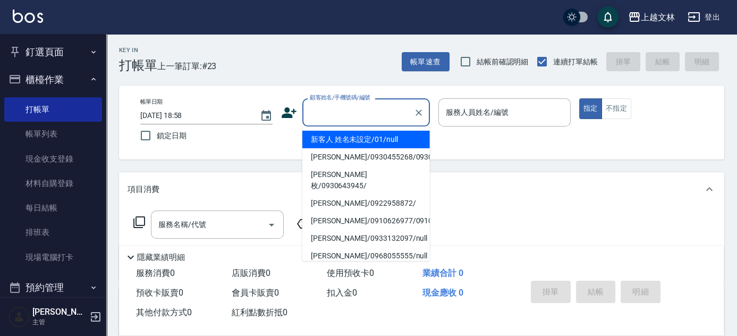
click at [349, 146] on li "新客人 姓名未設定/01/null" at bounding box center [366, 140] width 128 height 18
type input "新客人 姓名未設定/01/null"
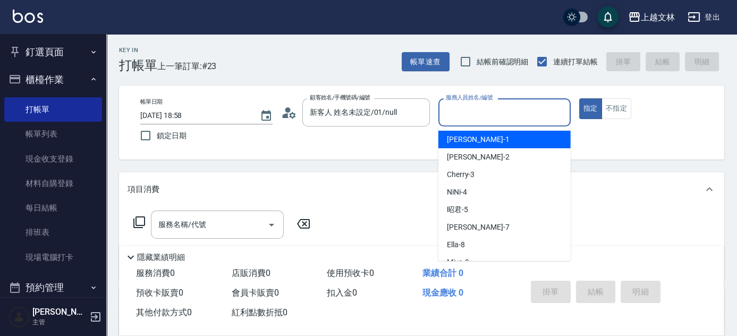
click at [475, 108] on input "服務人員姓名/編號" at bounding box center [504, 112] width 123 height 19
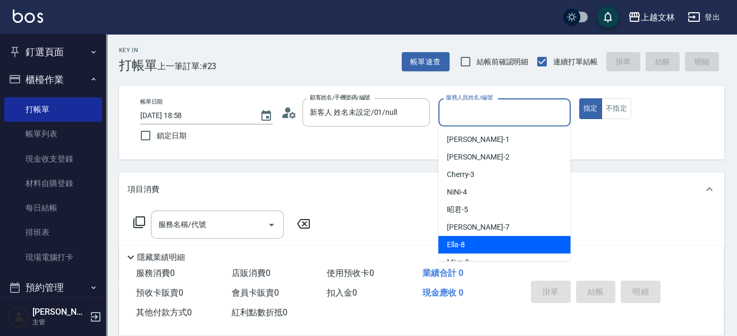
click at [462, 240] on span "Ella -8" at bounding box center [456, 244] width 18 height 11
type input "Ella-8"
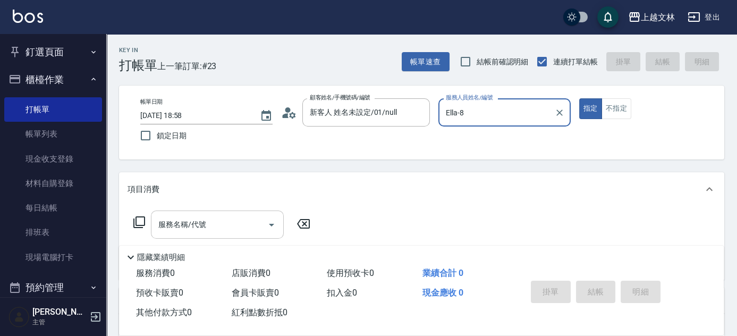
click at [256, 222] on input "服務名稱/代號" at bounding box center [209, 224] width 107 height 19
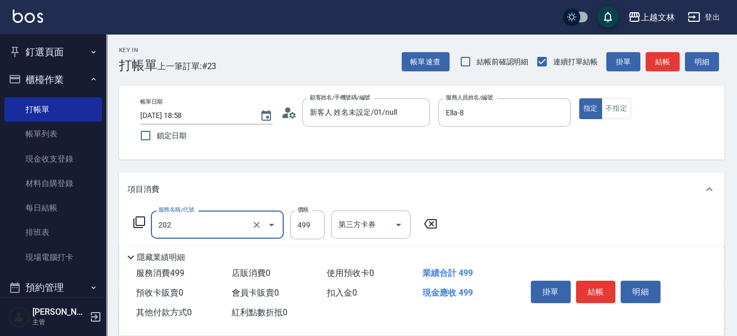
type input "A級單剪(202)"
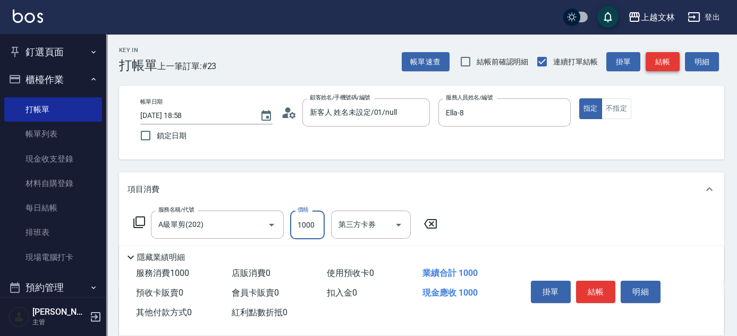
type input "1000"
click at [662, 62] on button "結帳" at bounding box center [663, 62] width 34 height 20
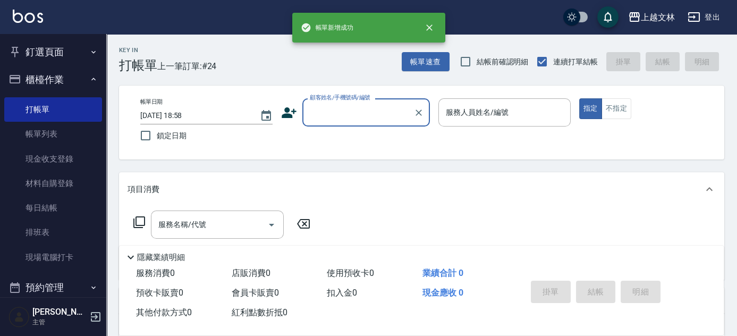
click at [342, 113] on input "顧客姓名/手機號碼/編號" at bounding box center [358, 112] width 102 height 19
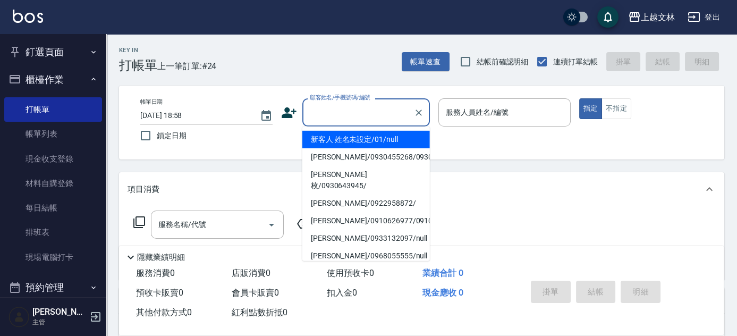
click at [344, 141] on li "新客人 姓名未設定/01/null" at bounding box center [366, 140] width 128 height 18
type input "新客人 姓名未設定/01/null"
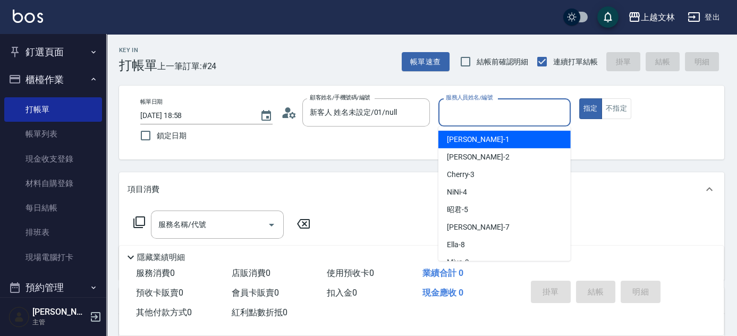
click at [479, 108] on input "服務人員姓名/編號" at bounding box center [504, 112] width 123 height 19
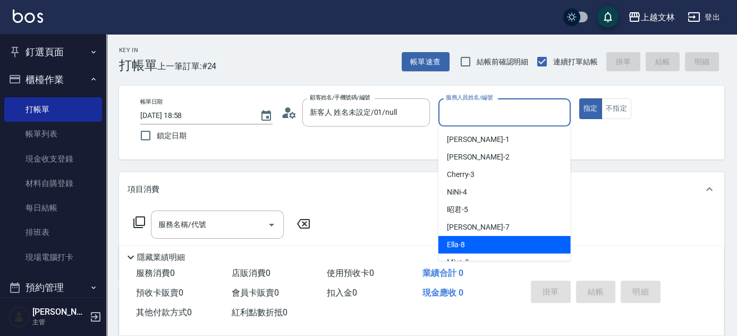
click at [458, 244] on span "Ella -8" at bounding box center [456, 244] width 18 height 11
type input "Ella-8"
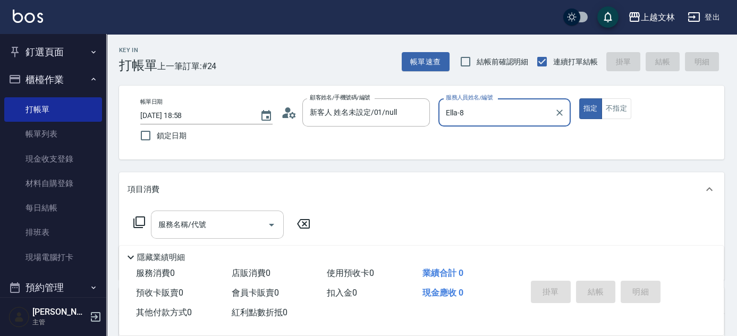
click at [205, 230] on input "服務名稱/代號" at bounding box center [209, 224] width 107 height 19
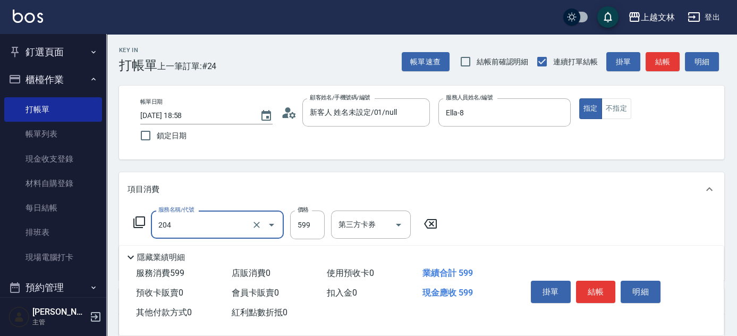
type input "A級洗+剪(204)"
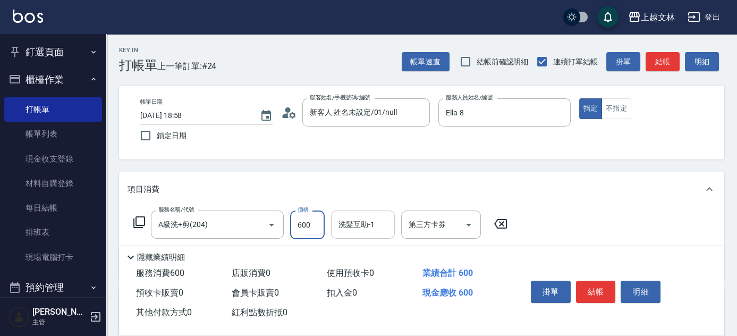
type input "600"
click at [360, 233] on input "洗髮互助-1" at bounding box center [363, 224] width 54 height 19
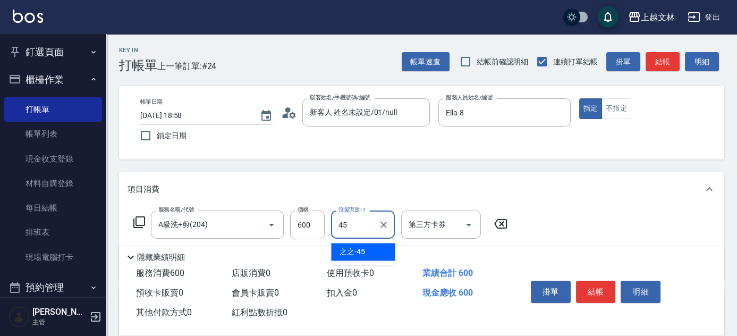
type input "之之-45"
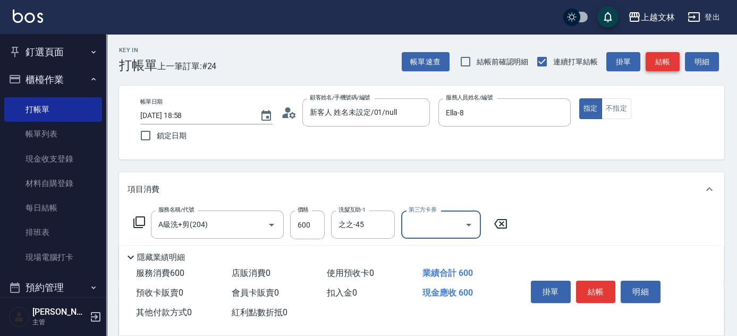
click at [671, 60] on button "結帳" at bounding box center [663, 62] width 34 height 20
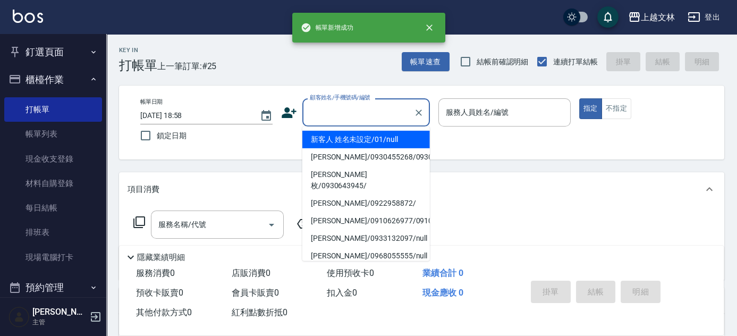
click at [366, 117] on input "顧客姓名/手機號碼/編號" at bounding box center [358, 112] width 102 height 19
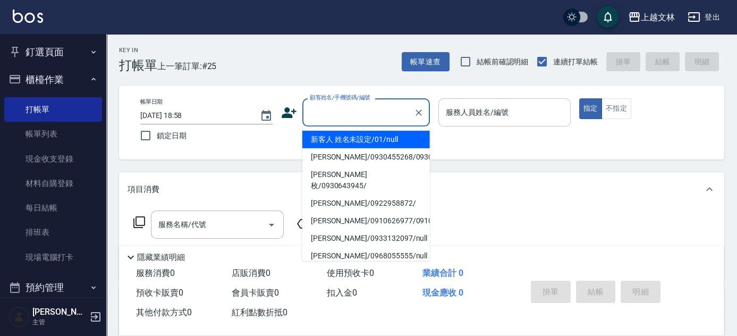
drag, startPoint x: 361, startPoint y: 146, endPoint x: 456, endPoint y: 121, distance: 97.8
click at [363, 146] on li "新客人 姓名未設定/01/null" at bounding box center [366, 140] width 128 height 18
type input "新客人 姓名未設定/01/null"
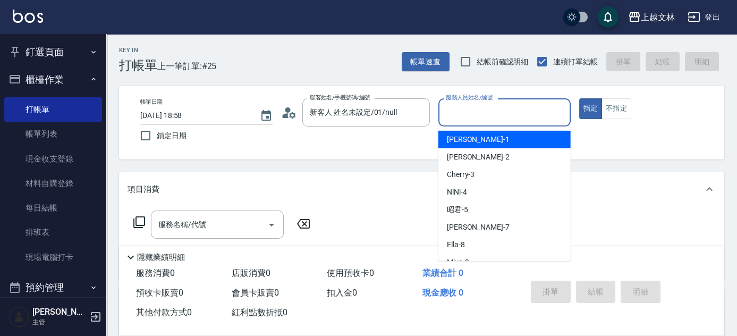
click at [483, 114] on input "服務人員姓名/編號" at bounding box center [504, 112] width 123 height 19
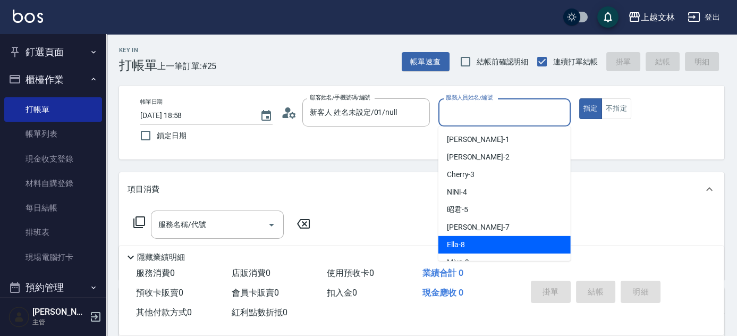
drag, startPoint x: 469, startPoint y: 240, endPoint x: 508, endPoint y: 230, distance: 41.1
click at [473, 241] on div "Ella -8" at bounding box center [504, 245] width 132 height 18
type input "Ella-8"
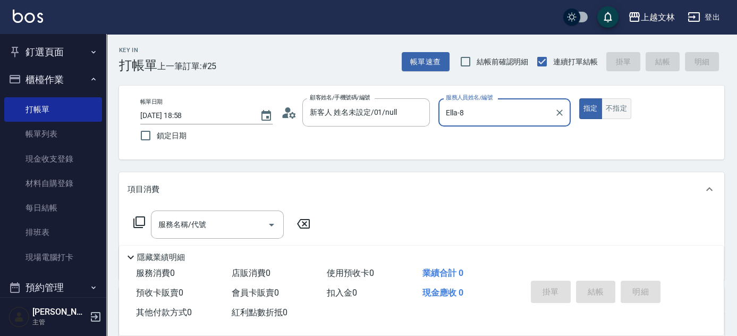
click at [619, 103] on button "不指定" at bounding box center [616, 108] width 30 height 21
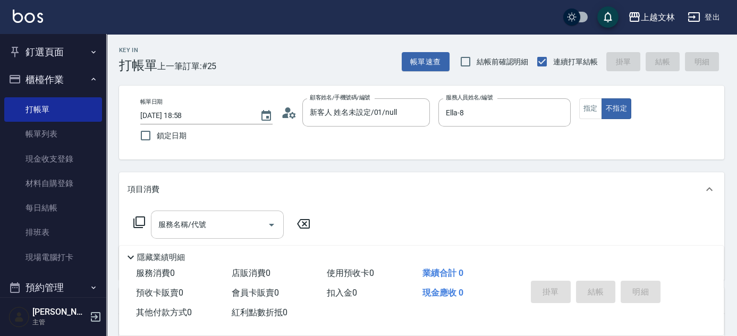
drag, startPoint x: 232, startPoint y: 224, endPoint x: 240, endPoint y: 226, distance: 7.9
click at [235, 224] on input "服務名稱/代號" at bounding box center [209, 224] width 107 height 19
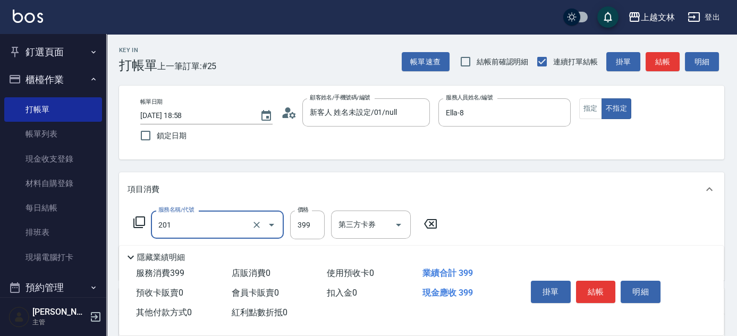
type input "B級單剪(201)"
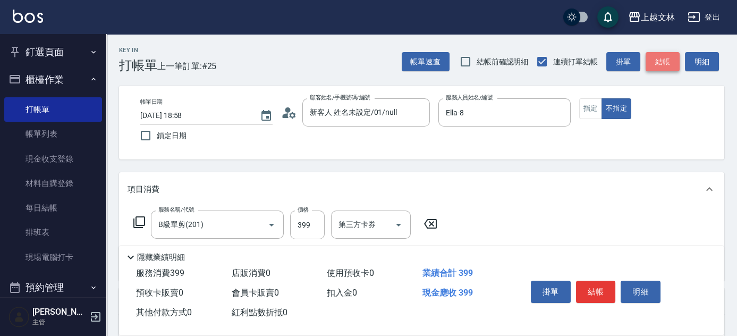
click at [672, 65] on button "結帳" at bounding box center [663, 62] width 34 height 20
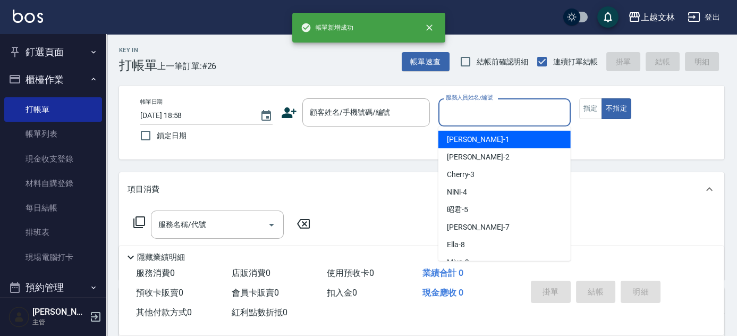
click at [482, 114] on div "服務人員姓名/編號 服務人員姓名/編號" at bounding box center [504, 112] width 132 height 28
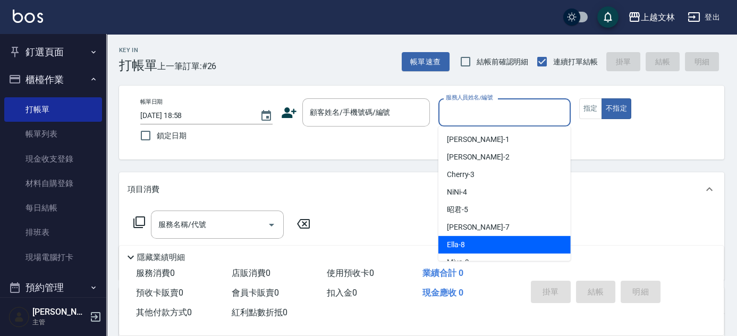
click at [481, 249] on div "Ella -8" at bounding box center [504, 245] width 132 height 18
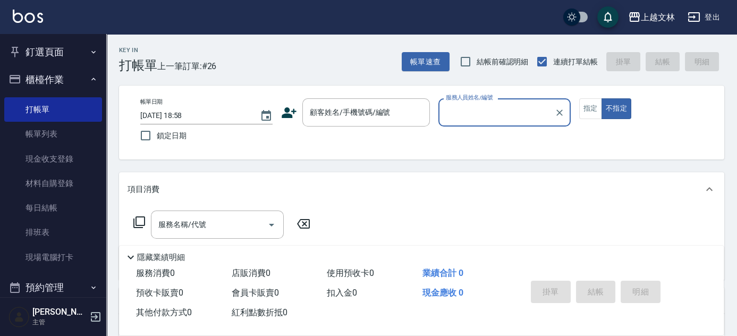
type input "Ella-8"
click at [354, 117] on input "顧客姓名/手機號碼/編號" at bounding box center [358, 112] width 102 height 19
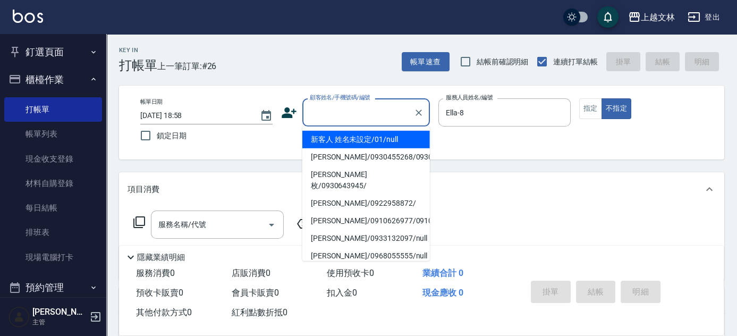
click at [359, 134] on li "新客人 姓名未設定/01/null" at bounding box center [366, 140] width 128 height 18
type input "新客人 姓名未設定/01/null"
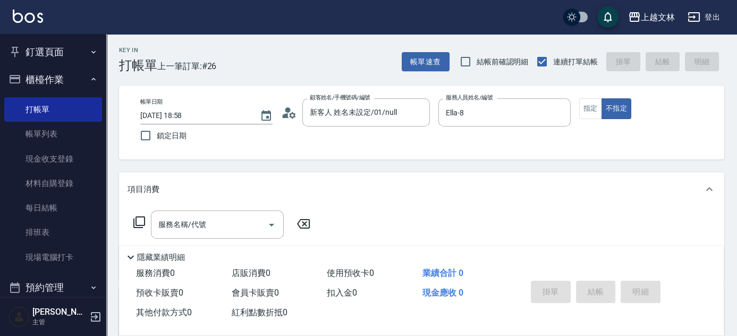
click at [147, 225] on div "服務名稱/代號 服務名稱/代號" at bounding box center [222, 224] width 189 height 28
click at [139, 221] on icon at bounding box center [139, 222] width 13 height 13
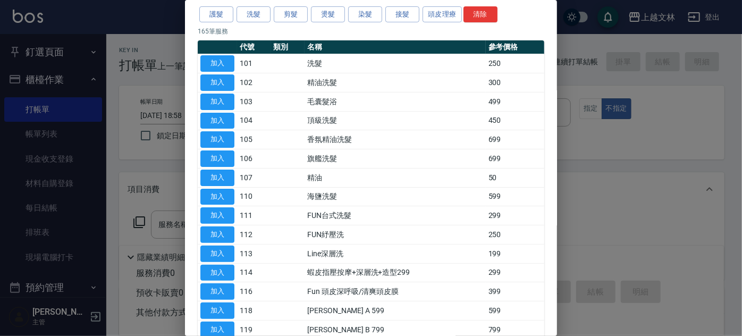
scroll to position [47, 0]
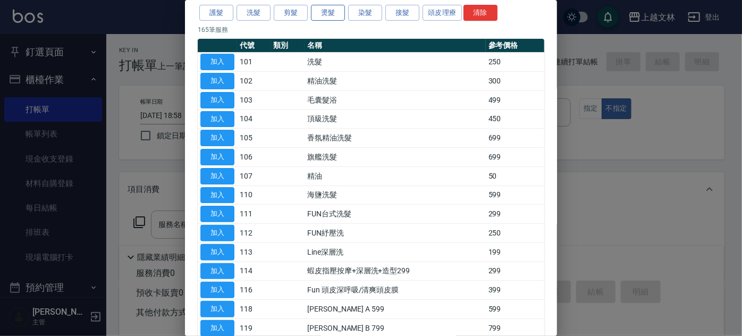
click at [325, 11] on button "燙髮" at bounding box center [328, 13] width 34 height 16
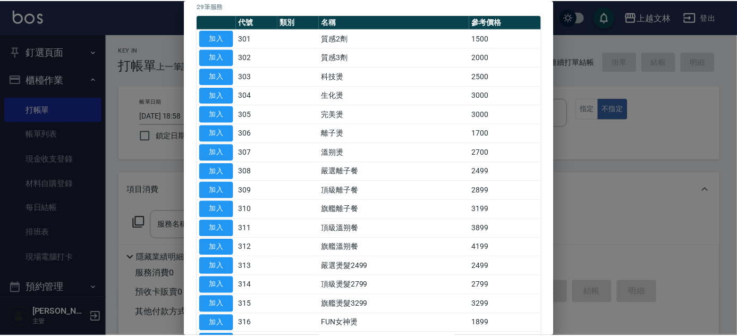
scroll to position [71, 0]
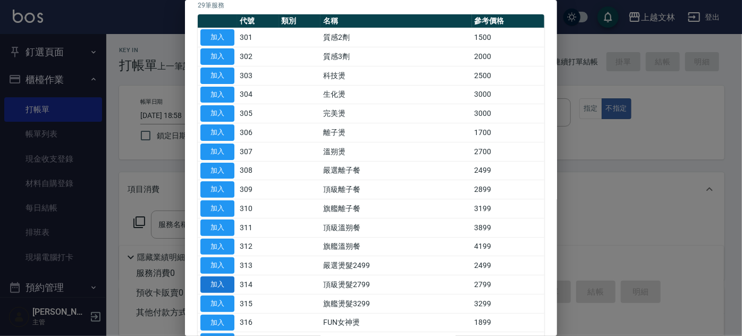
click at [217, 278] on button "加入" at bounding box center [217, 284] width 34 height 16
type input "頂級燙髮2799(314)"
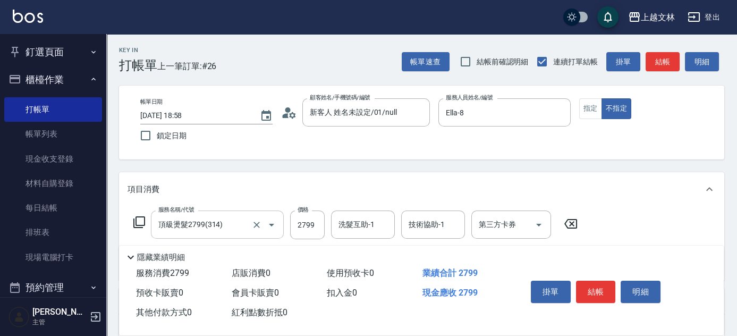
click at [228, 218] on input "頂級燙髮2799(314)" at bounding box center [203, 224] width 94 height 19
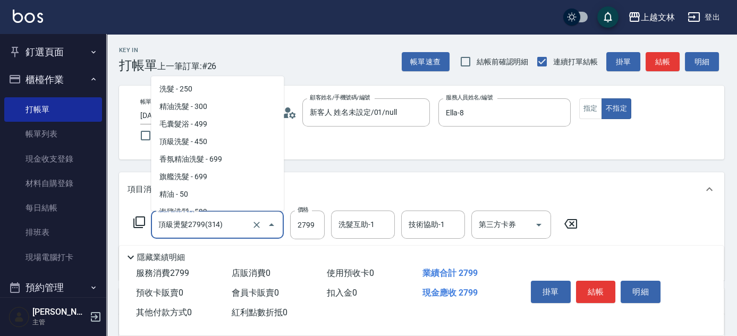
scroll to position [530, 0]
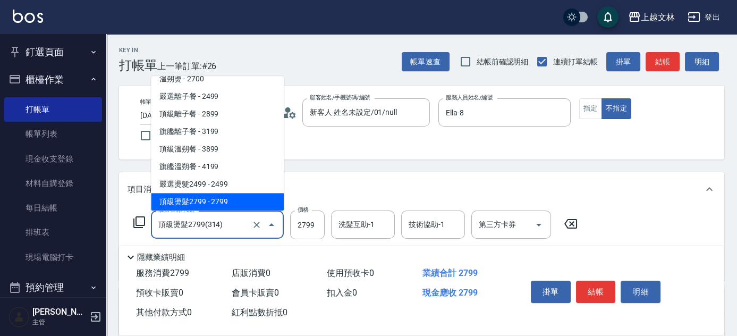
click at [228, 226] on input "頂級燙髮2799(314)" at bounding box center [203, 224] width 94 height 19
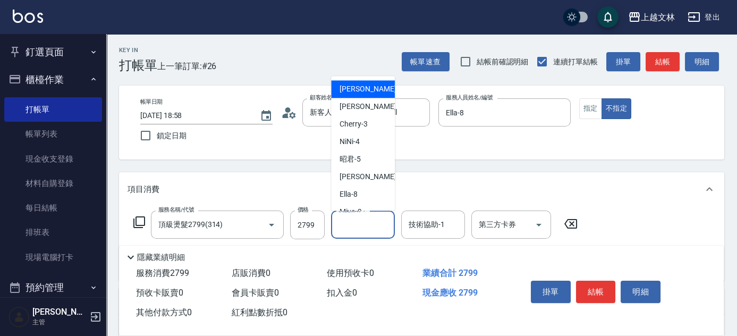
click at [360, 230] on input "洗髮互助-1" at bounding box center [363, 224] width 54 height 19
click at [587, 108] on button "指定" at bounding box center [590, 108] width 23 height 21
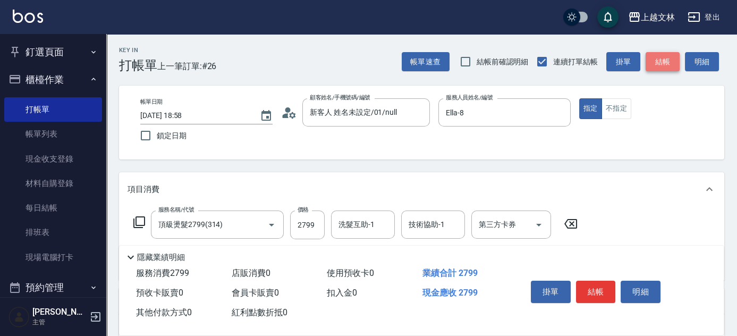
click at [666, 64] on button "結帳" at bounding box center [663, 62] width 34 height 20
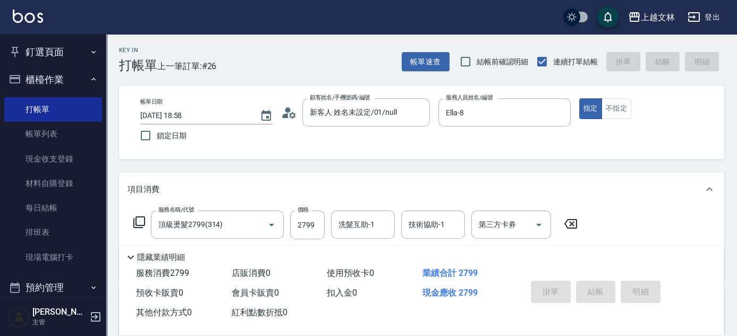
type input "[DATE] 18:59"
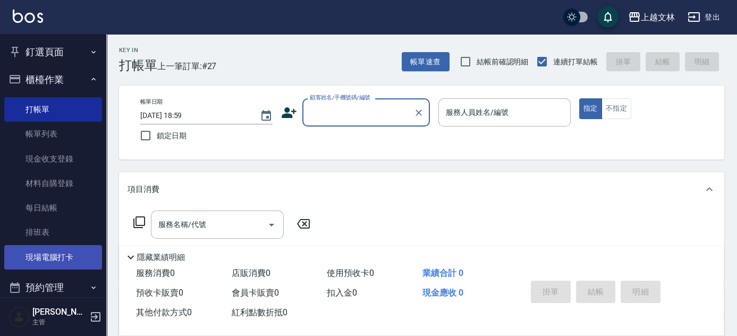
click at [51, 261] on link "現場電腦打卡" at bounding box center [53, 257] width 98 height 24
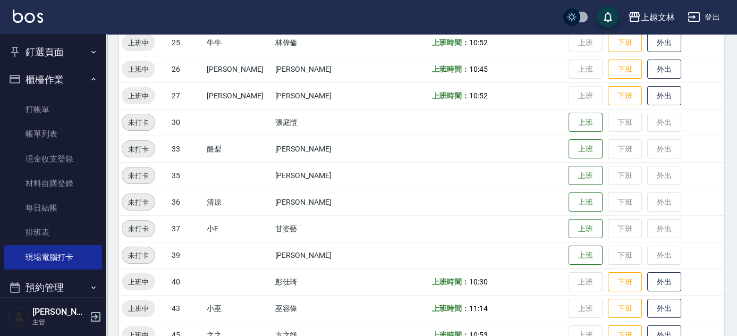
scroll to position [453, 0]
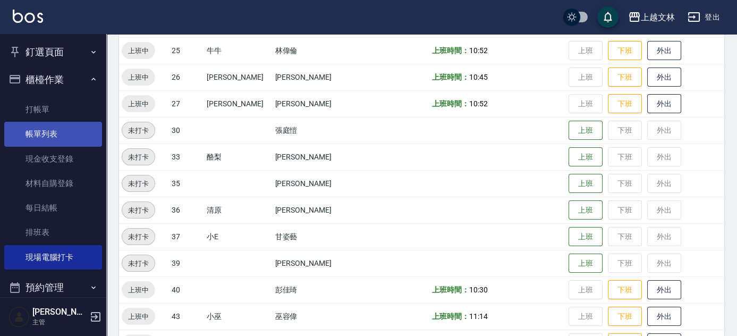
click at [46, 127] on link "帳單列表" at bounding box center [53, 134] width 98 height 24
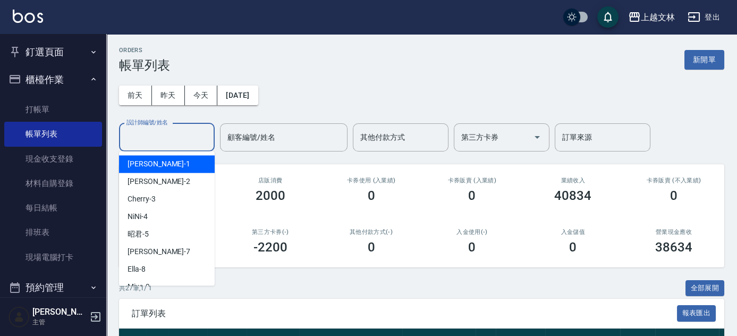
click at [148, 138] on input "設計師編號/姓名" at bounding box center [167, 137] width 86 height 19
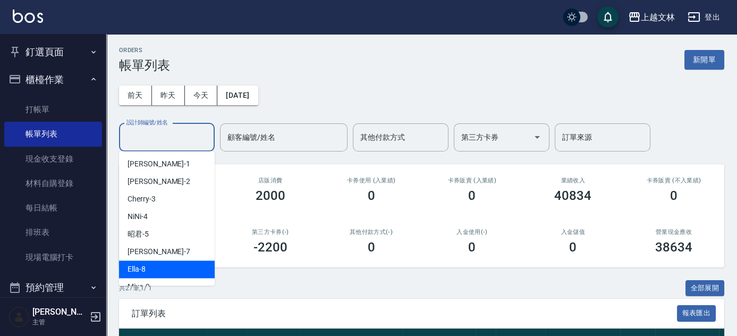
drag, startPoint x: 133, startPoint y: 265, endPoint x: 148, endPoint y: 264, distance: 15.4
click at [136, 265] on span "Ella -8" at bounding box center [137, 269] width 18 height 11
type input "Ella-8"
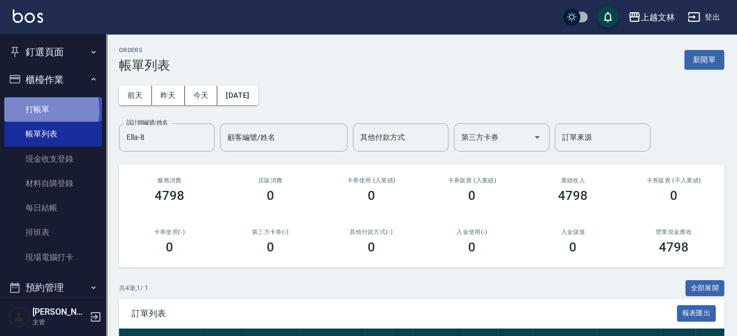
click at [37, 110] on link "打帳單" at bounding box center [53, 109] width 98 height 24
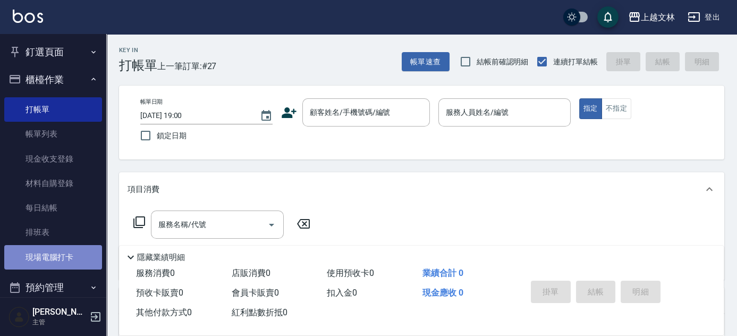
click at [64, 254] on link "現場電腦打卡" at bounding box center [53, 257] width 98 height 24
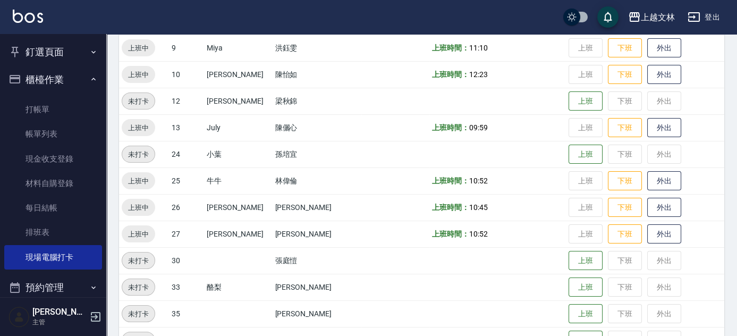
scroll to position [329, 0]
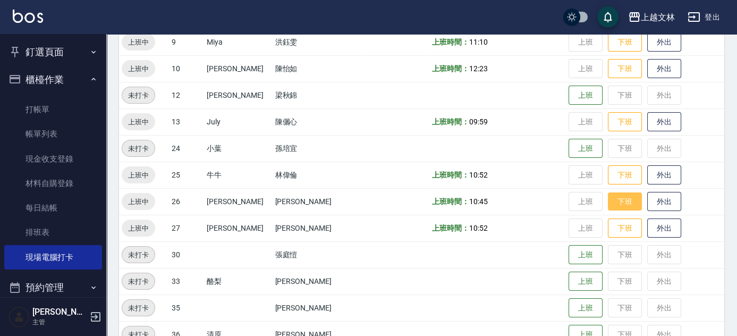
click at [614, 198] on button "下班" at bounding box center [625, 201] width 34 height 19
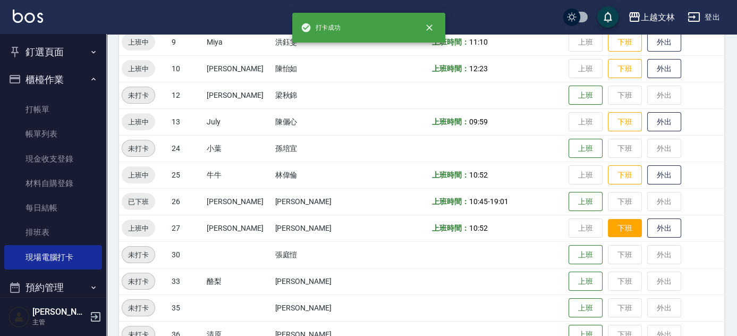
click at [608, 233] on button "下班" at bounding box center [625, 228] width 34 height 19
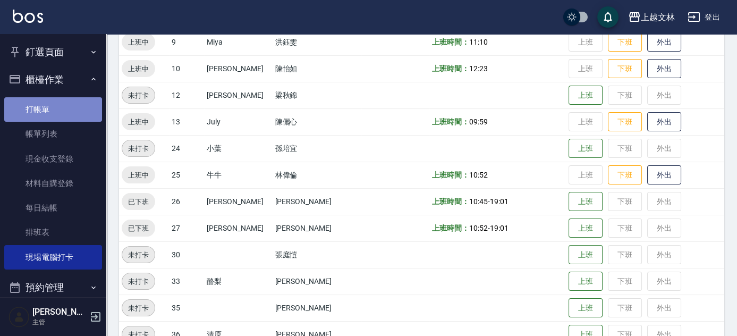
click at [82, 109] on link "打帳單" at bounding box center [53, 109] width 98 height 24
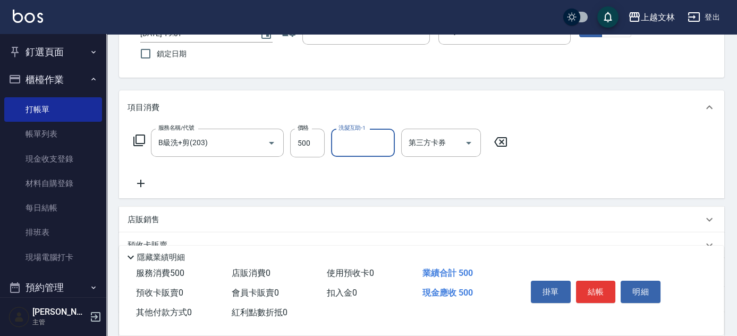
scroll to position [88, 0]
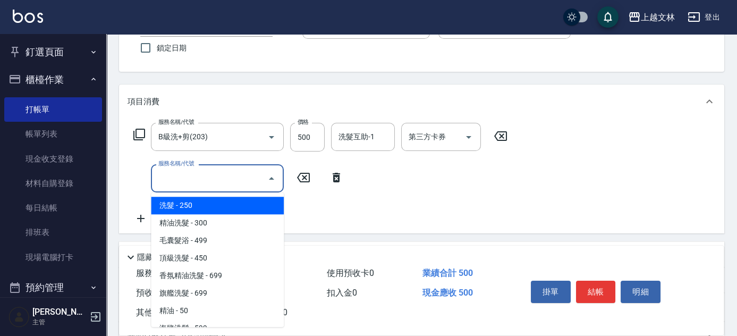
click at [241, 175] on input "服務名稱/代號" at bounding box center [209, 178] width 107 height 19
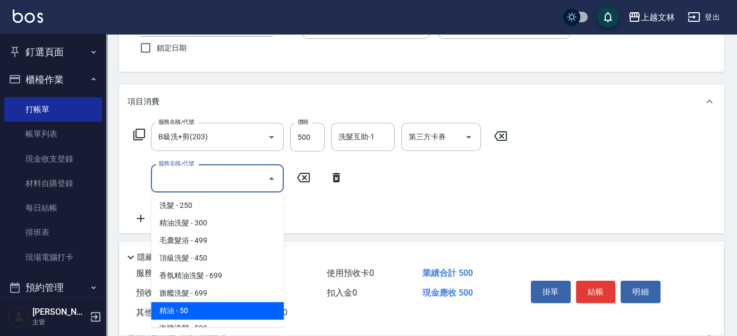
click at [232, 305] on span "精油 - 50" at bounding box center [217, 311] width 133 height 18
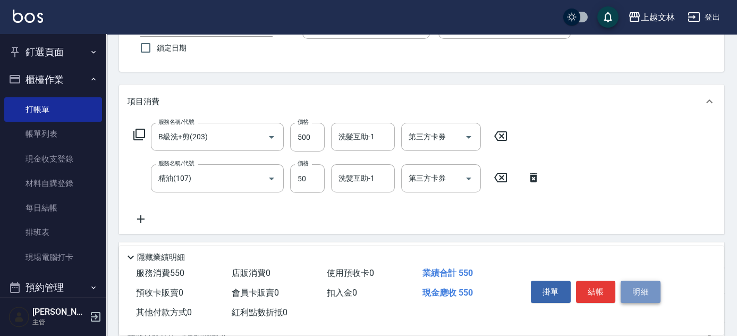
click at [634, 289] on button "明細" at bounding box center [641, 292] width 40 height 22
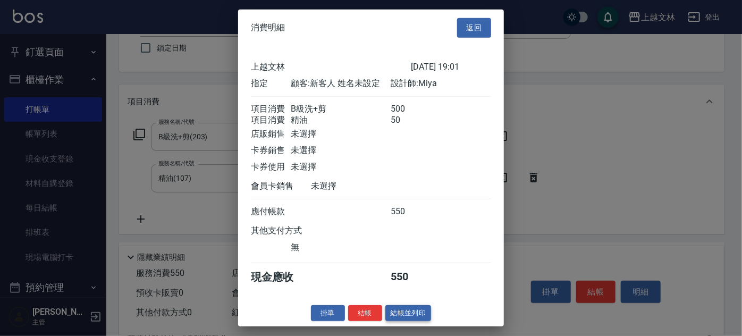
click at [419, 317] on button "結帳並列印" at bounding box center [408, 312] width 46 height 16
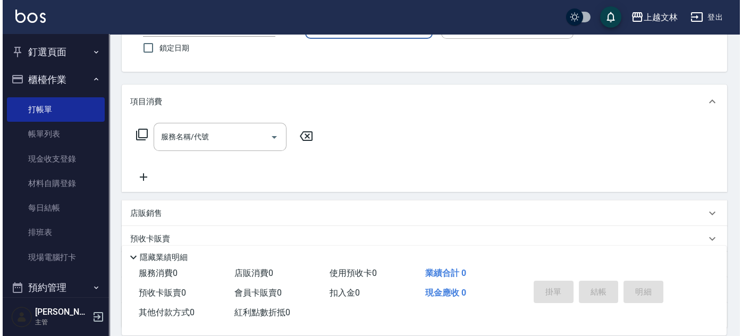
scroll to position [43, 0]
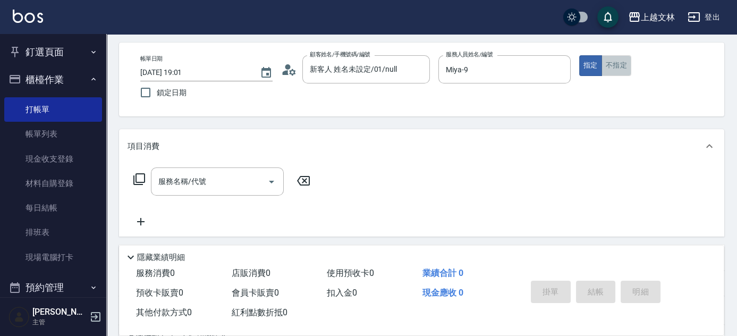
click at [619, 59] on button "不指定" at bounding box center [616, 65] width 30 height 21
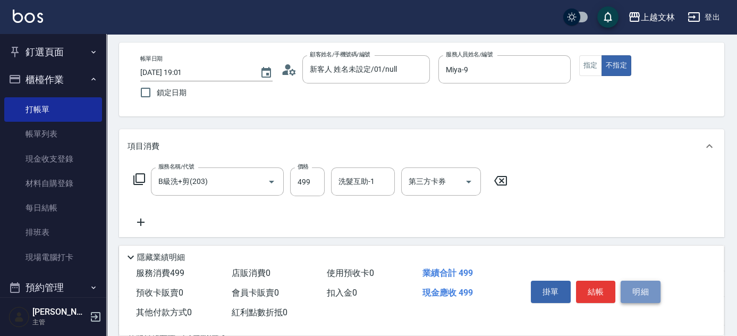
click at [638, 286] on button "明細" at bounding box center [641, 292] width 40 height 22
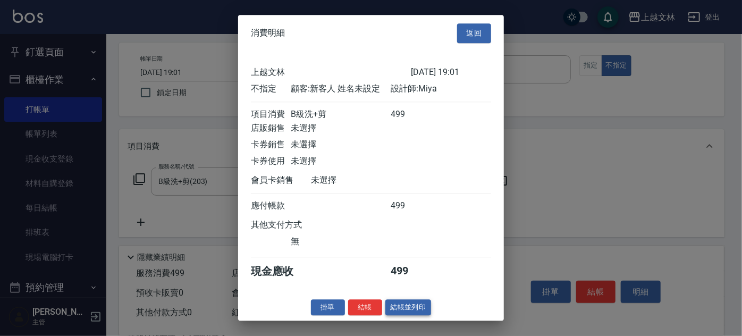
click at [412, 310] on button "結帳並列印" at bounding box center [408, 307] width 46 height 16
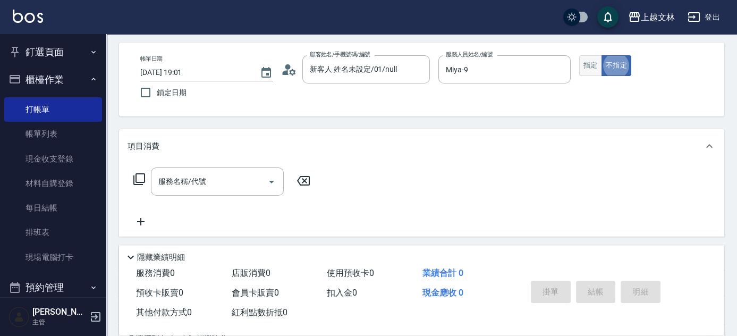
click at [589, 70] on button "指定" at bounding box center [590, 65] width 23 height 21
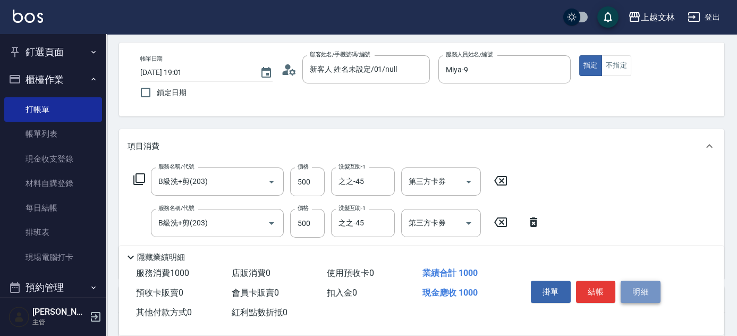
click at [639, 287] on button "明細" at bounding box center [641, 292] width 40 height 22
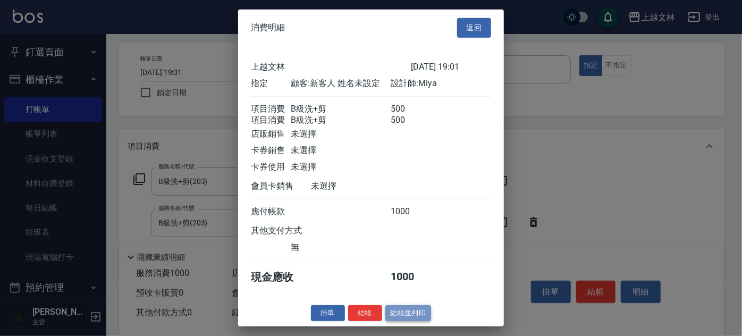
click at [412, 312] on button "結帳並列印" at bounding box center [408, 312] width 46 height 16
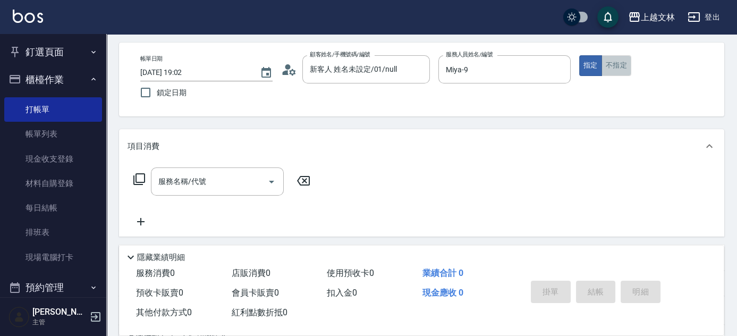
click at [625, 63] on button "不指定" at bounding box center [616, 65] width 30 height 21
click at [196, 175] on div "服務名稱/代號 服務名稱/代號" at bounding box center [217, 181] width 133 height 28
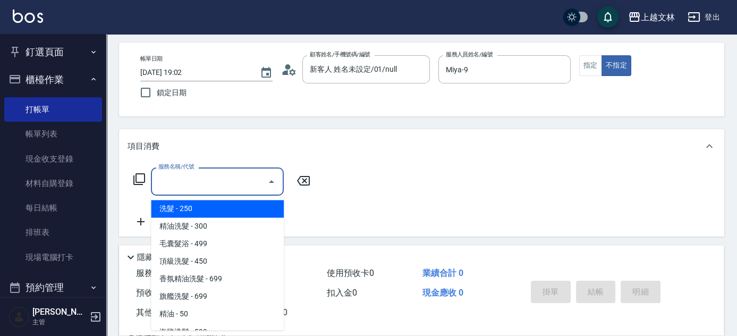
click at [207, 208] on span "洗髮 - 250" at bounding box center [217, 209] width 133 height 18
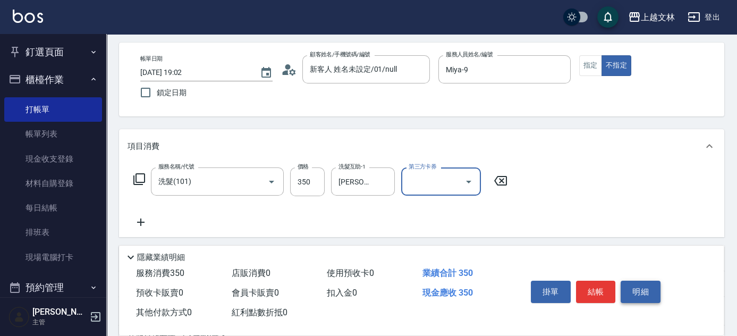
click at [646, 292] on button "明細" at bounding box center [641, 292] width 40 height 22
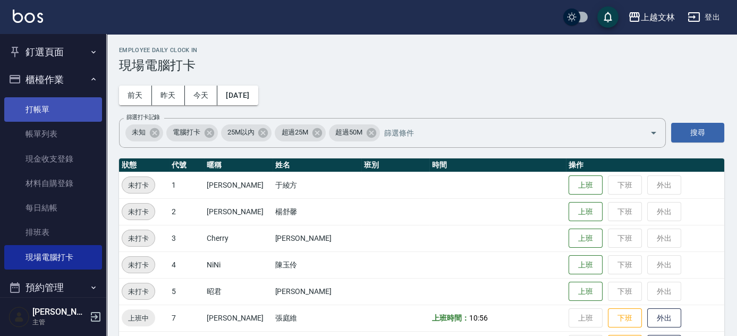
click at [66, 109] on link "打帳單" at bounding box center [53, 109] width 98 height 24
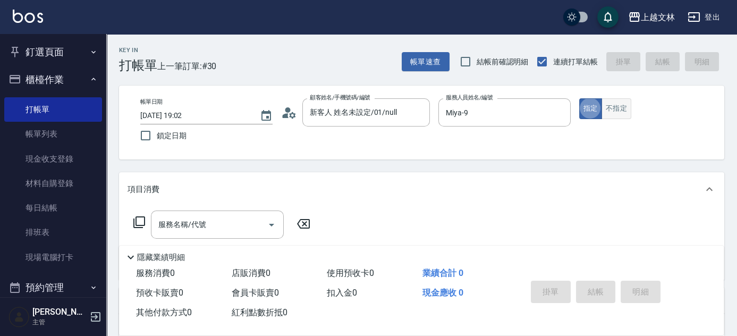
click at [621, 105] on button "不指定" at bounding box center [616, 108] width 30 height 21
click at [238, 218] on input "服務名稱/代號" at bounding box center [209, 224] width 107 height 19
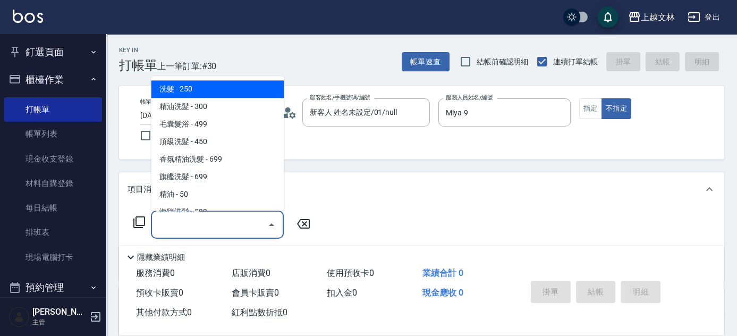
click at [239, 89] on span "洗髮 - 250" at bounding box center [217, 90] width 133 height 18
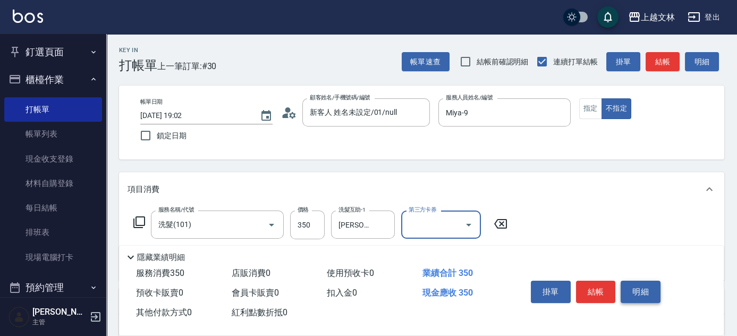
click at [625, 287] on button "明細" at bounding box center [641, 292] width 40 height 22
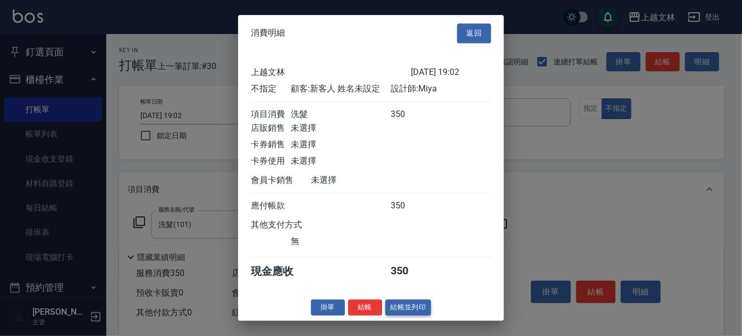
click at [416, 309] on button "結帳並列印" at bounding box center [408, 307] width 46 height 16
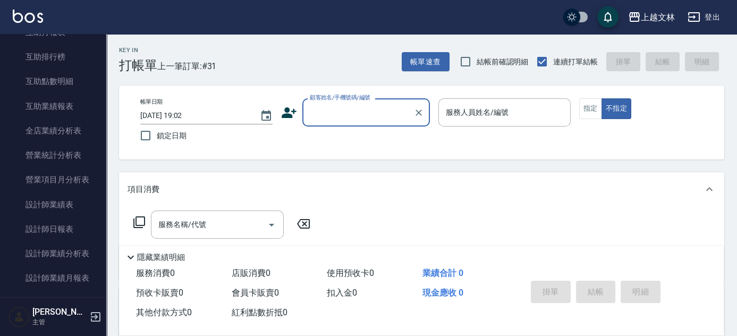
scroll to position [419, 0]
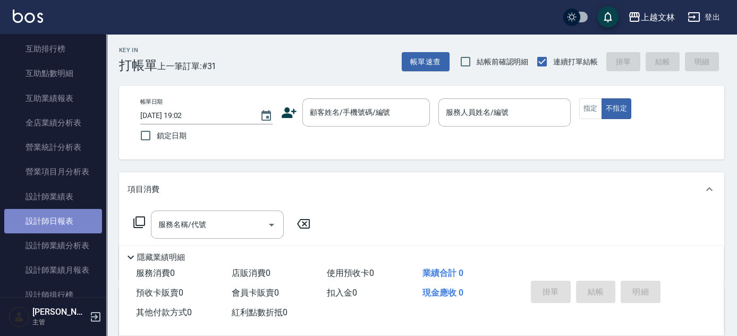
click at [67, 216] on link "設計師日報表" at bounding box center [53, 221] width 98 height 24
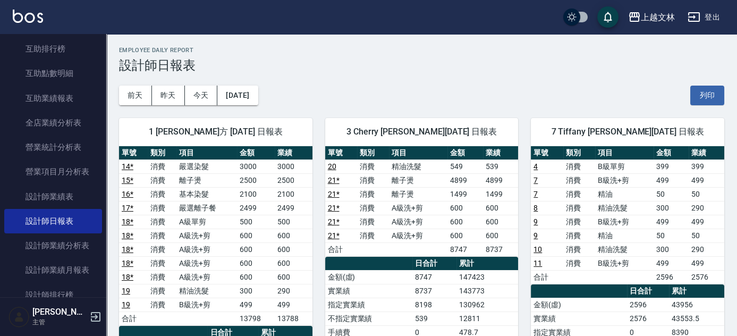
click at [98, 166] on nav "釘選頁面 店家日報表 設計師排行榜 每日結帳 櫃檯作業 打帳單 帳單列表 現金收支登錄 材料自購登錄 每日結帳 排班表 現場電腦打卡 預約管理 預約管理 單日…" at bounding box center [53, 165] width 106 height 263
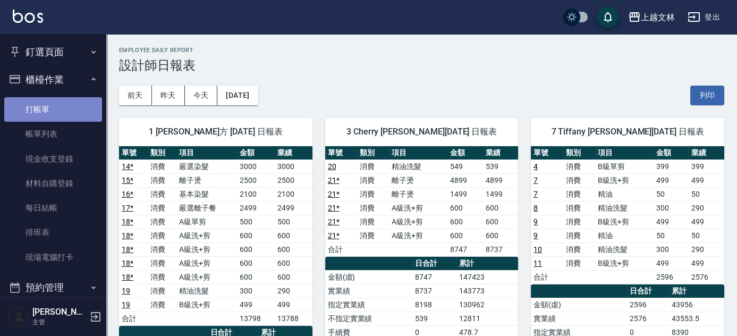
click at [56, 110] on link "打帳單" at bounding box center [53, 109] width 98 height 24
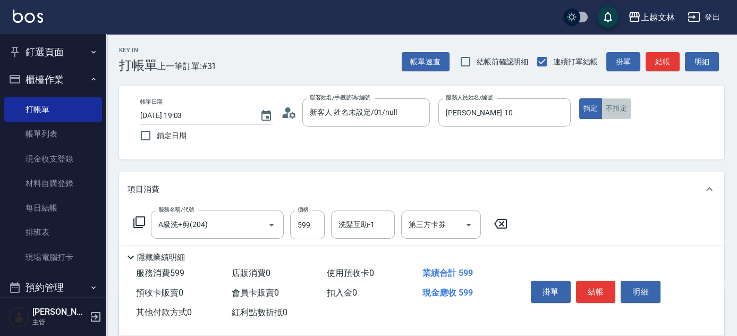
click at [620, 112] on button "不指定" at bounding box center [616, 108] width 30 height 21
click at [257, 219] on icon "Clear" at bounding box center [256, 224] width 11 height 11
click at [576, 289] on button "結帳" at bounding box center [596, 292] width 40 height 22
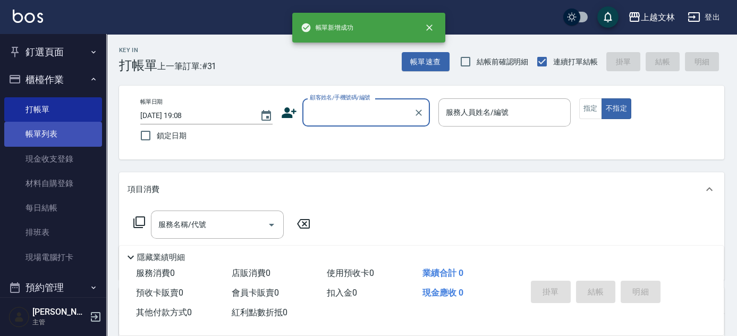
click at [61, 131] on link "帳單列表" at bounding box center [53, 134] width 98 height 24
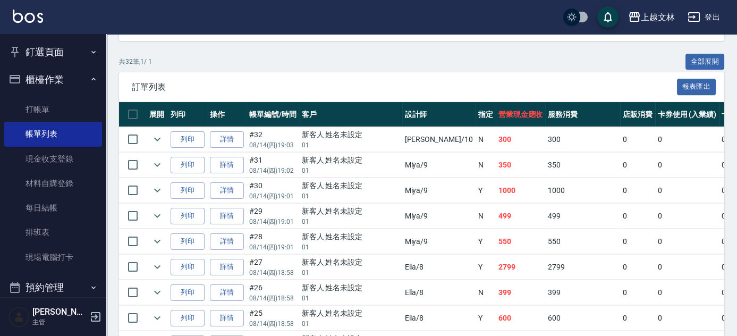
scroll to position [229, 0]
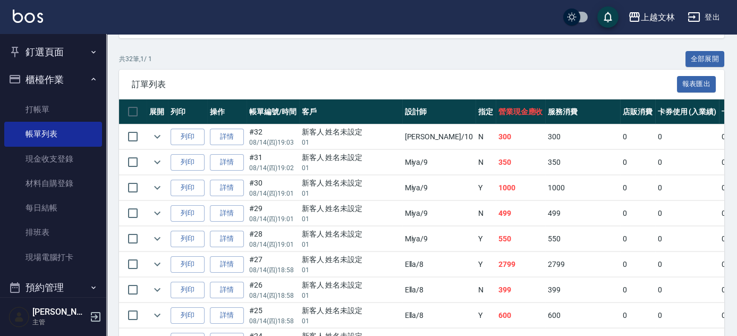
drag, startPoint x: 177, startPoint y: 131, endPoint x: 259, endPoint y: 146, distance: 82.6
click at [179, 130] on button "列印" at bounding box center [188, 137] width 34 height 16
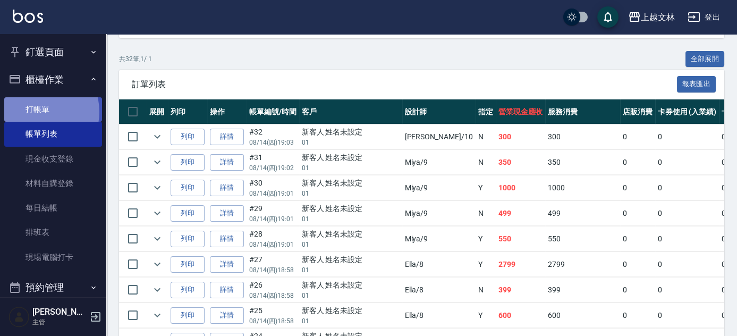
click at [37, 112] on link "打帳單" at bounding box center [53, 109] width 98 height 24
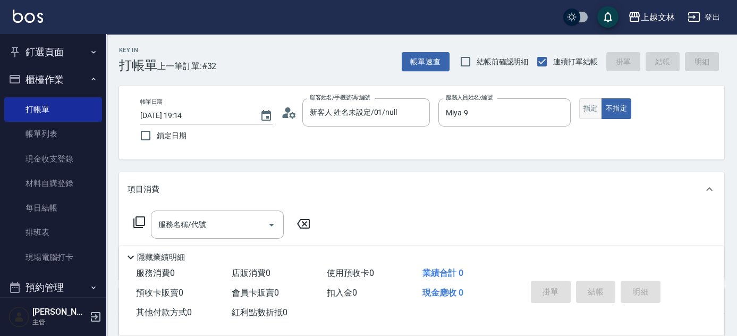
click at [596, 109] on button "指定" at bounding box center [590, 108] width 23 height 21
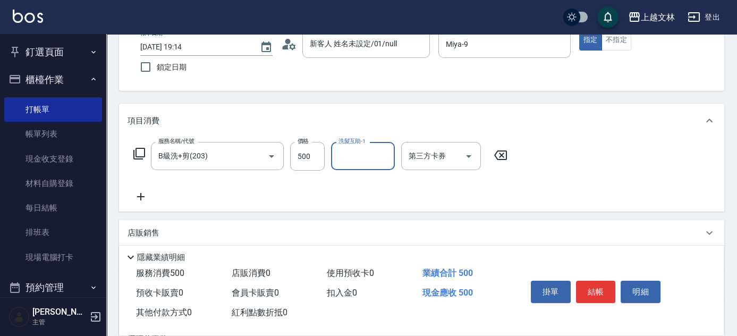
scroll to position [70, 0]
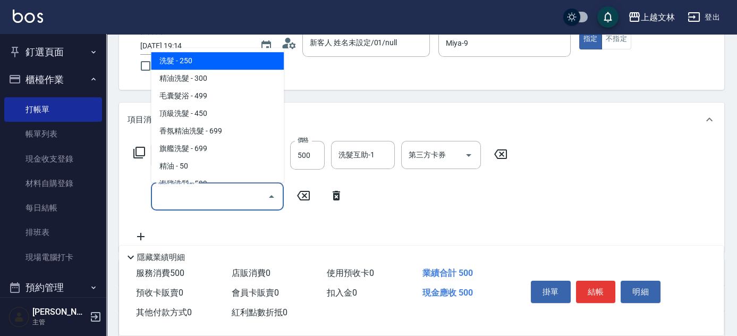
click at [238, 204] on input "服務名稱/代號" at bounding box center [209, 196] width 107 height 19
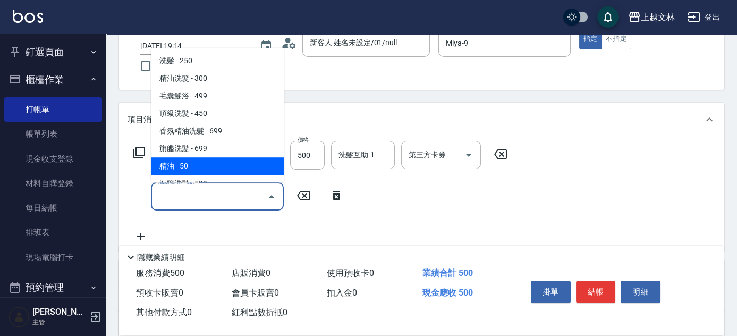
drag, startPoint x: 234, startPoint y: 172, endPoint x: 242, endPoint y: 171, distance: 8.5
click at [234, 171] on span "精油 - 50" at bounding box center [217, 166] width 133 height 18
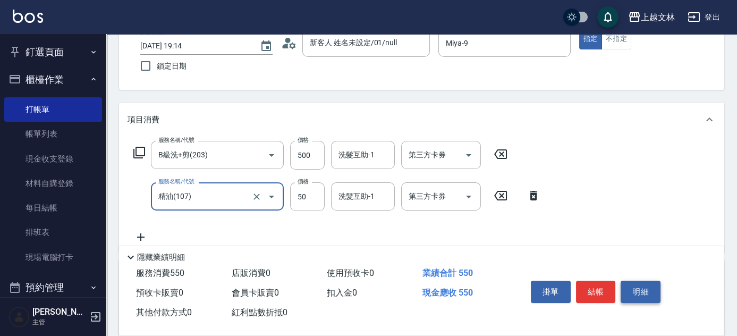
click at [646, 288] on button "明細" at bounding box center [641, 292] width 40 height 22
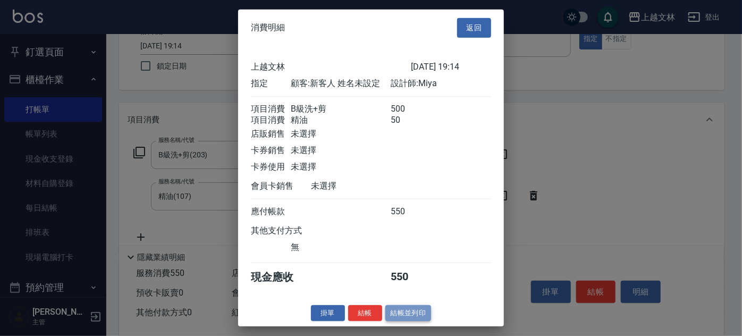
click at [413, 321] on button "結帳並列印" at bounding box center [408, 312] width 46 height 16
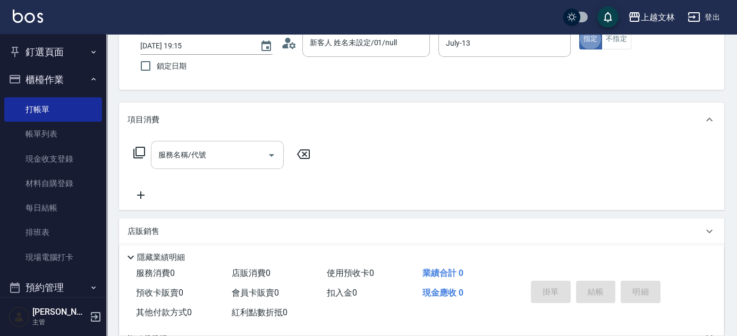
click at [228, 157] on input "服務名稱/代號" at bounding box center [209, 155] width 107 height 19
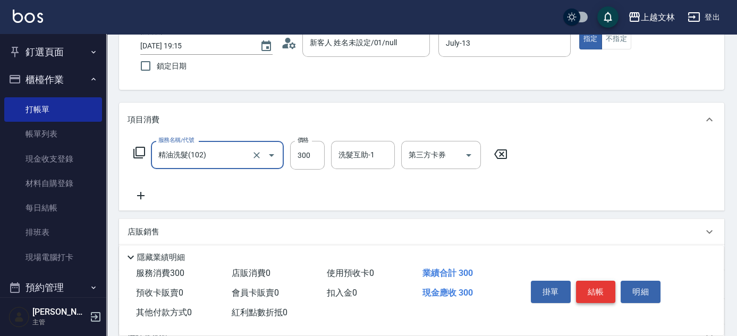
click at [609, 298] on button "結帳" at bounding box center [596, 292] width 40 height 22
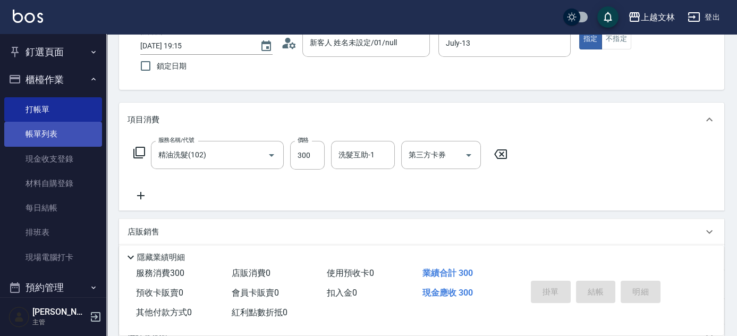
click at [55, 127] on link "帳單列表" at bounding box center [53, 134] width 98 height 24
click at [55, 131] on link "帳單列表" at bounding box center [53, 134] width 98 height 24
click at [49, 134] on link "帳單列表" at bounding box center [53, 134] width 98 height 24
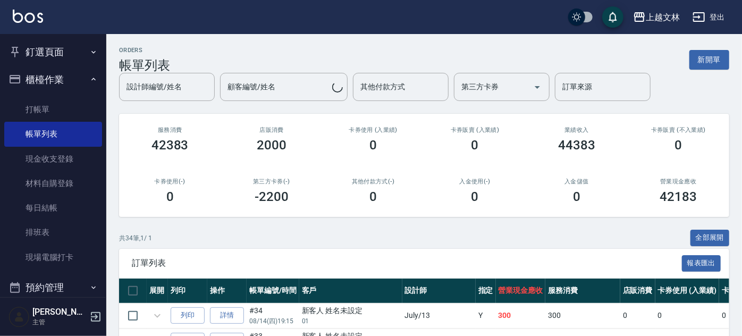
click at [165, 84] on div "設計師編號/姓名 設計師編號/姓名 顧客編號/姓名 顧客編號/姓名 其他付款方式 其他付款方式 第三方卡券 第三方卡券 訂單來源 訂單來源" at bounding box center [424, 87] width 610 height 28
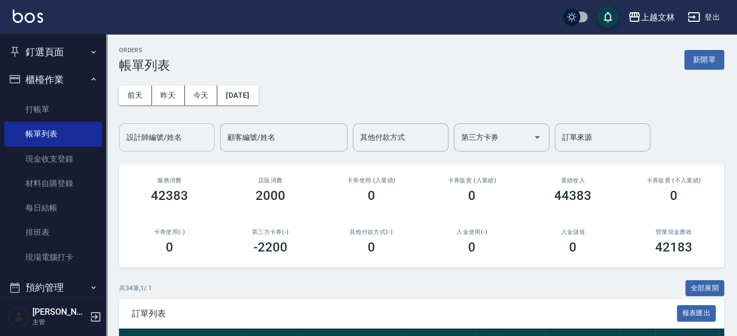
click at [154, 131] on input "設計師編號/姓名" at bounding box center [167, 137] width 86 height 19
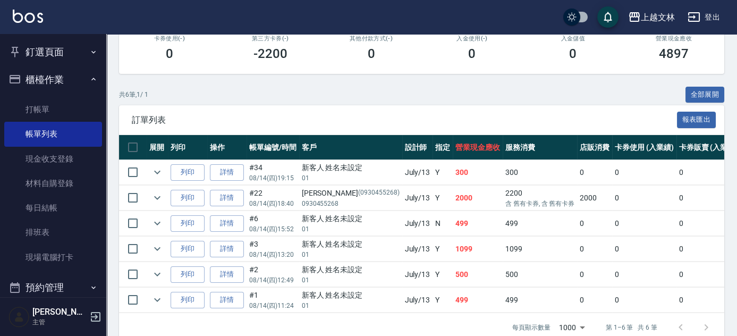
scroll to position [217, 0]
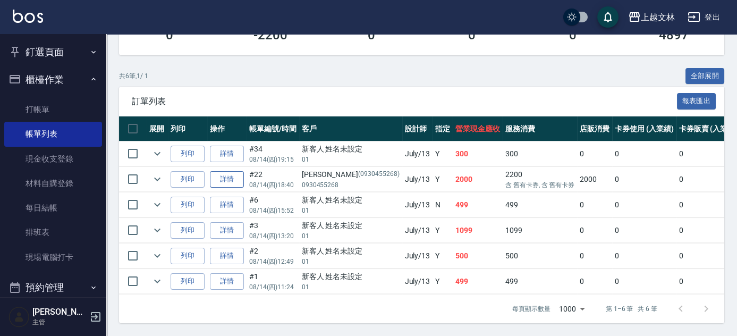
click at [234, 171] on link "詳情" at bounding box center [227, 179] width 34 height 16
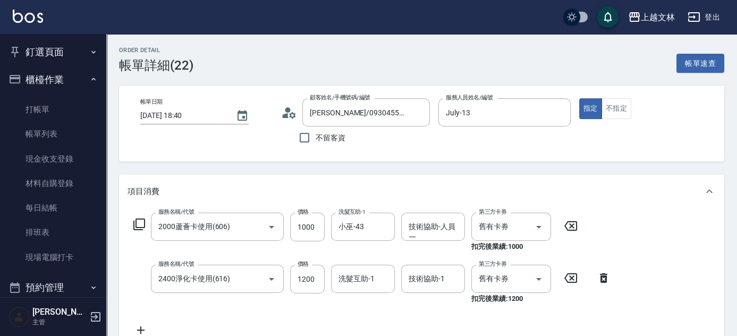
scroll to position [293, 0]
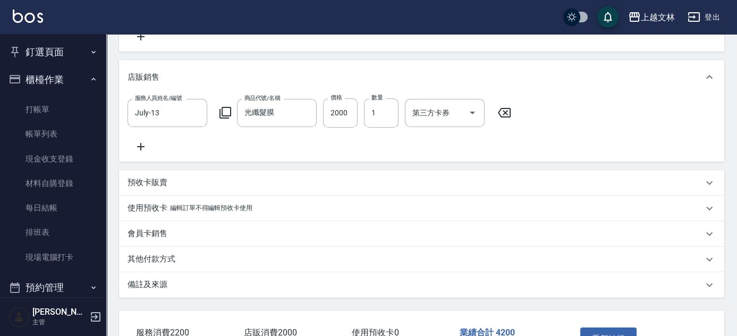
click at [141, 38] on icon at bounding box center [141, 36] width 27 height 13
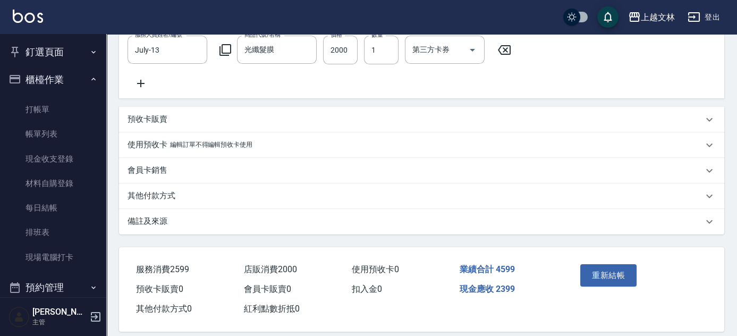
scroll to position [417, 0]
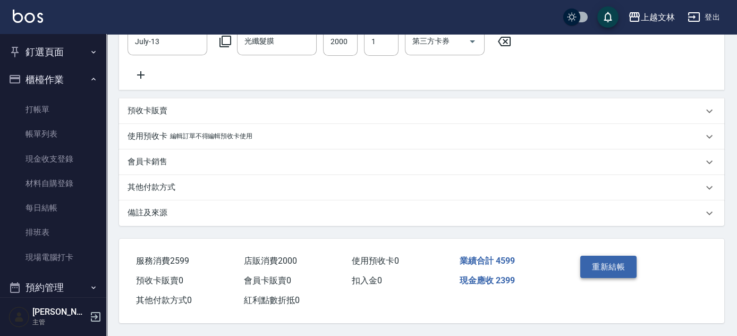
click at [619, 269] on button "重新結帳" at bounding box center [608, 267] width 56 height 22
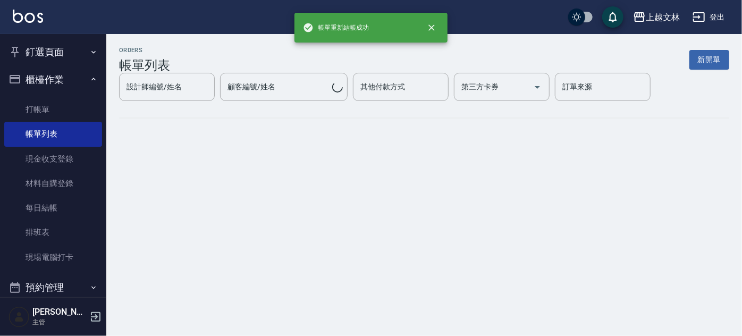
click at [63, 83] on button "櫃檯作業" at bounding box center [53, 80] width 98 height 28
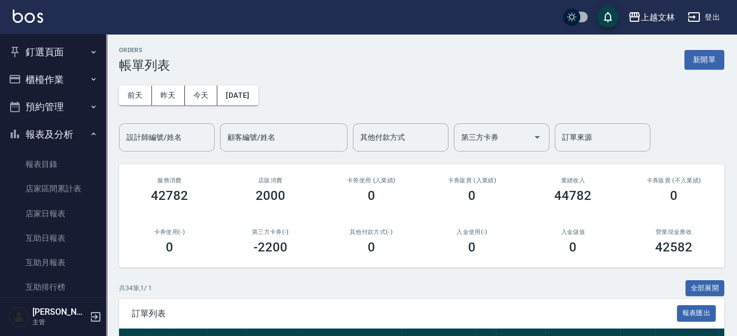
scroll to position [230, 0]
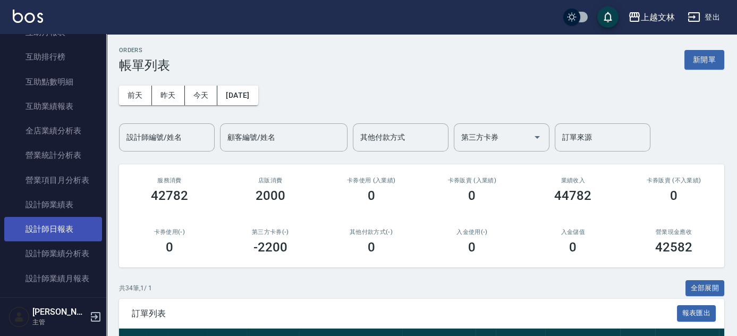
click at [89, 232] on link "設計師日報表" at bounding box center [53, 229] width 98 height 24
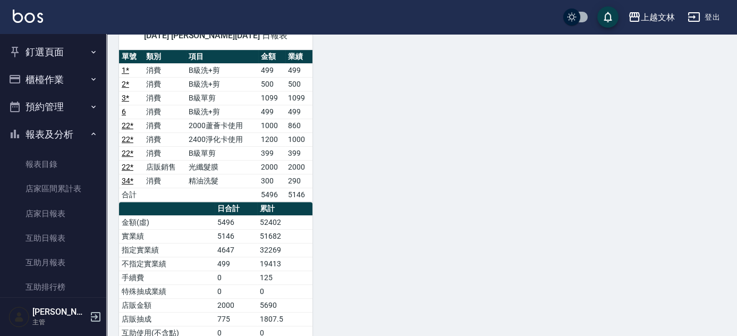
click at [92, 135] on button "報表及分析" at bounding box center [53, 135] width 98 height 28
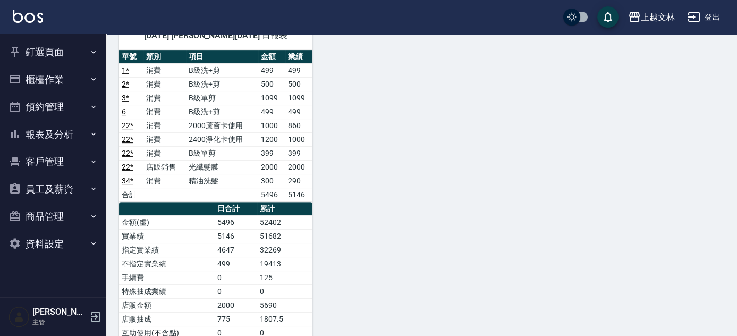
click at [69, 76] on button "櫃檯作業" at bounding box center [53, 80] width 98 height 28
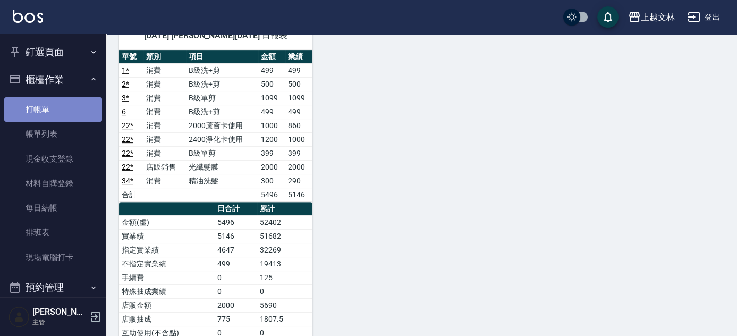
click at [74, 105] on link "打帳單" at bounding box center [53, 109] width 98 height 24
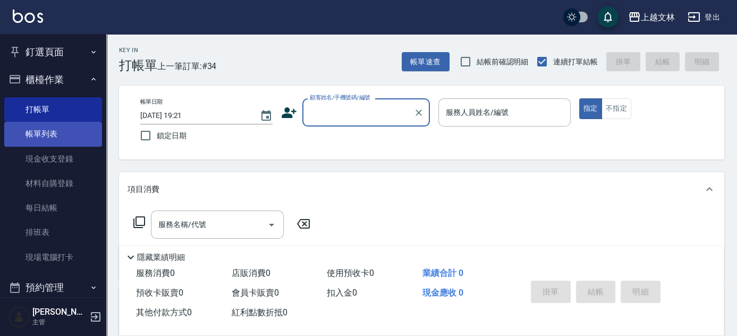
click at [31, 131] on link "帳單列表" at bounding box center [53, 134] width 98 height 24
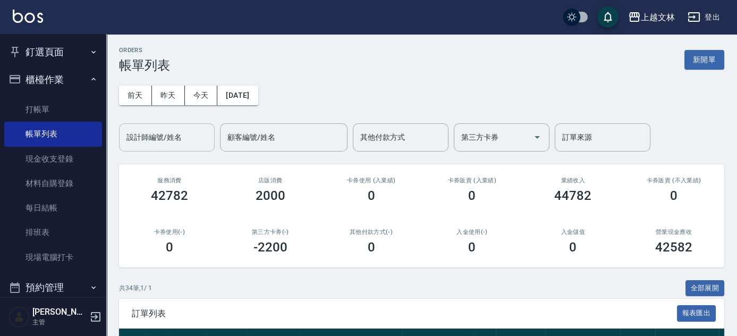
click at [156, 131] on div "設計師編號/姓名 設計師編號/姓名" at bounding box center [167, 137] width 96 height 28
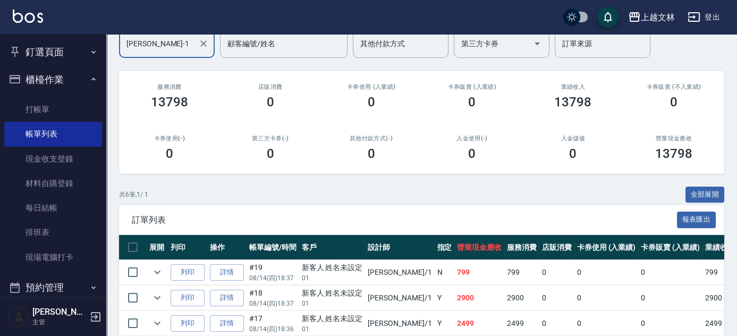
scroll to position [193, 0]
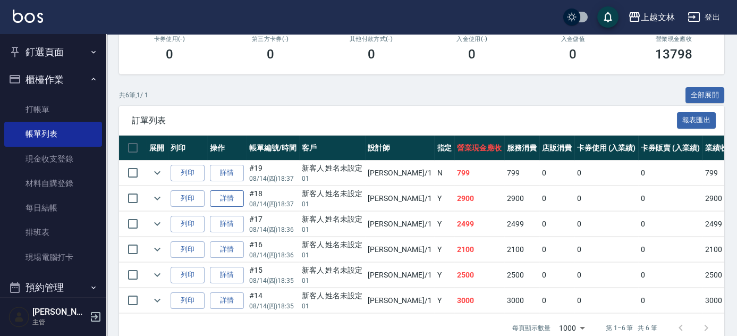
click at [230, 196] on link "詳情" at bounding box center [227, 198] width 34 height 16
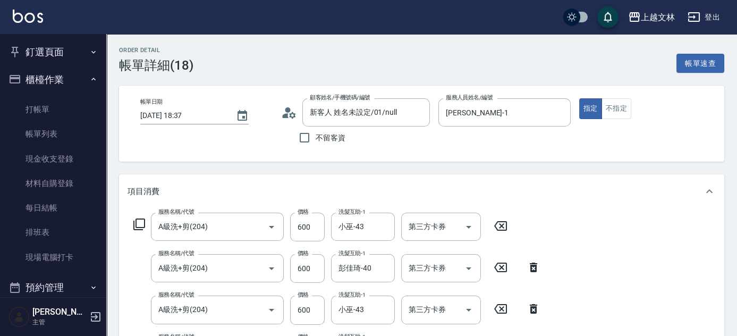
scroll to position [218, 0]
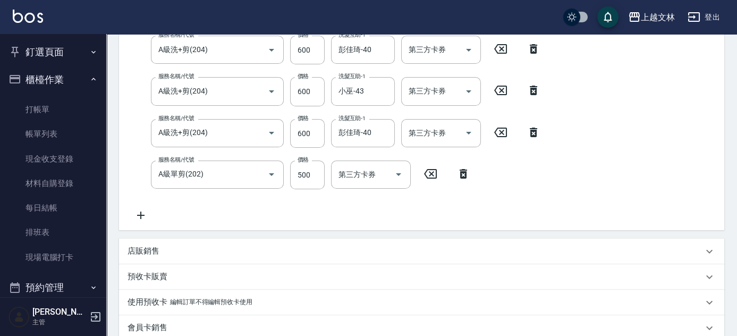
click at [133, 218] on icon at bounding box center [141, 215] width 27 height 13
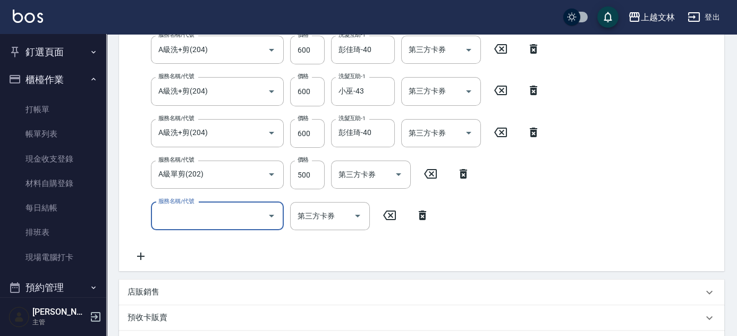
click at [136, 252] on icon at bounding box center [141, 256] width 27 height 13
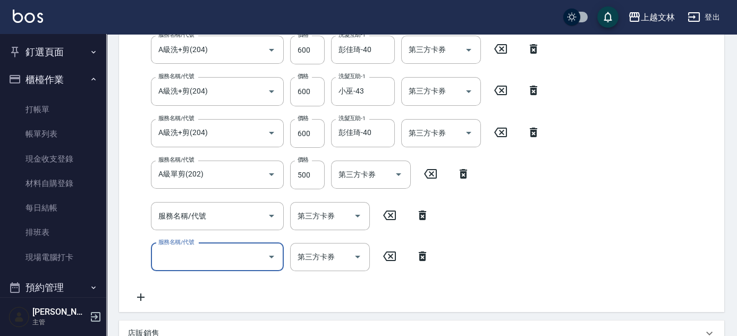
click at [182, 217] on div "服務名稱/代號 服務名稱/代號" at bounding box center [217, 216] width 133 height 28
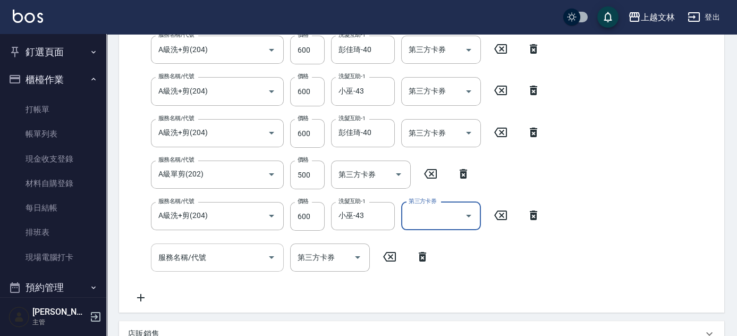
click at [200, 252] on div "服務名稱/代號 服務名稱/代號" at bounding box center [217, 257] width 133 height 28
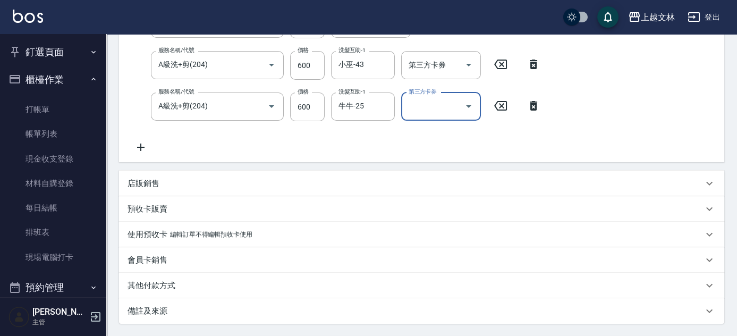
scroll to position [463, 0]
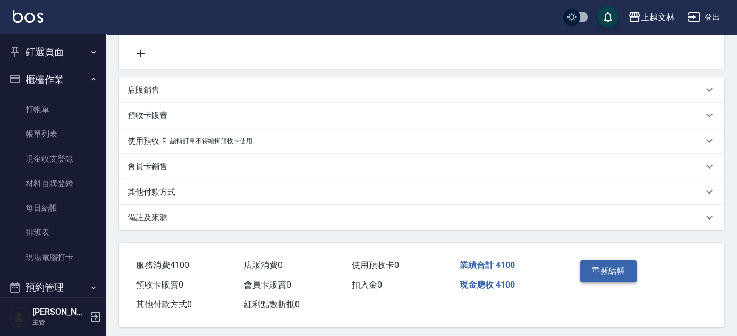
click at [619, 265] on button "重新結帳" at bounding box center [608, 271] width 56 height 22
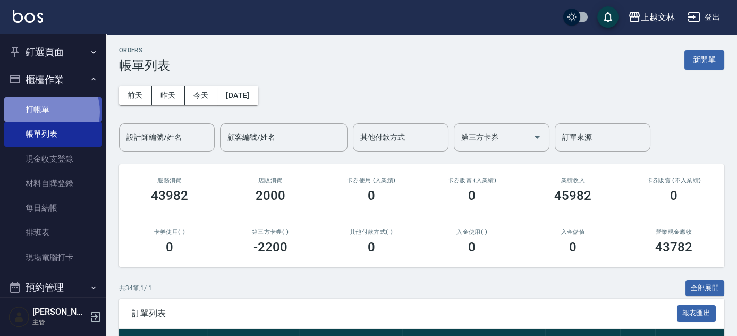
click at [47, 112] on link "打帳單" at bounding box center [53, 109] width 98 height 24
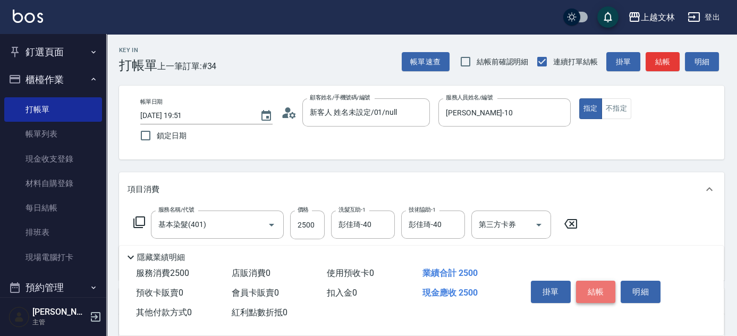
click at [604, 286] on button "結帳" at bounding box center [596, 292] width 40 height 22
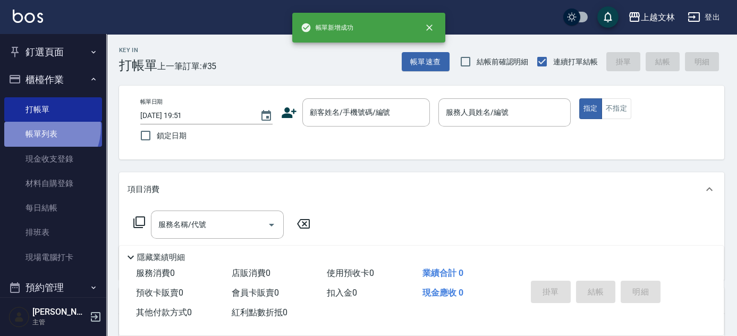
click at [39, 127] on link "帳單列表" at bounding box center [53, 134] width 98 height 24
click at [72, 130] on link "帳單列表" at bounding box center [53, 134] width 98 height 24
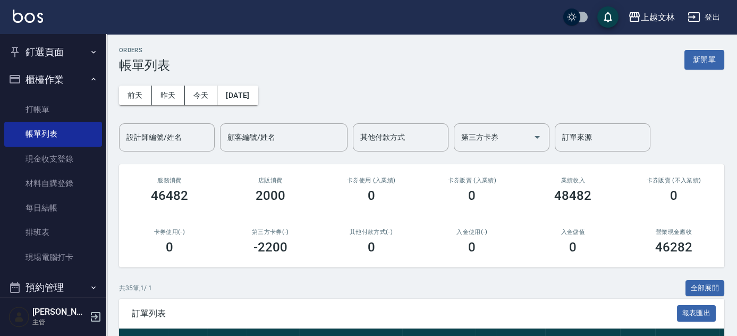
scroll to position [293, 0]
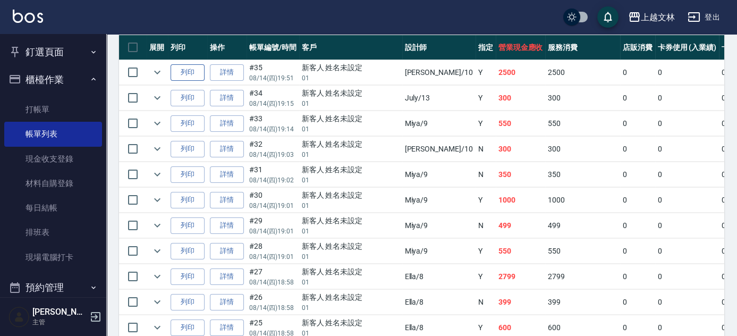
click at [192, 72] on button "列印" at bounding box center [188, 72] width 34 height 16
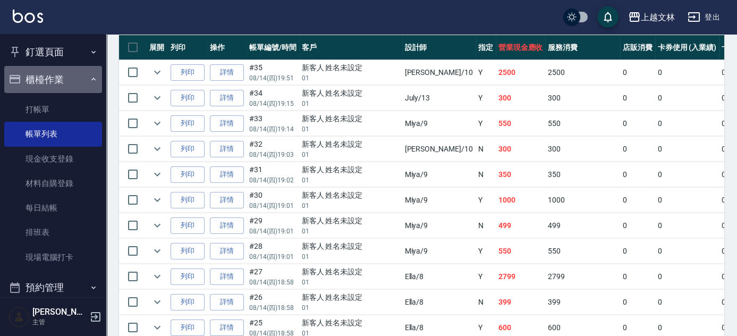
click at [55, 79] on button "櫃檯作業" at bounding box center [53, 80] width 98 height 28
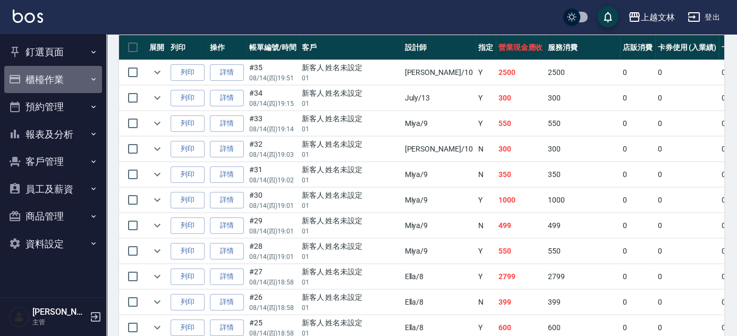
click at [55, 78] on button "櫃檯作業" at bounding box center [53, 80] width 98 height 28
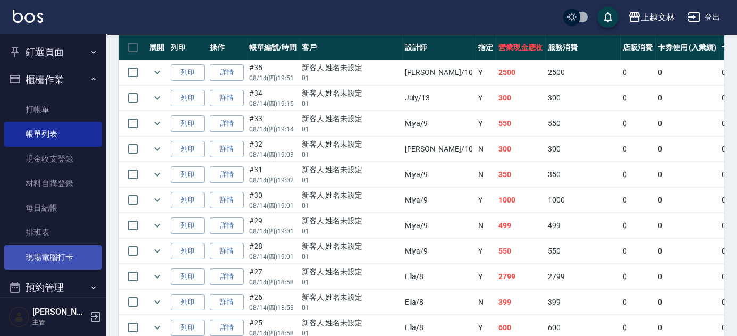
click at [57, 262] on link "現場電腦打卡" at bounding box center [53, 257] width 98 height 24
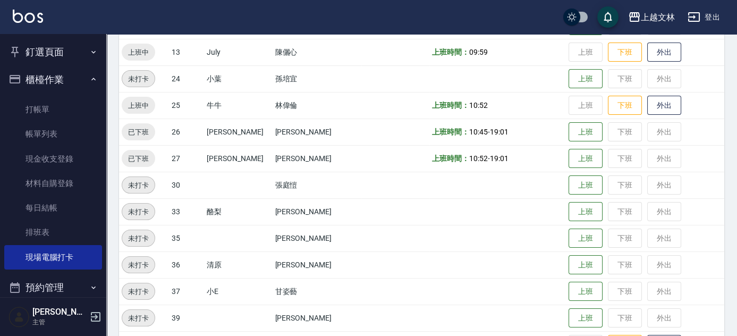
scroll to position [400, 0]
click at [609, 48] on button "下班" at bounding box center [625, 51] width 34 height 19
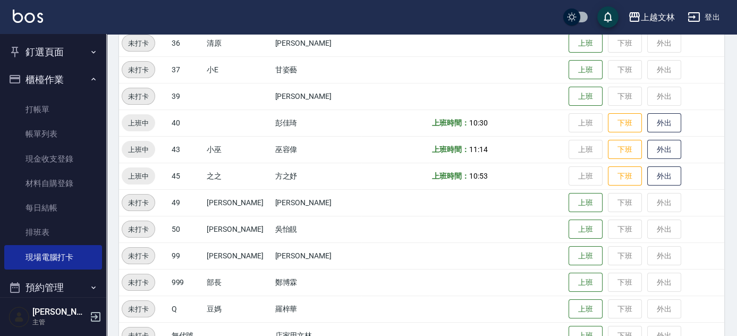
scroll to position [622, 0]
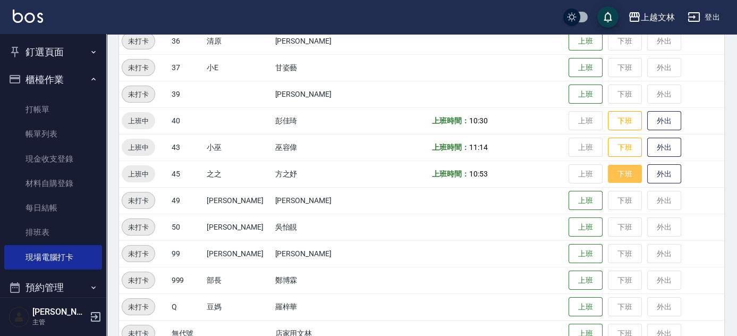
click at [608, 174] on button "下班" at bounding box center [625, 174] width 34 height 19
